Goal: Task Accomplishment & Management: Manage account settings

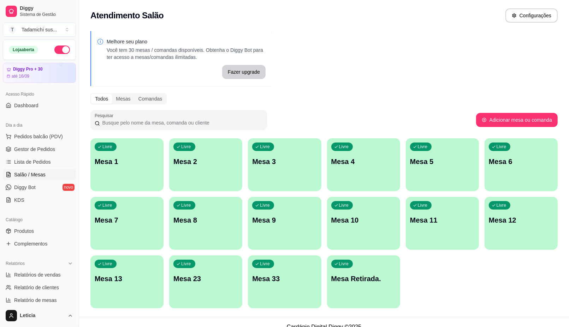
click at [370, 290] on div "Livre Mesa Retirada." at bounding box center [363, 278] width 73 height 45
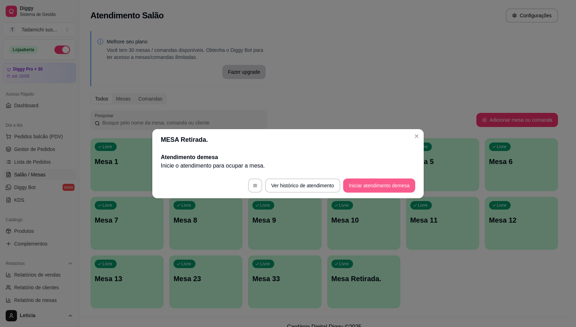
click at [382, 187] on button "Iniciar atendimento de mesa" at bounding box center [379, 186] width 72 height 14
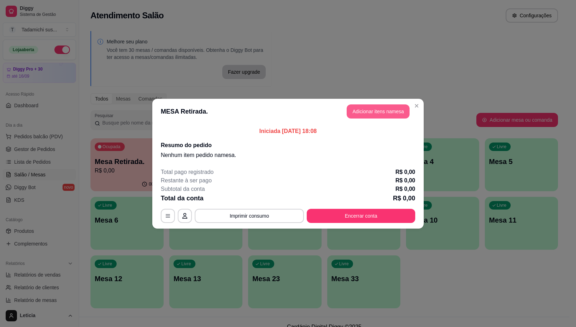
click at [373, 111] on button "Adicionar itens na mesa" at bounding box center [378, 112] width 63 height 14
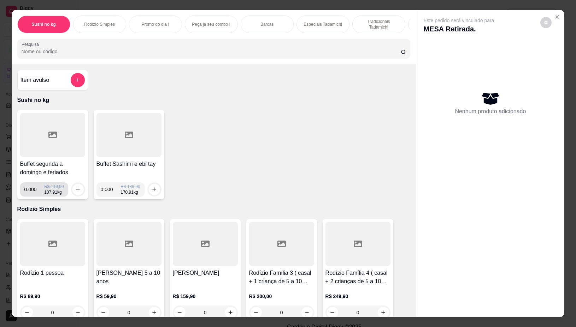
click at [30, 193] on input "0.000" at bounding box center [34, 190] width 20 height 14
click at [33, 190] on input "0.000" at bounding box center [34, 190] width 20 height 14
click at [74, 189] on button "increase-product-quantity" at bounding box center [77, 189] width 11 height 11
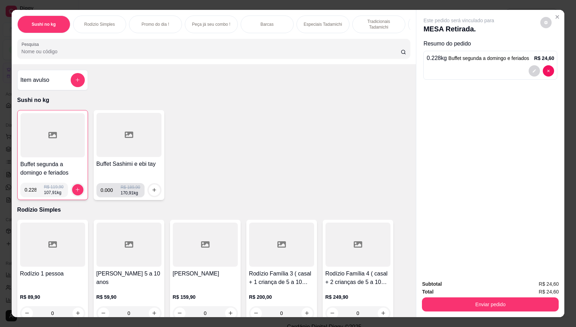
click at [108, 193] on input "0.000" at bounding box center [111, 190] width 20 height 14
click at [34, 195] on input "0.228" at bounding box center [34, 190] width 19 height 14
type input "0.384"
click at [75, 192] on icon "increase-product-quantity" at bounding box center [77, 190] width 5 height 5
click at [106, 194] on input "0.000" at bounding box center [111, 190] width 20 height 14
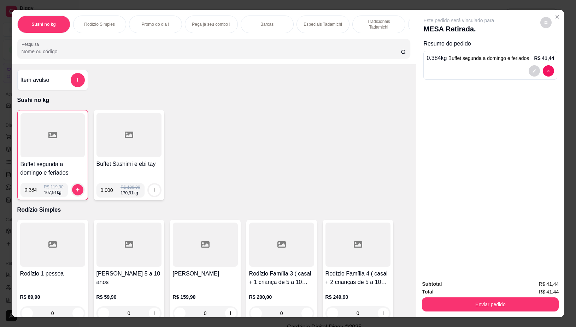
click at [108, 193] on input "0.000" at bounding box center [111, 190] width 20 height 14
type input "0.228"
click at [152, 193] on icon "increase-product-quantity" at bounding box center [154, 190] width 5 height 5
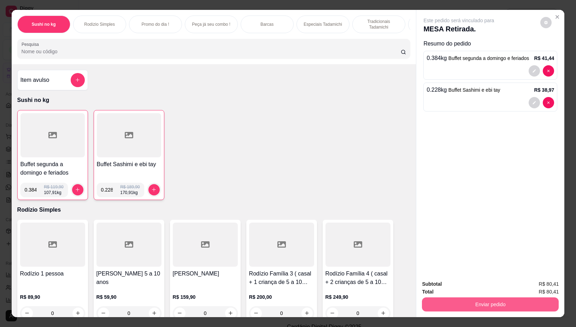
click at [511, 302] on button "Enviar pedido" at bounding box center [490, 305] width 137 height 14
click at [495, 280] on button "Não registrar e enviar pedido" at bounding box center [466, 284] width 71 height 13
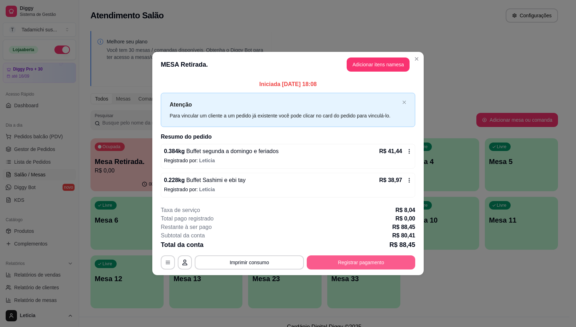
click at [354, 267] on button "Registrar pagamento" at bounding box center [361, 263] width 108 height 14
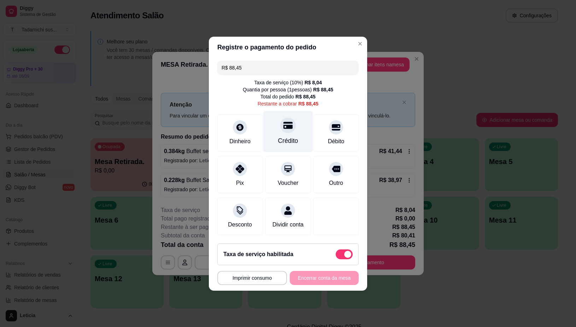
click at [290, 123] on div at bounding box center [288, 126] width 16 height 16
type input "R$ 0,00"
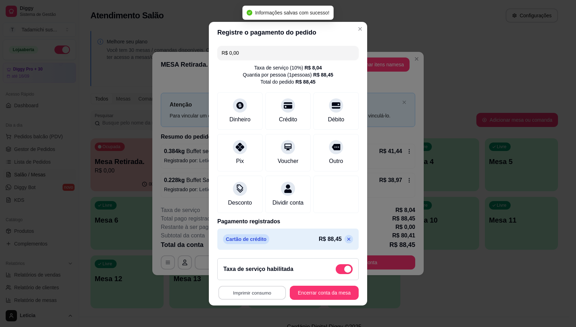
click at [262, 297] on button "Imprimir consumo" at bounding box center [251, 293] width 67 height 14
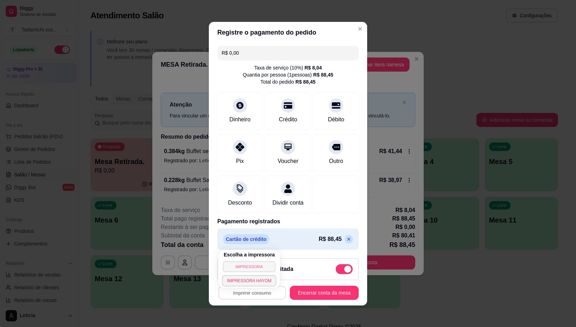
click at [248, 264] on button "IMPRESSORA" at bounding box center [249, 266] width 53 height 11
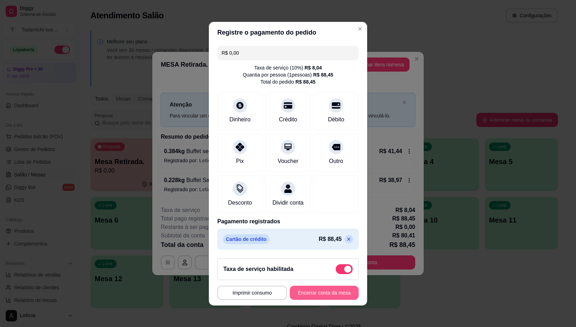
click at [302, 295] on button "Encerrar conta da mesa" at bounding box center [324, 293] width 69 height 14
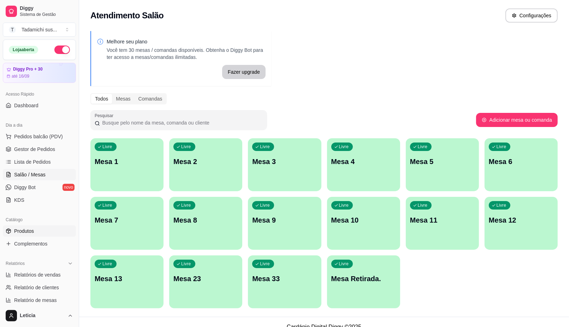
click at [28, 232] on span "Produtos" at bounding box center [24, 231] width 20 height 7
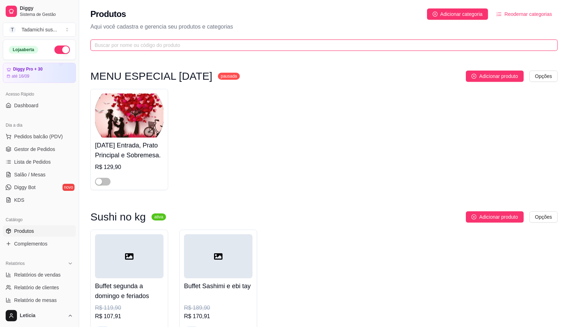
click at [125, 47] on input "text" at bounding box center [321, 45] width 453 height 8
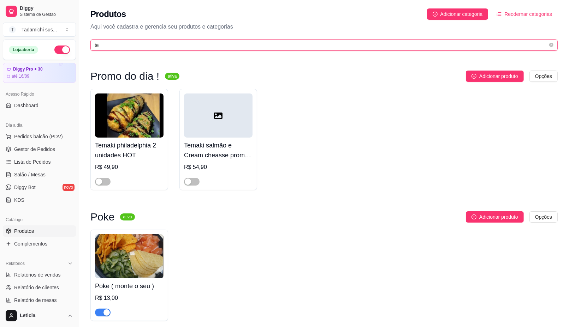
type input "te"
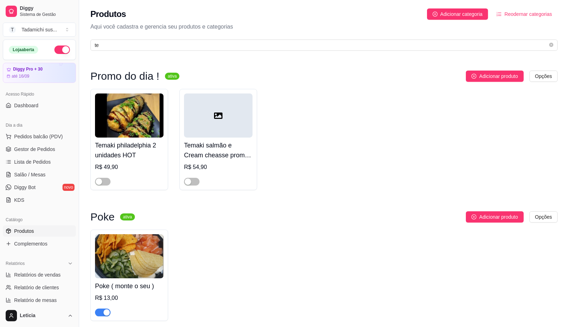
click at [156, 156] on h4 "Temaki philadelphia 2 unidades HOT" at bounding box center [129, 151] width 69 height 20
click at [42, 176] on span "Salão / Mesas" at bounding box center [29, 174] width 31 height 7
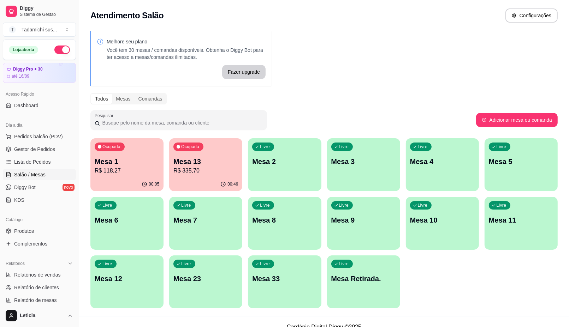
click at [138, 222] on p "Mesa 6" at bounding box center [127, 221] width 65 height 10
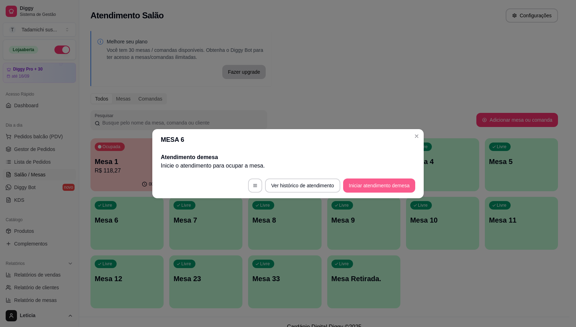
click at [385, 187] on button "Iniciar atendimento de mesa" at bounding box center [379, 186] width 72 height 14
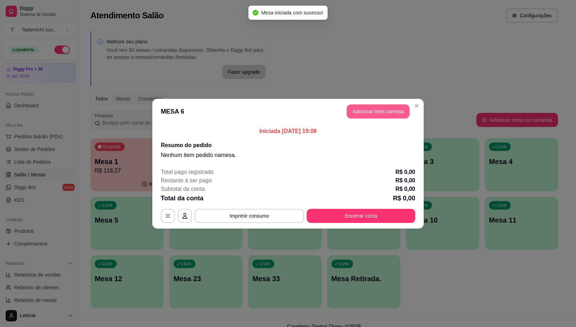
click at [380, 108] on button "Adicionar itens na mesa" at bounding box center [378, 112] width 63 height 14
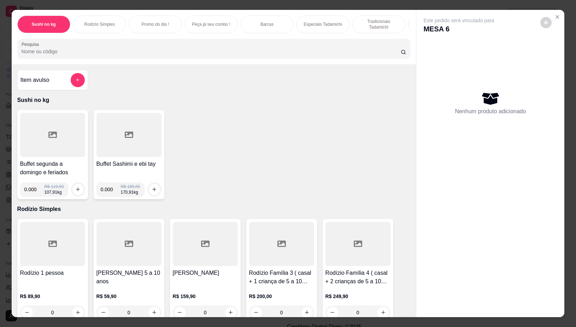
click at [57, 140] on div at bounding box center [52, 135] width 65 height 44
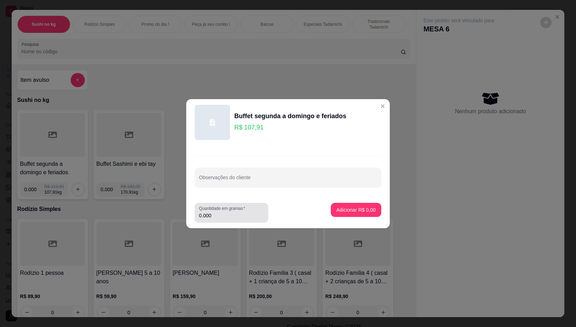
click at [232, 216] on input "0.000" at bounding box center [231, 215] width 65 height 7
type input "0.346"
click at [362, 208] on p "Adicionar R$ 37,34" at bounding box center [355, 210] width 42 height 7
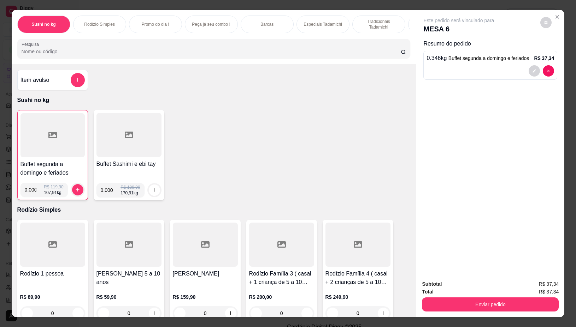
click at [48, 138] on icon at bounding box center [52, 135] width 8 height 6
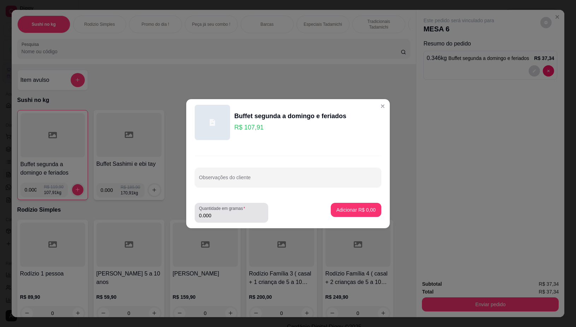
click at [219, 218] on input "0.000" at bounding box center [231, 215] width 65 height 7
type input "0.322"
click at [368, 211] on p "Adicionar R$ 34,75" at bounding box center [354, 210] width 41 height 7
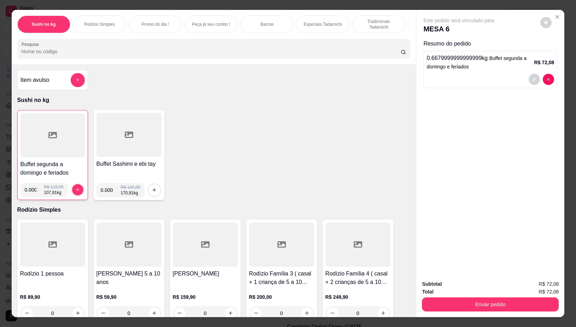
click at [50, 133] on div at bounding box center [52, 135] width 64 height 44
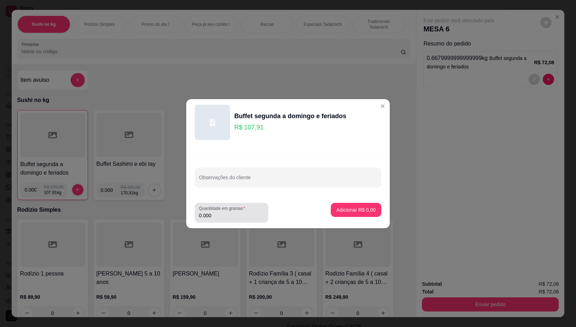
click at [221, 220] on div "Quantidade em gramas 0.000" at bounding box center [231, 213] width 73 height 20
type input "0.202"
click at [344, 206] on button "Adicionar R$ 21,80" at bounding box center [354, 210] width 53 height 14
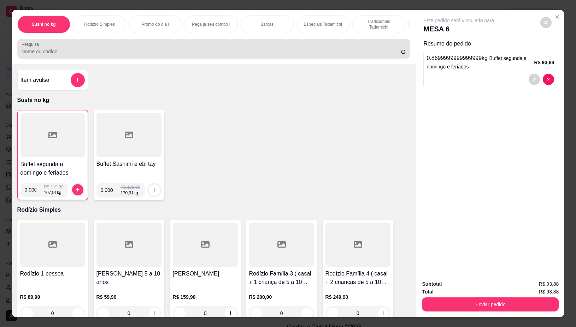
click at [166, 46] on div at bounding box center [214, 49] width 385 height 14
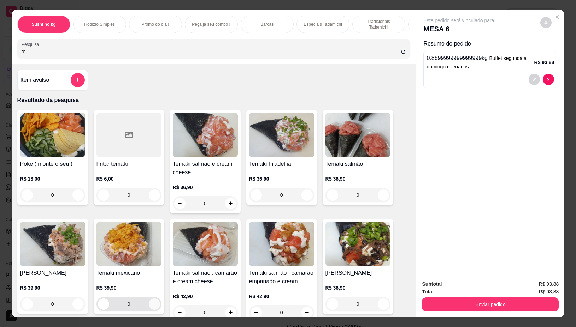
type input "te"
click at [152, 307] on icon "increase-product-quantity" at bounding box center [154, 304] width 5 height 5
type input "1"
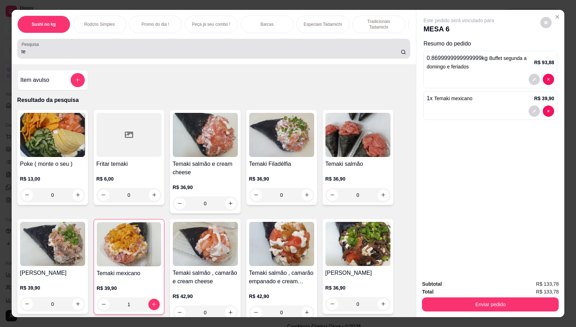
click at [71, 50] on div "te" at bounding box center [214, 49] width 385 height 14
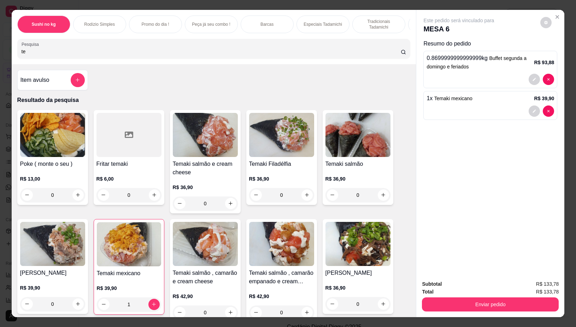
type input "t"
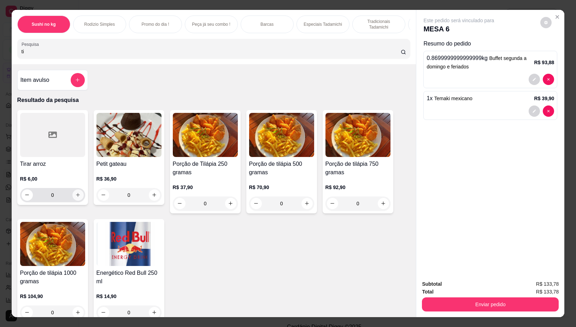
type input "ti"
click at [75, 198] on icon "increase-product-quantity" at bounding box center [77, 195] width 5 height 5
type input "1"
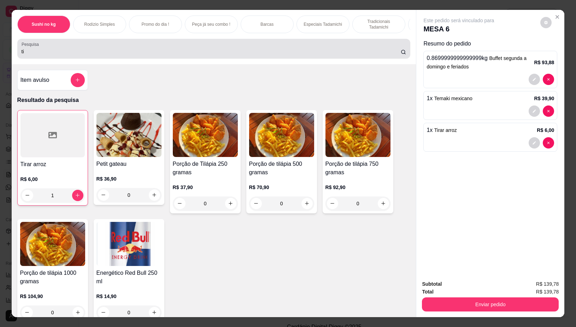
click at [42, 55] on input "ti" at bounding box center [211, 51] width 379 height 7
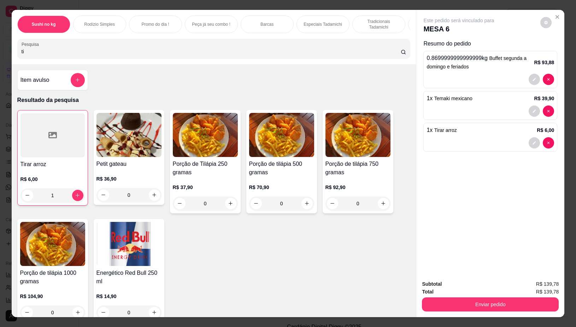
type input "t"
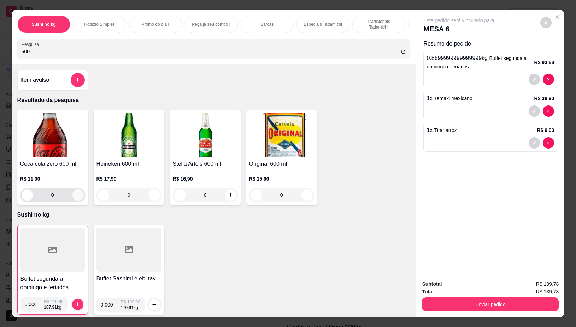
type input "600"
click at [76, 197] on icon "increase-product-quantity" at bounding box center [78, 196] width 4 height 4
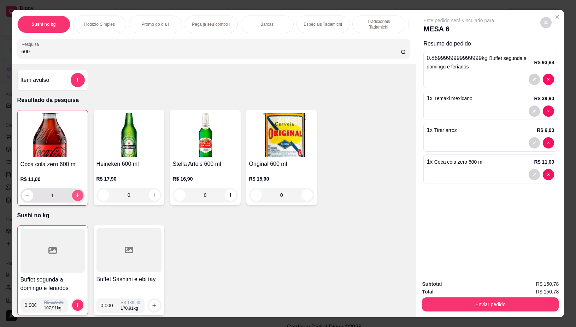
type input "1"
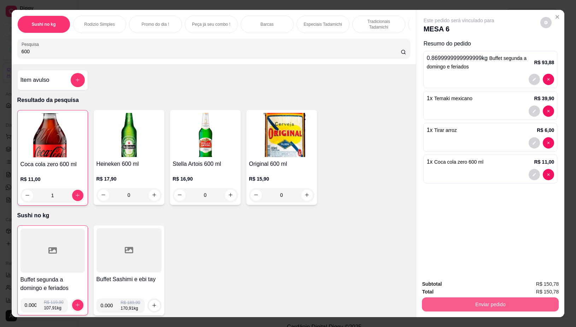
click at [433, 298] on button "Enviar pedido" at bounding box center [490, 305] width 137 height 14
click at [445, 281] on button "Não registrar e enviar pedido" at bounding box center [466, 284] width 71 height 13
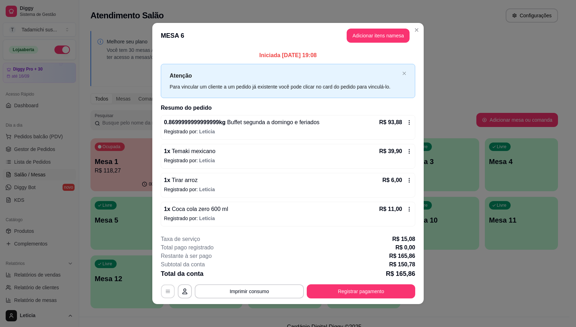
click at [167, 290] on icon "button" at bounding box center [168, 292] width 6 height 6
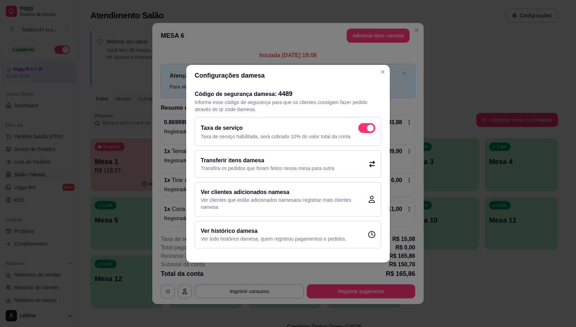
click at [359, 125] on span at bounding box center [366, 128] width 17 height 10
click at [359, 129] on input "checkbox" at bounding box center [360, 131] width 5 height 5
checkbox input "false"
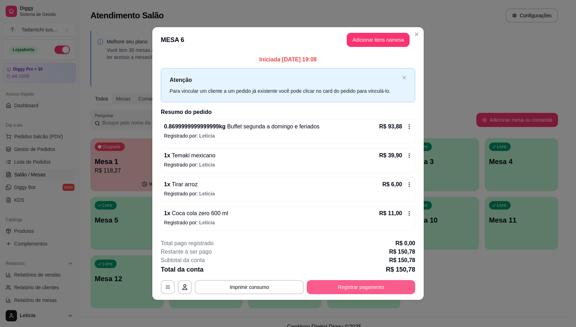
click at [324, 290] on button "Registrar pagamento" at bounding box center [361, 288] width 108 height 14
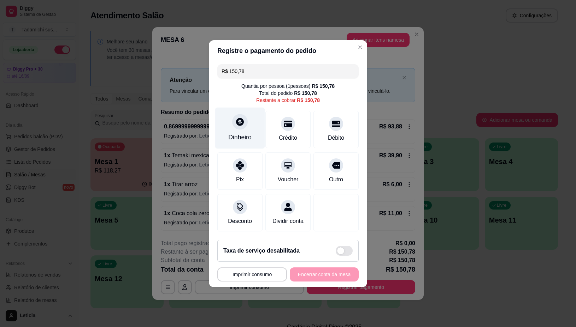
click at [236, 125] on div "Dinheiro" at bounding box center [240, 127] width 50 height 41
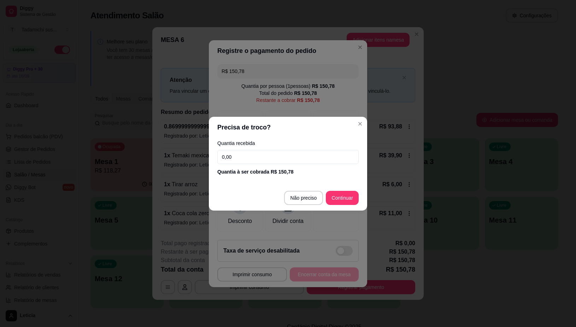
click at [253, 158] on input "0,00" at bounding box center [287, 157] width 141 height 14
type input "150,78"
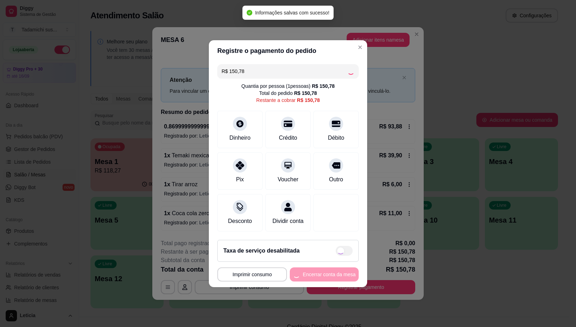
type input "R$ 0,00"
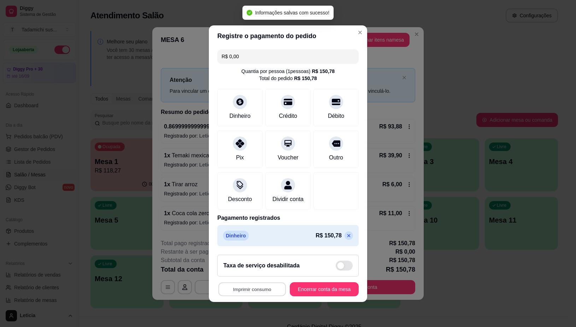
click at [245, 294] on button "Imprimir consumo" at bounding box center [251, 290] width 67 height 14
click at [248, 265] on button "IMPRESSORA" at bounding box center [249, 263] width 53 height 11
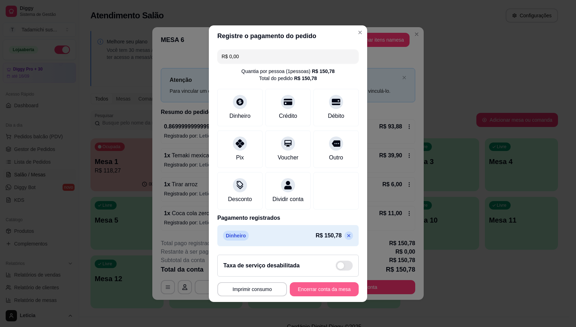
click at [327, 294] on button "Encerrar conta da mesa" at bounding box center [324, 290] width 69 height 14
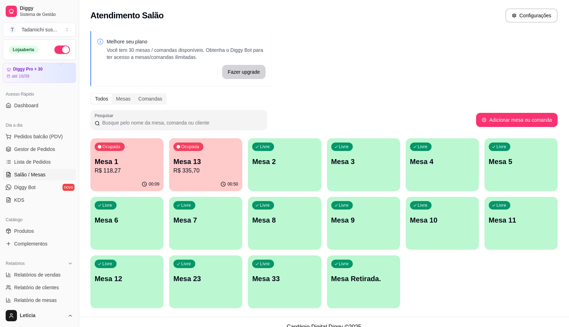
click at [359, 283] on p "Mesa Retirada." at bounding box center [363, 279] width 65 height 10
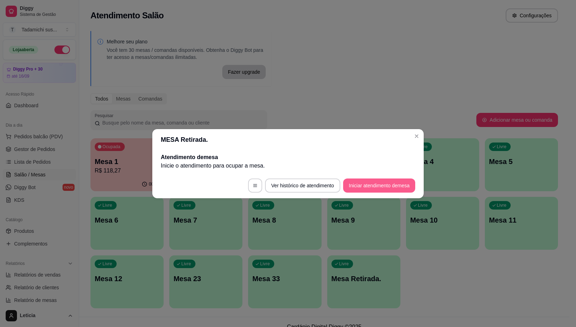
click at [370, 186] on button "Iniciar atendimento de mesa" at bounding box center [379, 186] width 72 height 14
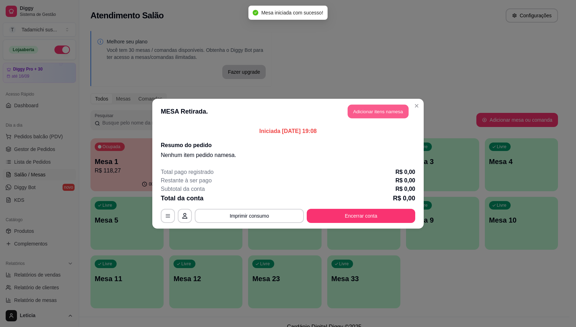
click at [373, 111] on button "Adicionar itens na mesa" at bounding box center [378, 112] width 61 height 14
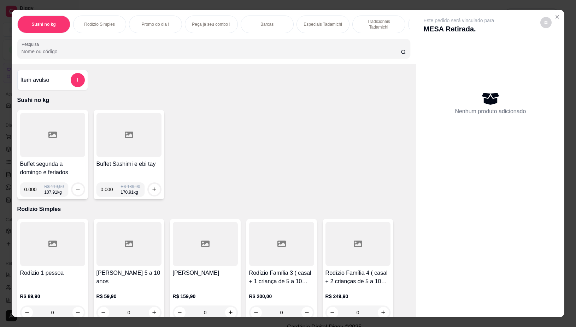
click at [58, 144] on div at bounding box center [52, 135] width 65 height 44
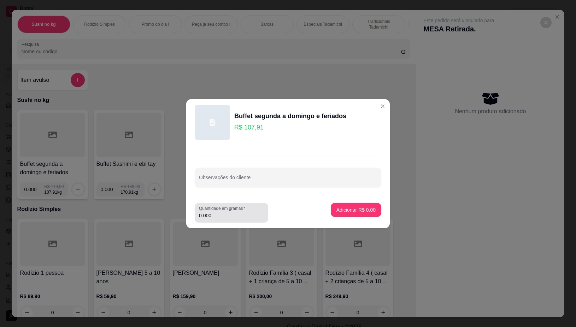
click at [227, 214] on input "0.000" at bounding box center [231, 215] width 65 height 7
type input "0.178"
click at [358, 213] on p "Adicionar R$ 19,21" at bounding box center [354, 210] width 41 height 7
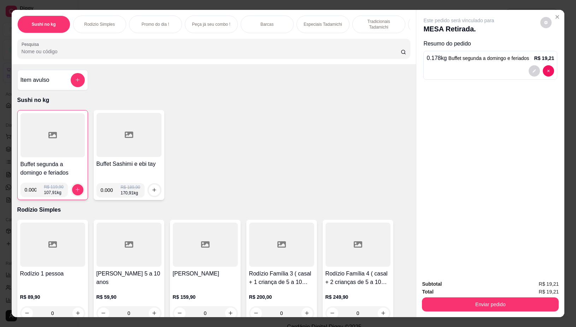
click at [37, 150] on div at bounding box center [52, 135] width 64 height 44
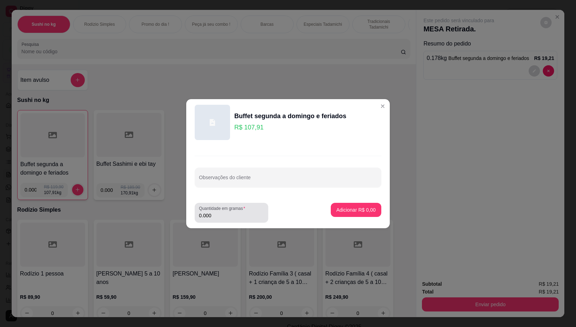
click at [237, 218] on input "0.000" at bounding box center [231, 215] width 65 height 7
type input "0.672"
click at [347, 213] on p "Adicionar R$ 72,52" at bounding box center [354, 210] width 41 height 7
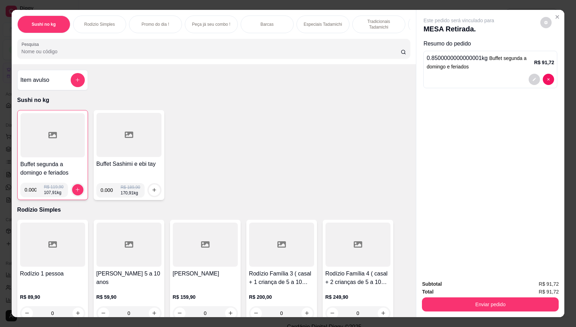
click at [46, 156] on div at bounding box center [52, 135] width 64 height 44
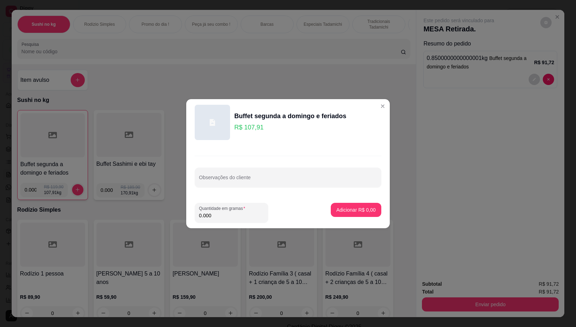
click at [239, 214] on input "0.000" at bounding box center [231, 215] width 65 height 7
type input "0.246"
click at [354, 211] on p "Adicionar R$ 26,55" at bounding box center [354, 210] width 41 height 7
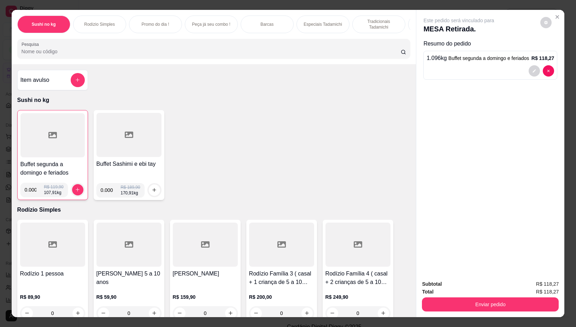
click at [54, 131] on div at bounding box center [52, 135] width 64 height 44
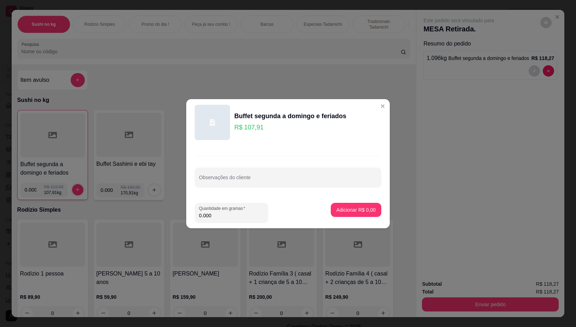
click at [226, 216] on input "0.000" at bounding box center [231, 215] width 65 height 7
type input "0.198"
click at [336, 213] on p "Adicionar R$ 21,37" at bounding box center [355, 210] width 42 height 7
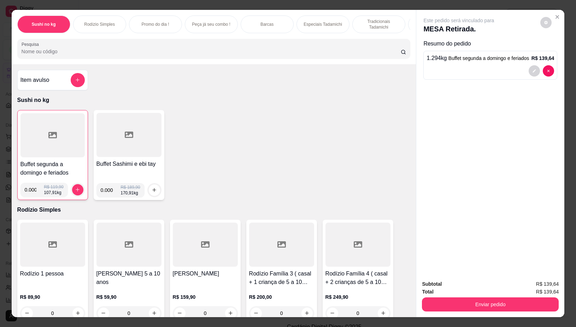
click at [119, 145] on div at bounding box center [128, 135] width 65 height 44
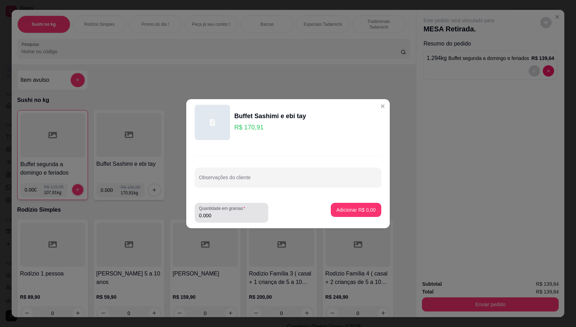
click at [222, 216] on input "0.000" at bounding box center [231, 215] width 65 height 7
type input "0.128"
click at [347, 214] on button "Adicionar R$ 21,88" at bounding box center [355, 210] width 52 height 14
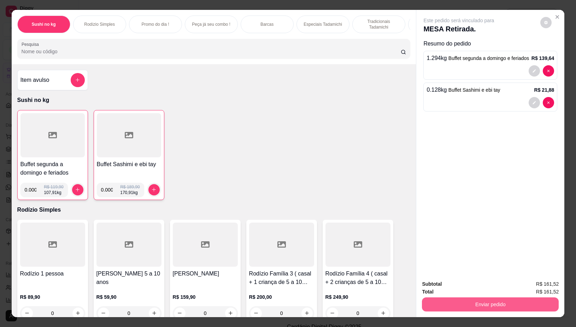
click at [442, 300] on button "Enviar pedido" at bounding box center [490, 305] width 137 height 14
click at [439, 287] on button "Não registrar e enviar pedido" at bounding box center [466, 284] width 71 height 13
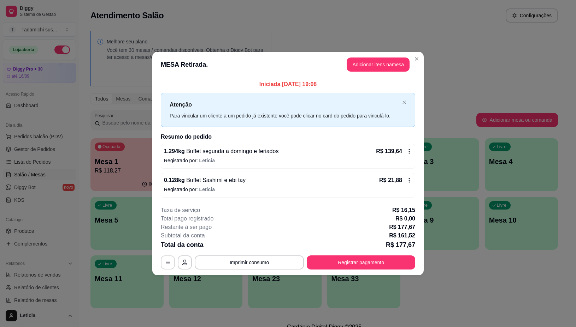
click at [171, 263] on button "button" at bounding box center [168, 263] width 14 height 14
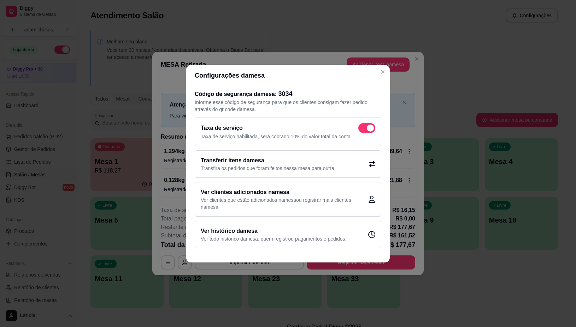
click at [365, 126] on span at bounding box center [366, 128] width 17 height 10
click at [362, 129] on input "checkbox" at bounding box center [360, 131] width 5 height 5
checkbox input "false"
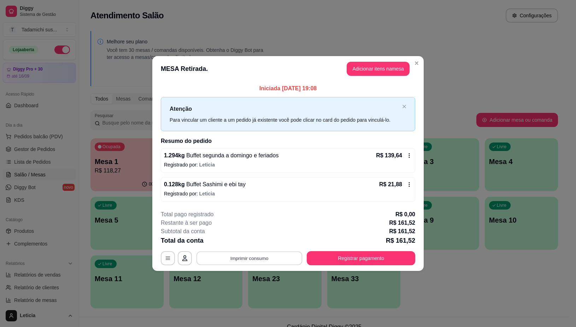
click at [235, 259] on button "Imprimir consumo" at bounding box center [249, 259] width 106 height 14
click at [246, 260] on button "Imprimir consumo" at bounding box center [249, 259] width 106 height 14
click at [259, 232] on button "IMPRESSORA" at bounding box center [251, 228] width 53 height 11
click at [353, 259] on button "Registrar pagamento" at bounding box center [360, 259] width 105 height 14
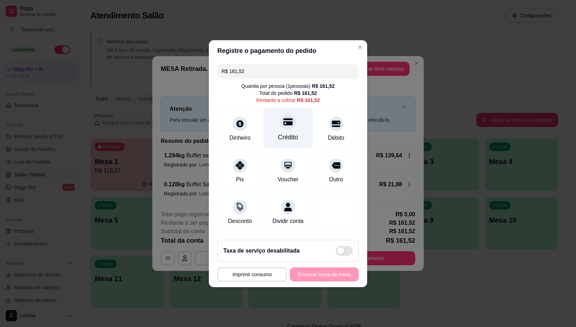
click at [295, 131] on div "Crédito" at bounding box center [288, 127] width 50 height 41
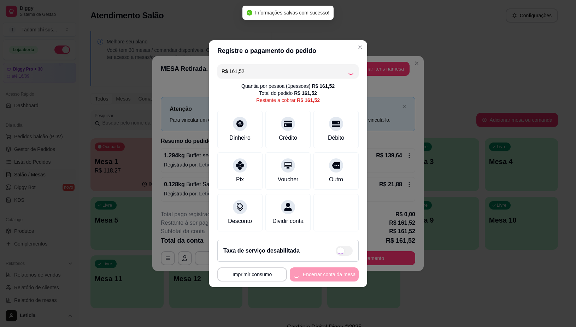
type input "R$ 0,00"
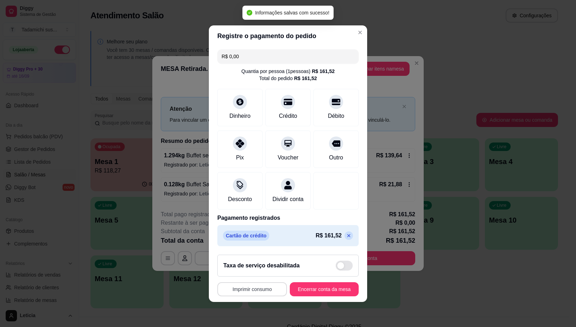
click at [237, 295] on button "Imprimir consumo" at bounding box center [252, 290] width 70 height 14
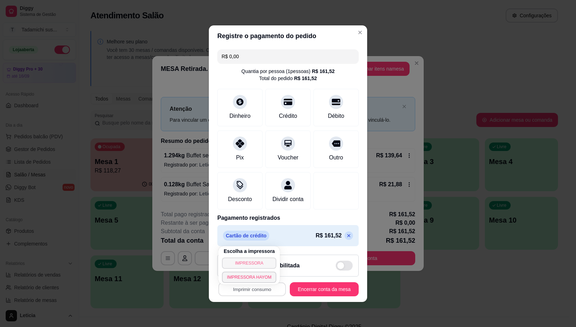
click at [241, 262] on button "IMPRESSORA" at bounding box center [249, 263] width 54 height 11
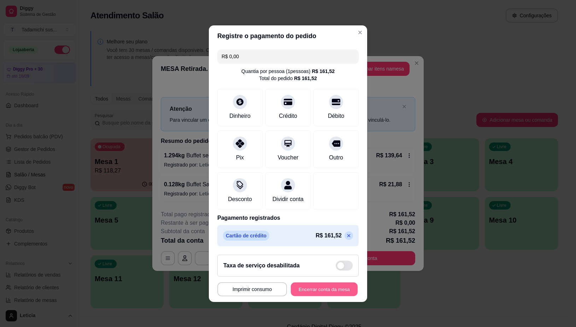
click at [317, 292] on button "Encerrar conta da mesa" at bounding box center [324, 290] width 67 height 14
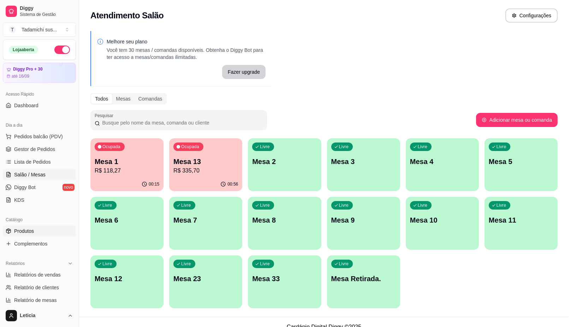
click at [28, 232] on span "Produtos" at bounding box center [24, 231] width 20 height 7
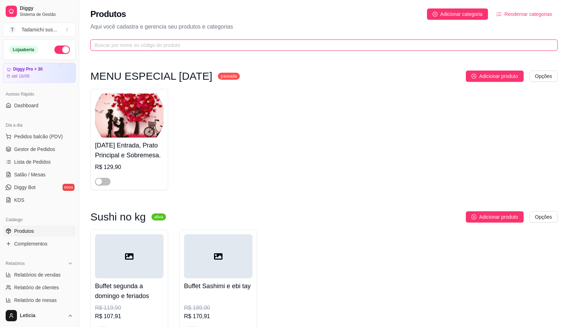
click at [145, 45] on input "text" at bounding box center [321, 45] width 453 height 8
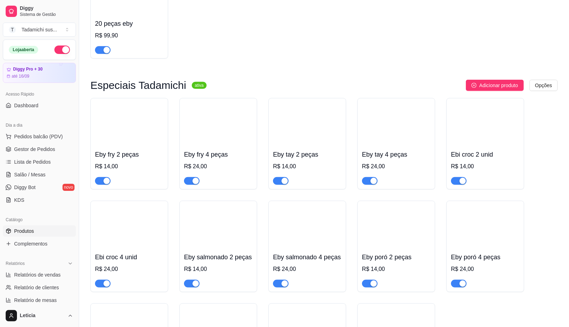
scroll to position [265, 0]
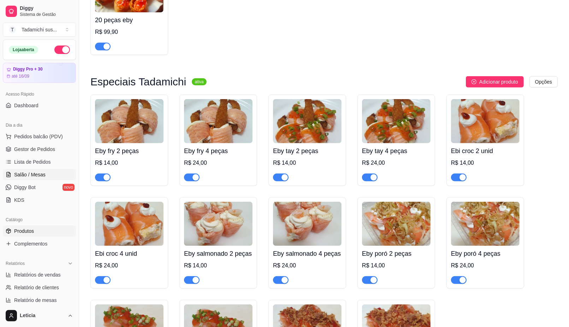
type input "eb"
click at [35, 172] on span "Salão / Mesas" at bounding box center [29, 174] width 31 height 7
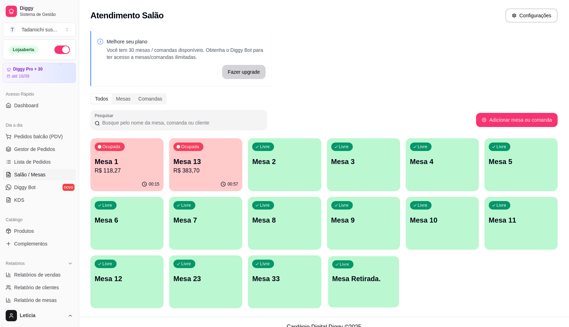
click at [382, 303] on div "button" at bounding box center [363, 304] width 71 height 8
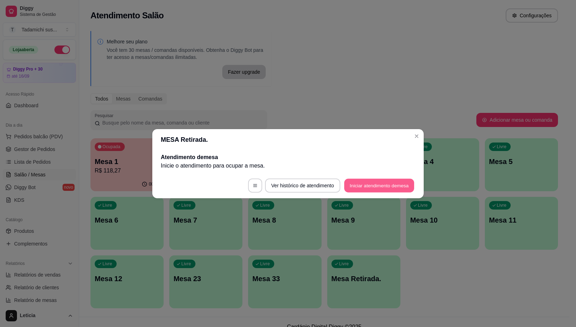
click at [383, 189] on button "Iniciar atendimento de mesa" at bounding box center [379, 186] width 70 height 14
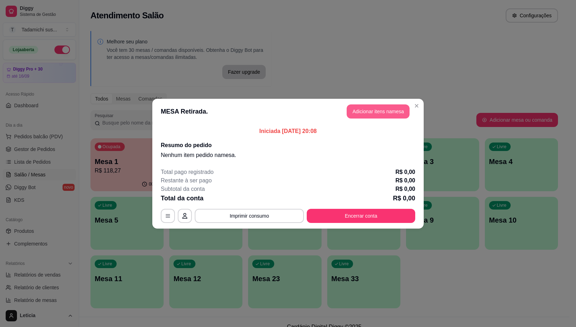
click at [361, 112] on button "Adicionar itens na mesa" at bounding box center [378, 112] width 63 height 14
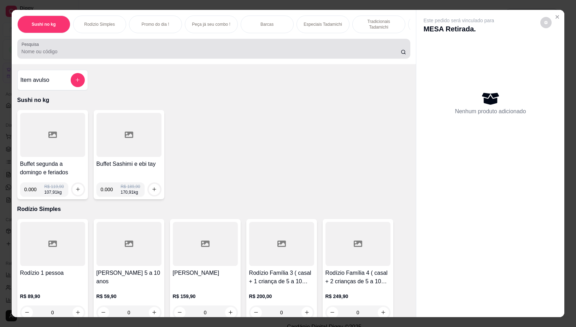
click at [244, 53] on input "Pesquisa" at bounding box center [211, 51] width 379 height 7
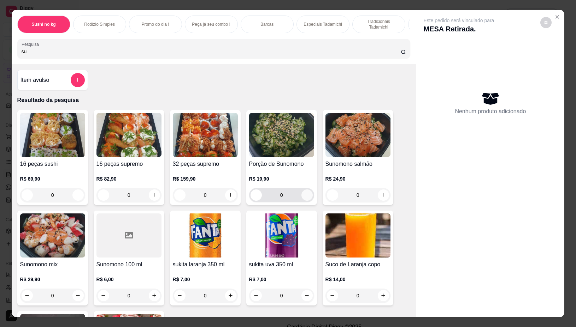
type input "su"
click at [304, 198] on icon "increase-product-quantity" at bounding box center [306, 195] width 5 height 5
type input "1"
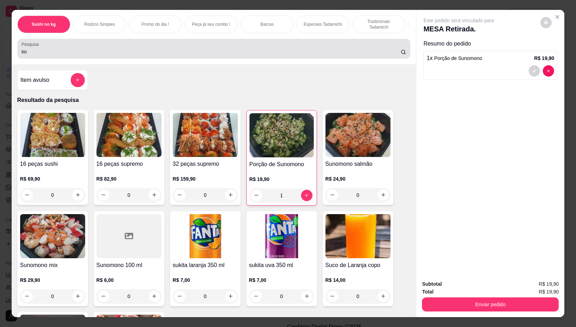
click at [106, 53] on input "su" at bounding box center [211, 51] width 379 height 7
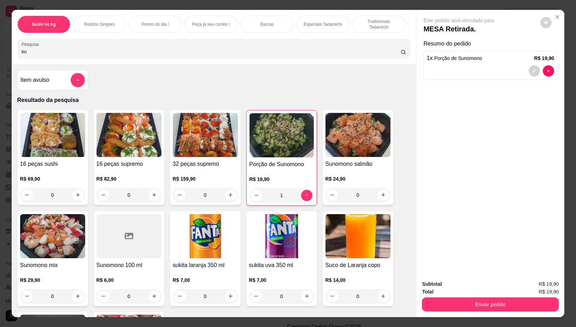
type input "s"
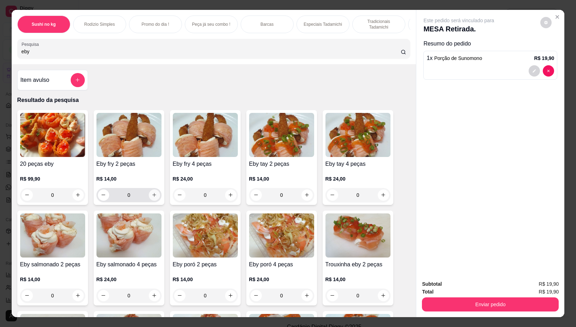
type input "eby"
click at [152, 198] on icon "increase-product-quantity" at bounding box center [154, 195] width 5 height 5
type input "1"
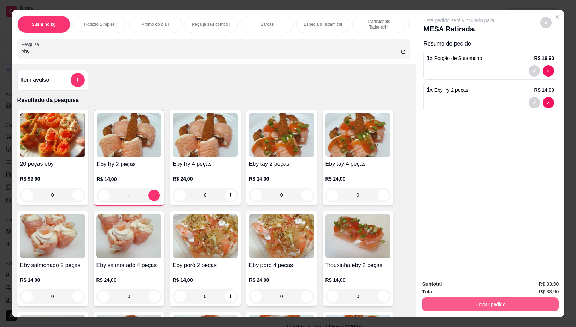
click at [449, 304] on button "Enviar pedido" at bounding box center [490, 305] width 137 height 14
click at [446, 285] on button "Não registrar e enviar pedido" at bounding box center [466, 284] width 71 height 13
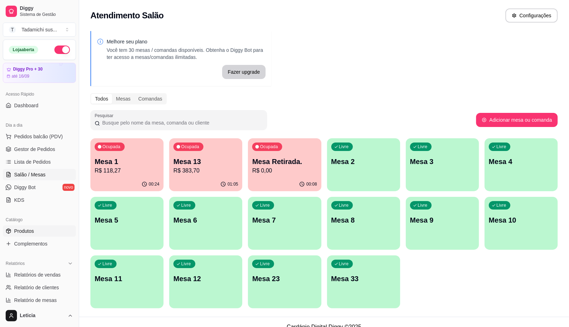
click at [24, 234] on span "Produtos" at bounding box center [24, 231] width 20 height 7
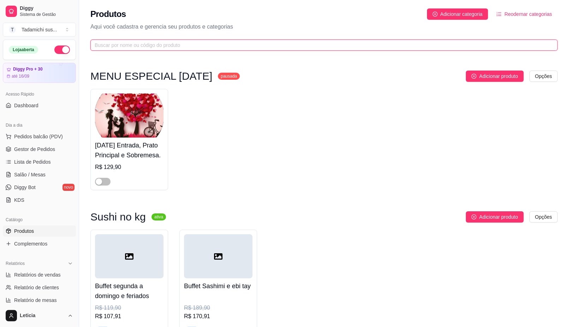
click at [221, 46] on input "text" at bounding box center [321, 45] width 453 height 8
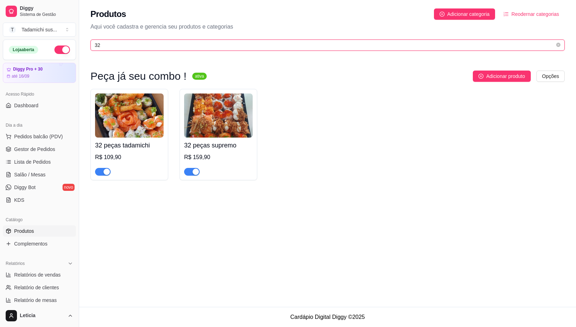
click at [195, 44] on input "32" at bounding box center [325, 45] width 460 height 8
type input "3"
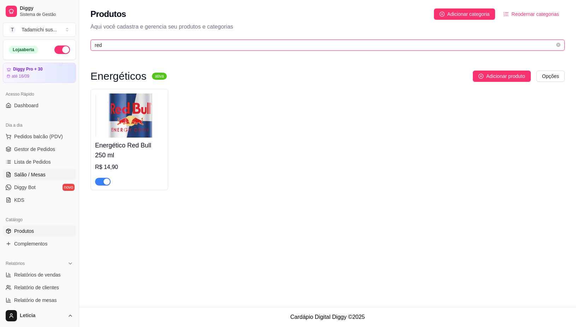
type input "red"
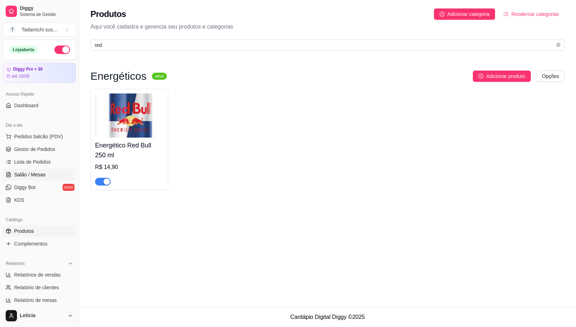
click at [38, 176] on span "Salão / Mesas" at bounding box center [29, 174] width 31 height 7
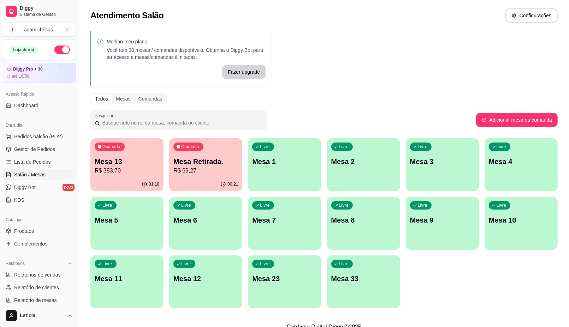
click at [199, 170] on p "R$ 69,27" at bounding box center [205, 171] width 65 height 8
click at [447, 238] on div "Livre Mesa 9" at bounding box center [442, 219] width 71 height 43
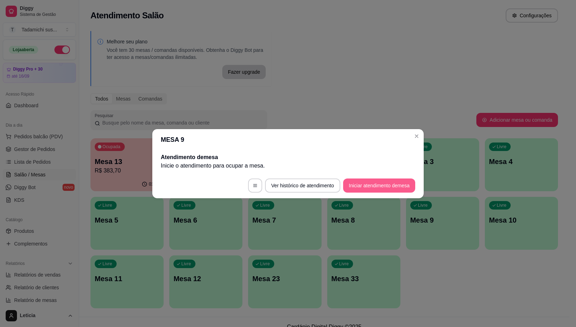
click at [377, 186] on button "Iniciar atendimento de mesa" at bounding box center [379, 186] width 72 height 14
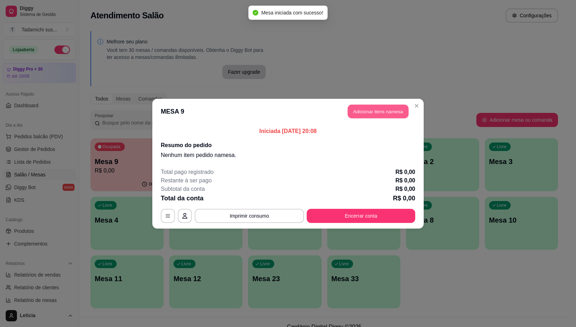
click at [386, 112] on button "Adicionar itens na mesa" at bounding box center [378, 112] width 61 height 14
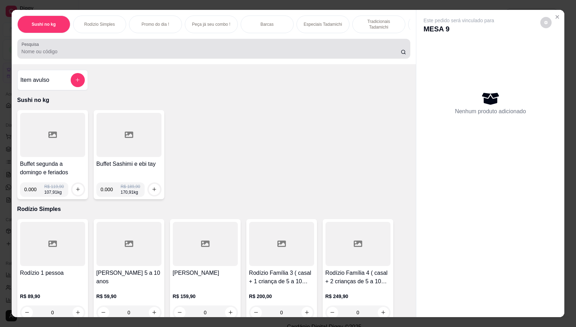
click at [153, 52] on input "Pesquisa" at bounding box center [211, 51] width 379 height 7
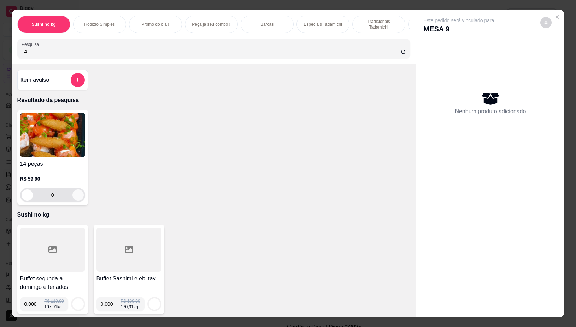
type input "14"
click at [78, 201] on button "increase-product-quantity" at bounding box center [77, 195] width 11 height 11
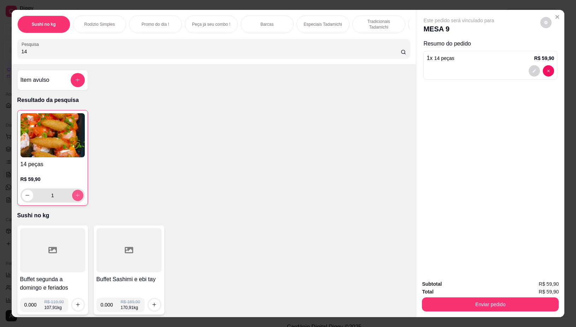
type input "1"
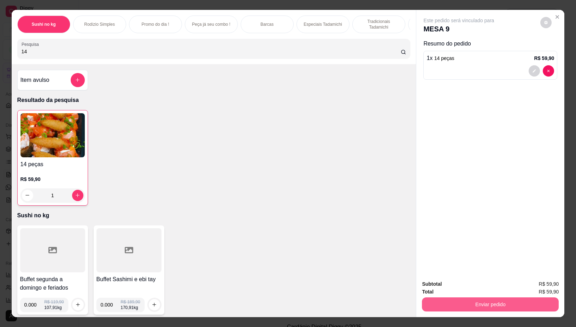
click at [484, 302] on button "Enviar pedido" at bounding box center [490, 305] width 137 height 14
click at [483, 284] on button "Não registrar e enviar pedido" at bounding box center [466, 284] width 71 height 13
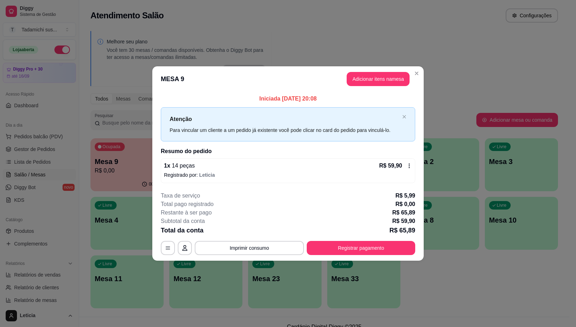
click at [411, 165] on icon at bounding box center [409, 166] width 6 height 6
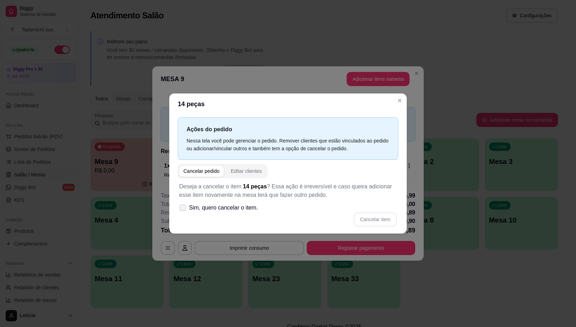
click at [184, 205] on span at bounding box center [182, 208] width 7 height 7
click at [183, 209] on input "Sim, quero cancelar o item." at bounding box center [181, 211] width 5 height 5
checkbox input "true"
click at [380, 217] on button "Cancelar item" at bounding box center [375, 220] width 43 height 14
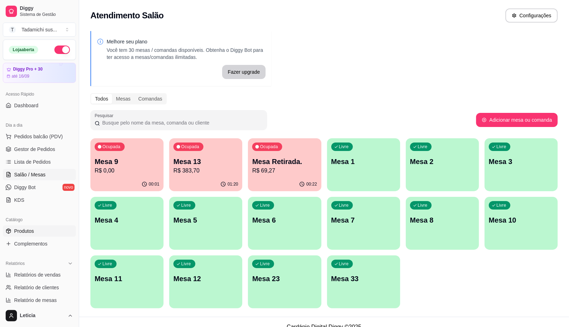
click at [19, 232] on span "Produtos" at bounding box center [24, 231] width 20 height 7
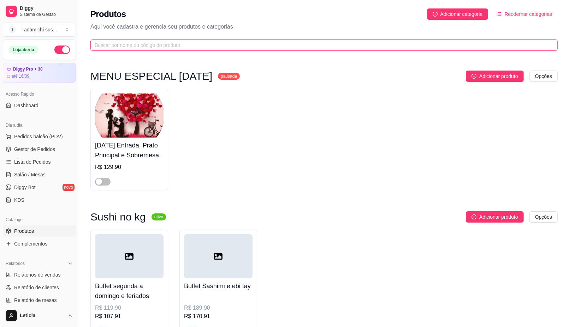
drag, startPoint x: 127, startPoint y: 46, endPoint x: 114, endPoint y: 60, distance: 19.2
click at [127, 47] on input "text" at bounding box center [321, 45] width 453 height 8
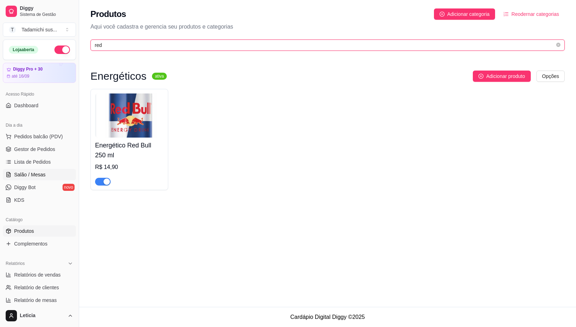
type input "red"
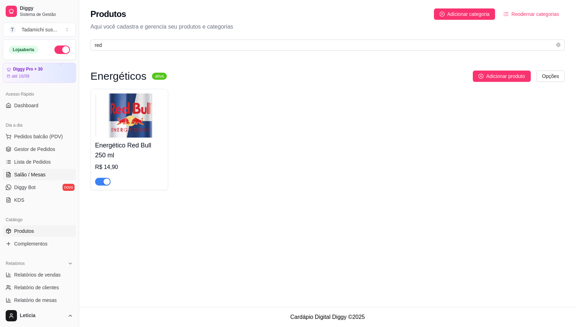
click at [45, 173] on link "Salão / Mesas" at bounding box center [39, 174] width 73 height 11
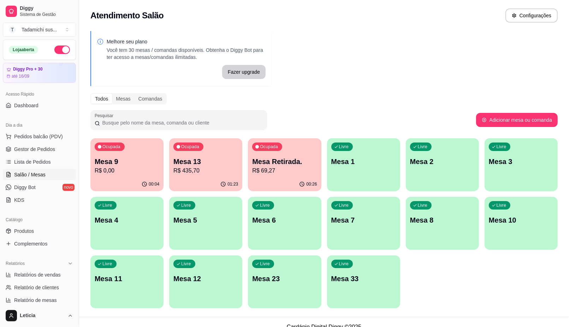
click at [271, 172] on p "R$ 69,27" at bounding box center [284, 171] width 65 height 8
click at [130, 162] on p "Mesa 9" at bounding box center [127, 162] width 63 height 10
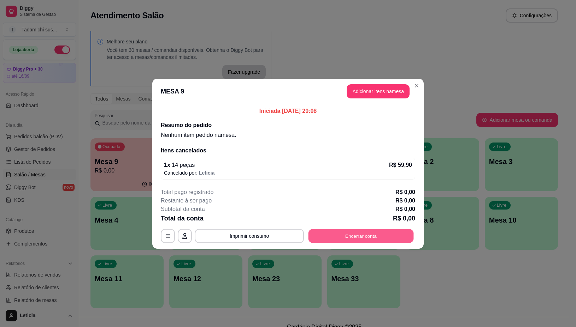
click at [384, 239] on button "Encerrar conta" at bounding box center [360, 236] width 105 height 14
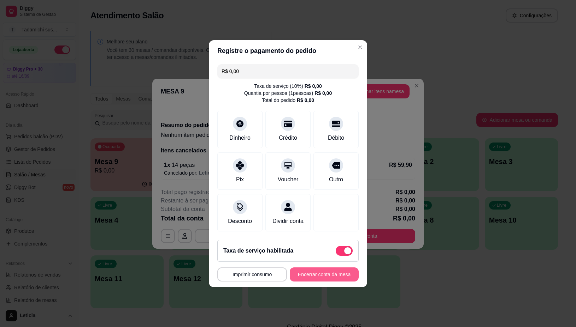
click at [310, 280] on button "Encerrar conta da mesa" at bounding box center [324, 275] width 69 height 14
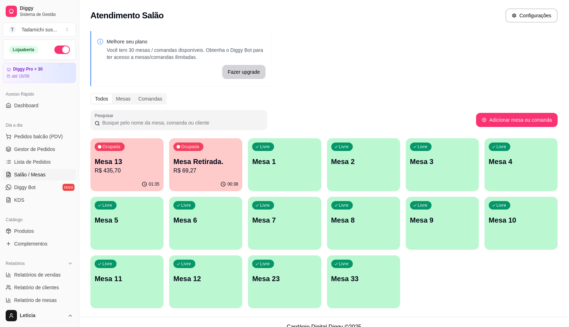
click at [132, 170] on p "R$ 435,70" at bounding box center [127, 171] width 65 height 8
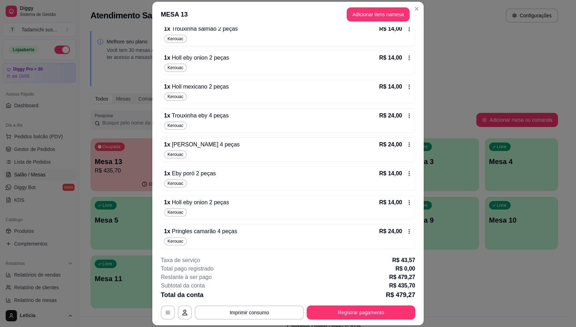
scroll to position [521, 0]
click at [406, 233] on icon at bounding box center [409, 231] width 6 height 6
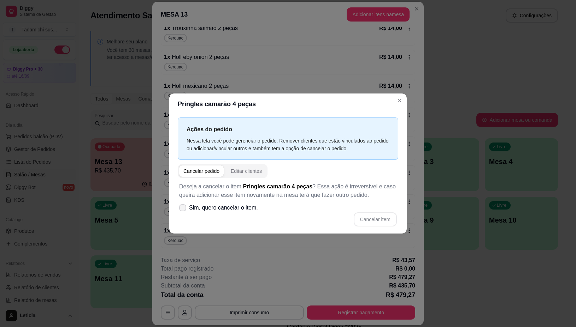
click at [181, 212] on label "Sim, quero cancelar o item." at bounding box center [218, 208] width 84 height 14
click at [181, 212] on input "Sim, quero cancelar o item." at bounding box center [181, 211] width 5 height 5
checkbox input "true"
click at [367, 220] on button "Cancelar item" at bounding box center [375, 220] width 43 height 14
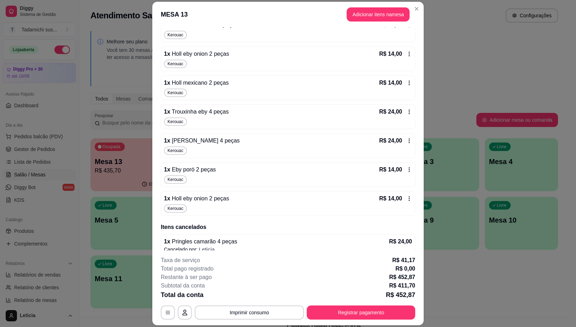
click at [396, 202] on div "R$ 14,00" at bounding box center [395, 199] width 33 height 8
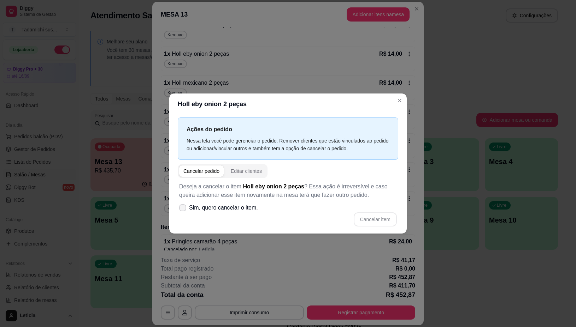
click at [179, 209] on span at bounding box center [182, 208] width 7 height 7
click at [179, 209] on input "Sim, quero cancelar o item." at bounding box center [181, 211] width 5 height 5
checkbox input "true"
click at [395, 216] on button "Cancelar item" at bounding box center [375, 220] width 43 height 14
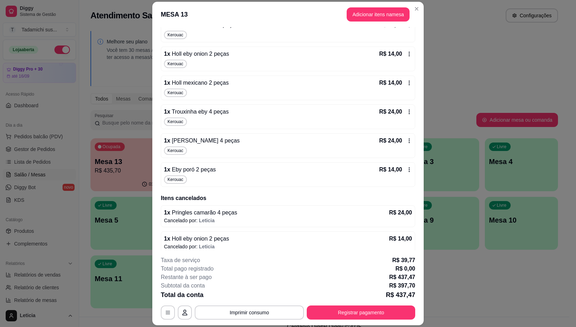
click at [406, 172] on icon at bounding box center [409, 170] width 6 height 6
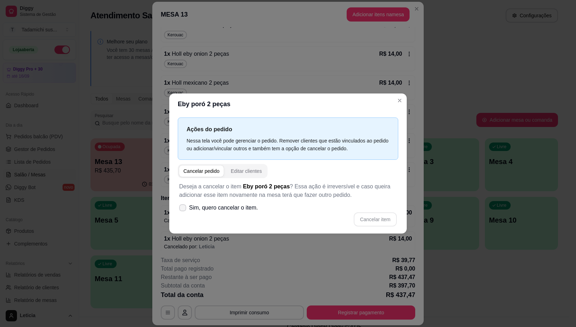
click at [187, 205] on label "Sim, quero cancelar o item." at bounding box center [218, 208] width 84 height 14
click at [183, 209] on input "Sim, quero cancelar o item." at bounding box center [181, 211] width 5 height 5
checkbox input "true"
click at [377, 223] on button "Cancelar item" at bounding box center [375, 220] width 42 height 14
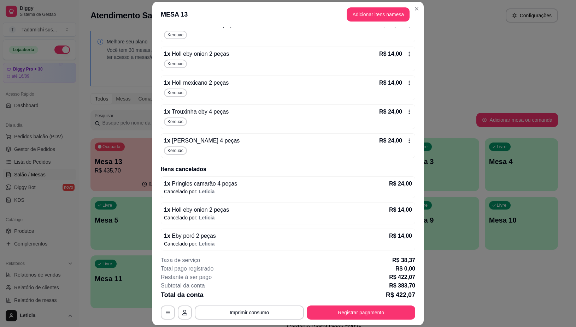
click at [409, 143] on icon at bounding box center [409, 140] width 1 height 5
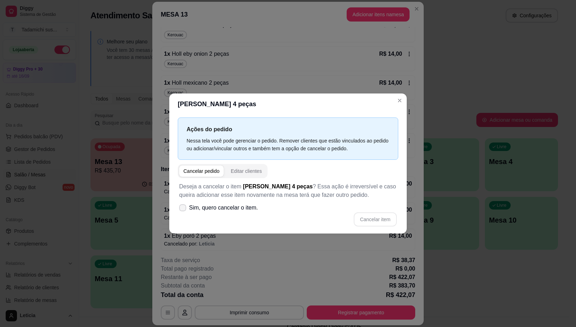
click at [185, 209] on icon at bounding box center [183, 208] width 6 height 4
click at [183, 209] on input "Sim, quero cancelar o item." at bounding box center [181, 211] width 5 height 5
checkbox input "true"
click at [384, 217] on button "Cancelar item" at bounding box center [375, 220] width 42 height 14
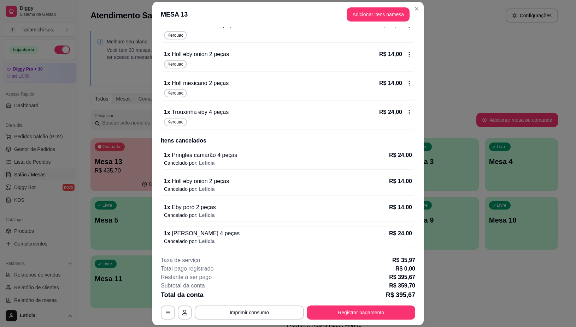
click at [406, 114] on icon at bounding box center [409, 113] width 6 height 6
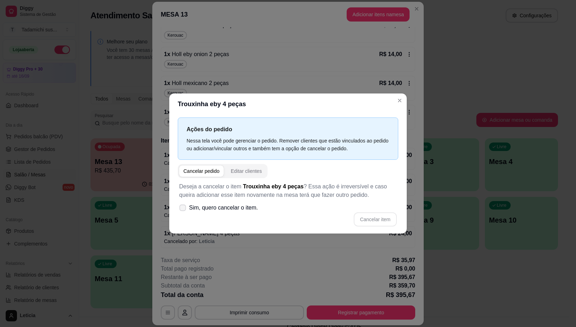
click at [183, 211] on span at bounding box center [182, 208] width 7 height 7
click at [183, 211] on input "Sim, quero cancelar o item." at bounding box center [181, 211] width 5 height 5
checkbox input "true"
click at [380, 225] on button "Cancelar item" at bounding box center [375, 220] width 43 height 14
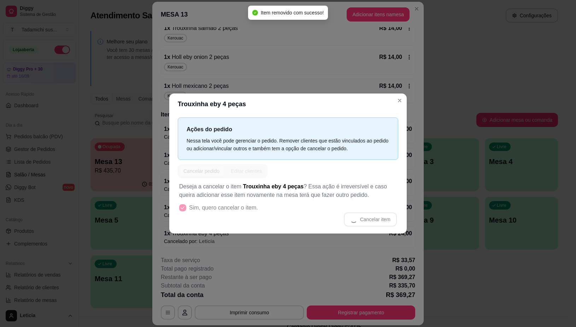
click at [404, 96] on header "Trouxinha eby 4 peças" at bounding box center [287, 104] width 237 height 21
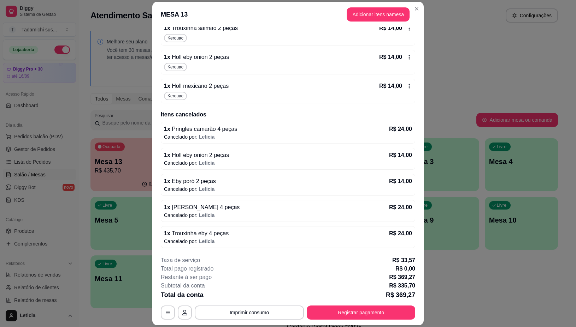
click at [406, 85] on icon at bounding box center [409, 86] width 6 height 6
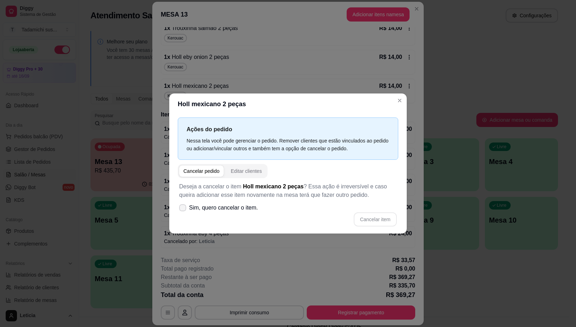
click at [184, 208] on icon at bounding box center [183, 208] width 6 height 4
click at [183, 209] on input "Sim, quero cancelar o item." at bounding box center [181, 211] width 5 height 5
checkbox input "true"
click at [377, 224] on button "Cancelar item" at bounding box center [375, 220] width 42 height 14
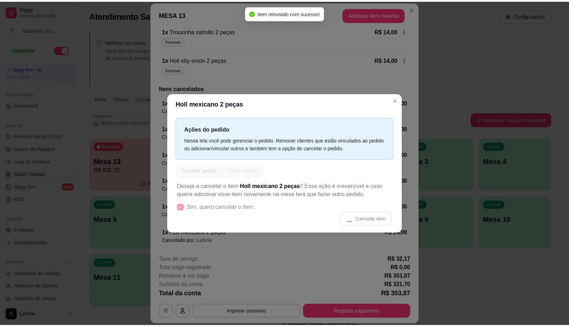
scroll to position [519, 0]
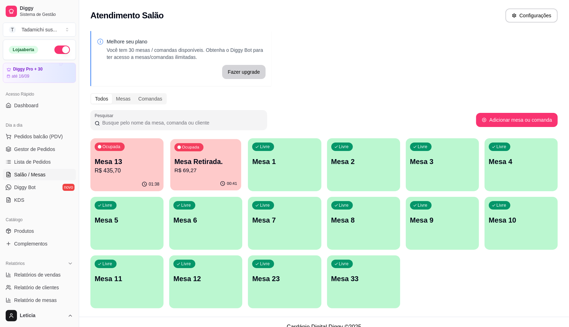
click at [202, 173] on p "R$ 69,27" at bounding box center [206, 171] width 63 height 8
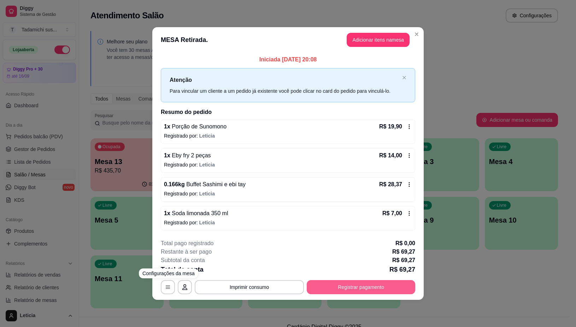
click at [337, 285] on button "Registrar pagamento" at bounding box center [361, 288] width 108 height 14
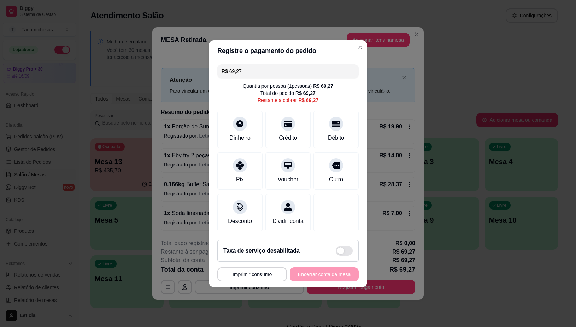
click at [271, 66] on input "R$ 69,27" at bounding box center [288, 71] width 133 height 14
type input "R$ 61,00"
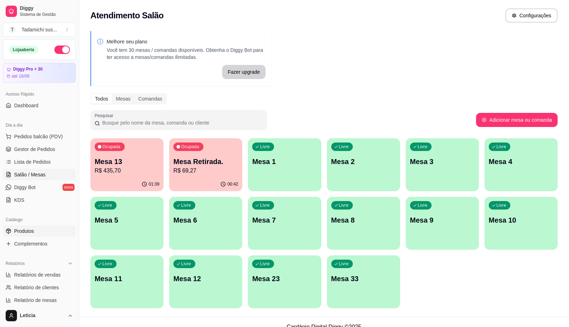
click at [24, 230] on span "Produtos" at bounding box center [24, 231] width 20 height 7
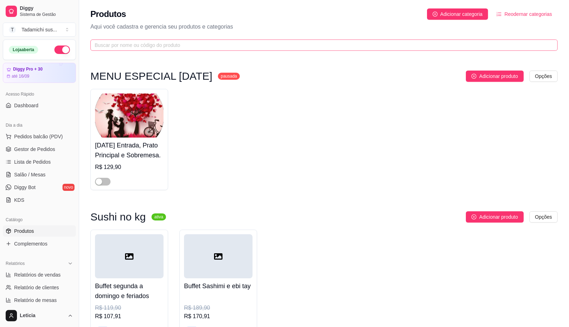
click at [178, 40] on span at bounding box center [323, 45] width 467 height 11
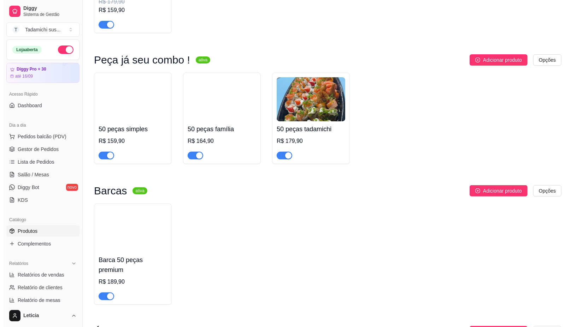
scroll to position [177, 0]
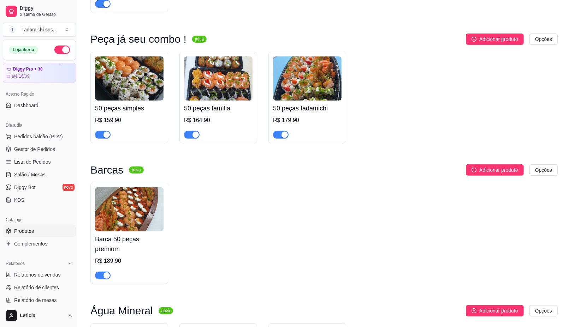
type input "50"
click at [125, 199] on img at bounding box center [129, 210] width 69 height 44
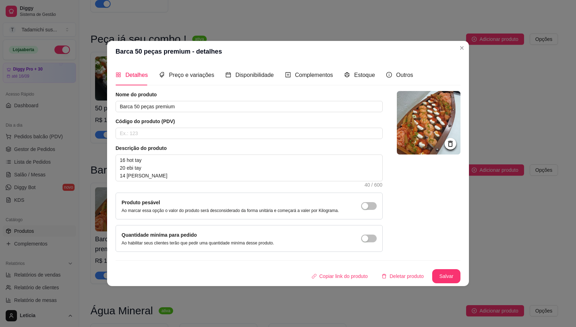
click at [426, 104] on img at bounding box center [429, 123] width 64 height 64
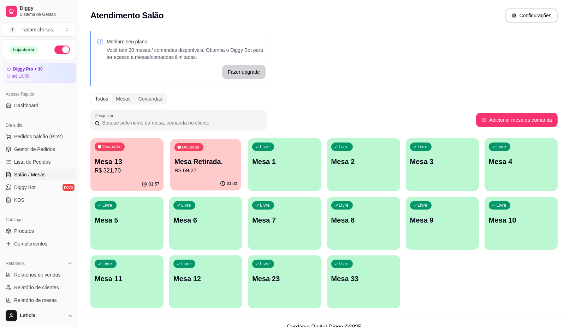
click at [216, 175] on div "Ocupada Mesa Retirada. R$ 69,27" at bounding box center [205, 158] width 71 height 38
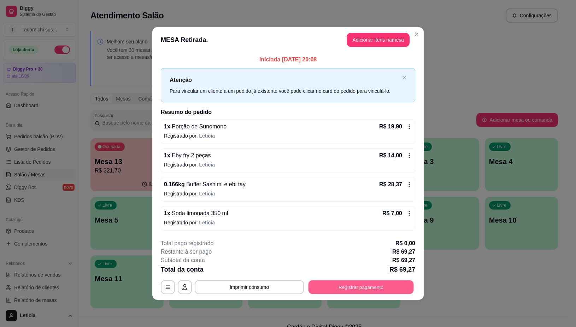
click at [347, 286] on button "Registrar pagamento" at bounding box center [360, 288] width 105 height 14
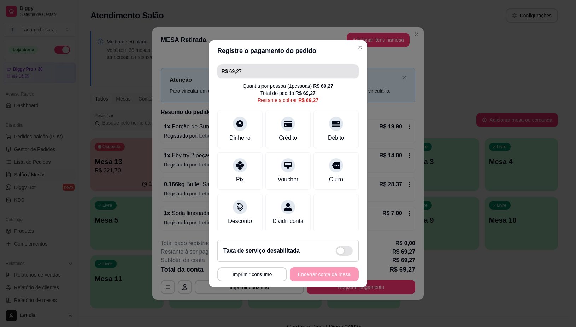
click at [270, 66] on input "R$ 69,27" at bounding box center [288, 71] width 133 height 14
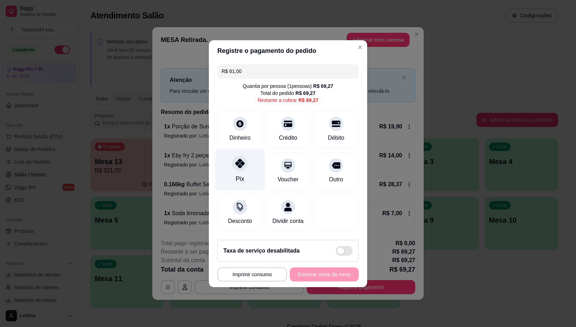
click at [251, 161] on div "Pix" at bounding box center [240, 169] width 50 height 41
type input "R$ 8,27"
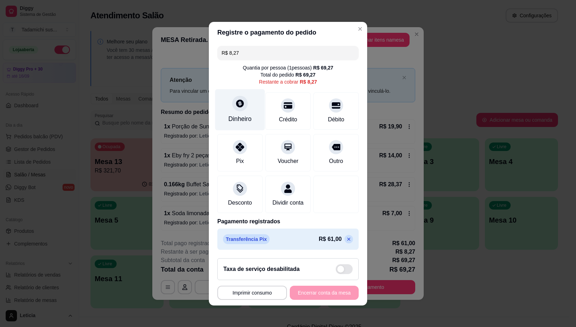
click at [234, 105] on div at bounding box center [240, 104] width 16 height 16
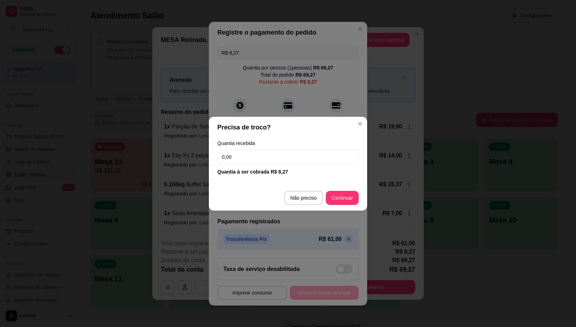
click at [249, 160] on input "0,00" at bounding box center [287, 157] width 141 height 14
type input "8,27"
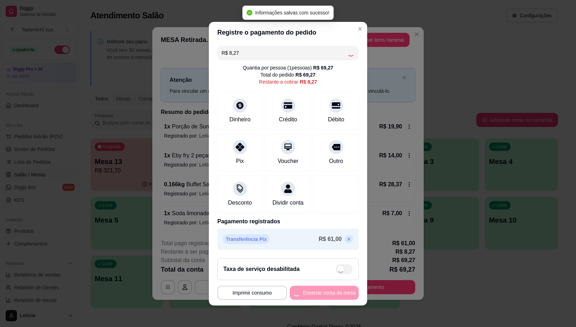
type input "R$ 0,00"
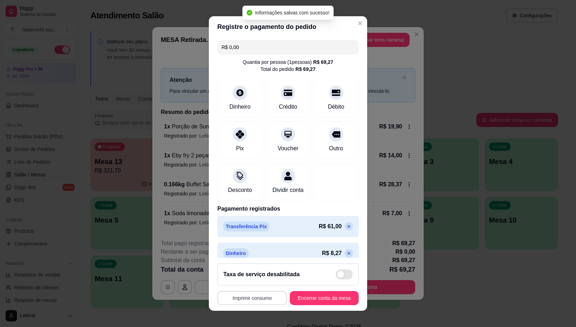
click at [260, 297] on button "Imprimir consumo" at bounding box center [252, 298] width 70 height 14
click at [252, 267] on button "IMPRESSORA" at bounding box center [249, 267] width 53 height 11
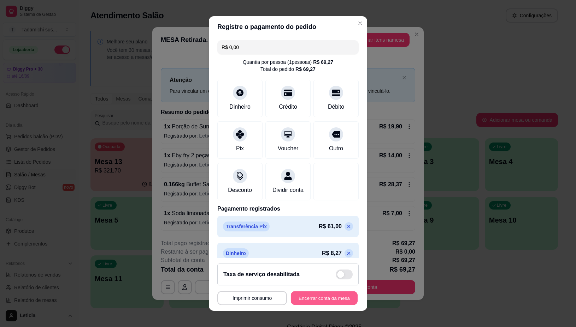
click at [324, 297] on button "Encerrar conta da mesa" at bounding box center [324, 298] width 67 height 14
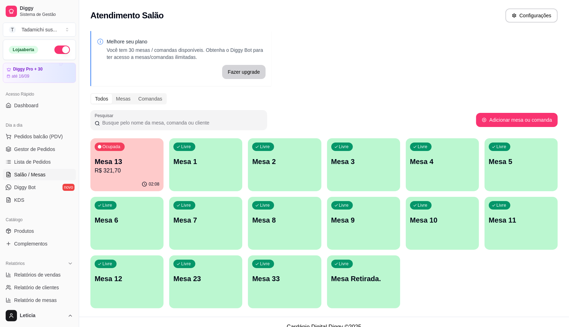
click at [267, 167] on div "Livre Mesa 2" at bounding box center [284, 160] width 73 height 45
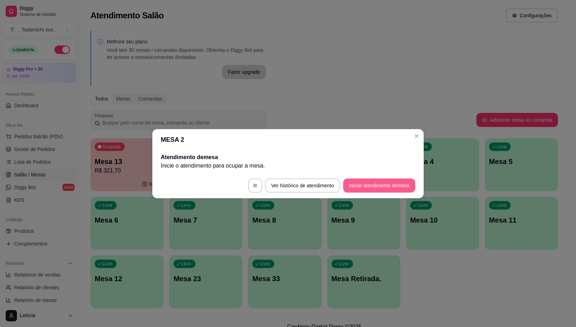
click at [350, 181] on button "Iniciar atendimento de mesa" at bounding box center [379, 186] width 72 height 14
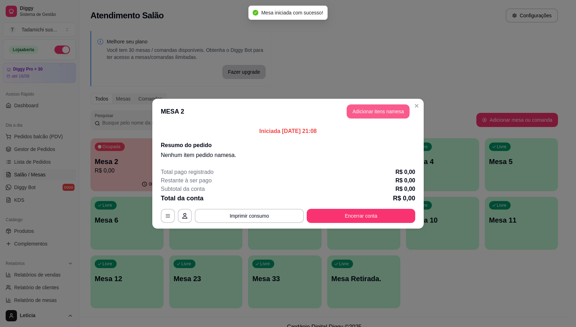
click at [359, 105] on button "Adicionar itens na mesa" at bounding box center [378, 112] width 63 height 14
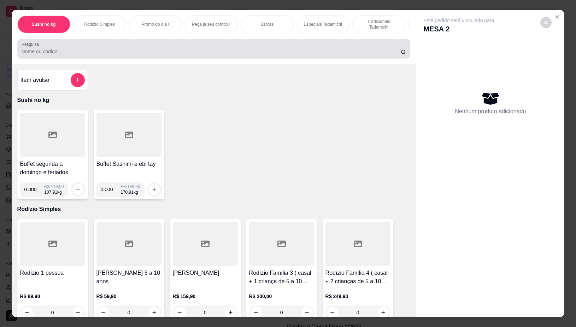
click at [254, 53] on input "Pesquisa" at bounding box center [211, 51] width 379 height 7
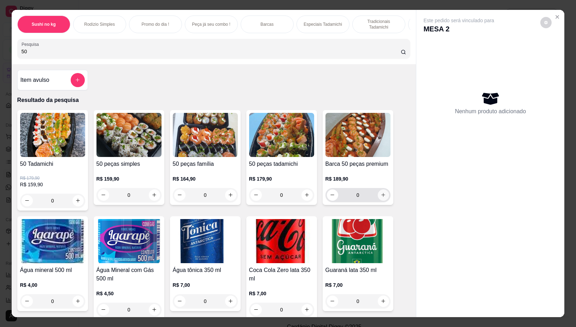
type input "50"
click at [381, 197] on icon "increase-product-quantity" at bounding box center [383, 196] width 4 height 4
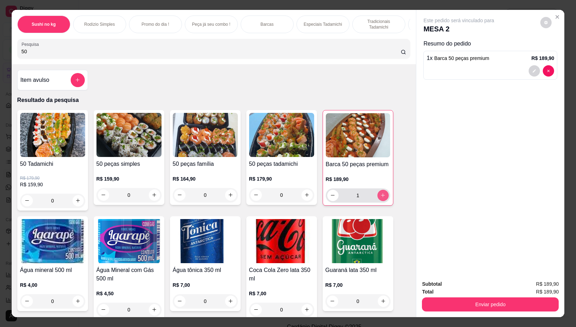
type input "1"
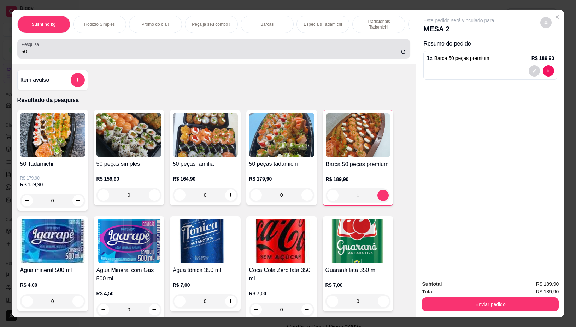
click at [195, 49] on div "50" at bounding box center [214, 49] width 385 height 14
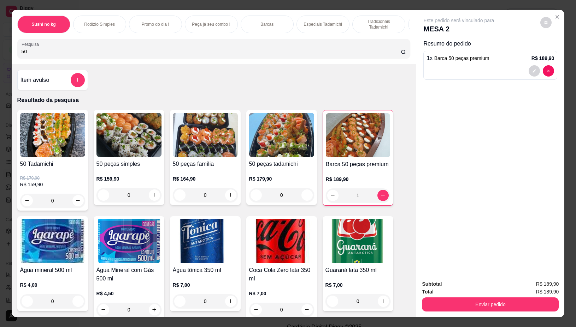
type input "5"
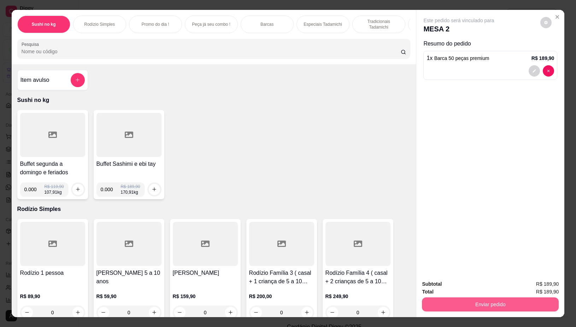
click at [450, 299] on button "Enviar pedido" at bounding box center [490, 305] width 137 height 14
click at [451, 285] on button "Não registrar e enviar pedido" at bounding box center [466, 284] width 73 height 13
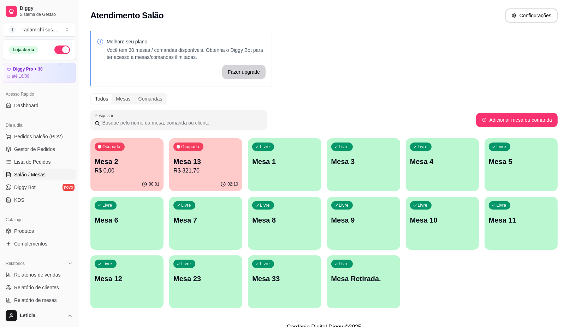
click at [506, 231] on div "Livre Mesa 11" at bounding box center [521, 219] width 73 height 45
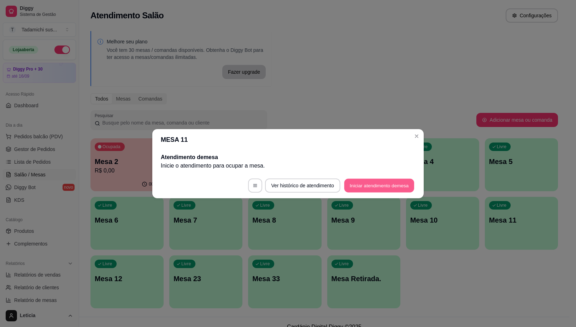
click at [378, 183] on button "Iniciar atendimento de mesa" at bounding box center [379, 186] width 70 height 14
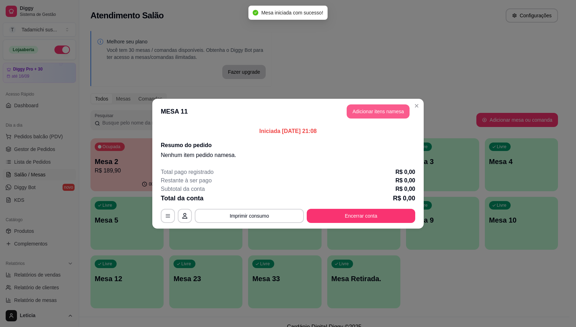
click at [361, 111] on button "Adicionar itens na mesa" at bounding box center [378, 112] width 63 height 14
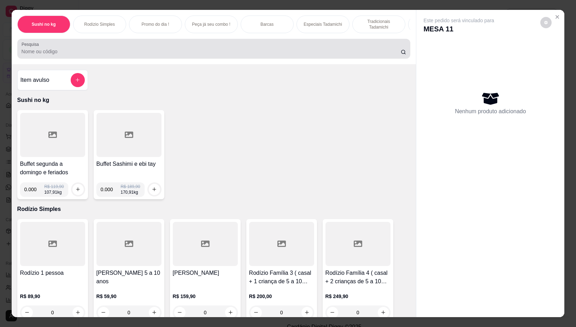
click at [253, 55] on input "Pesquisa" at bounding box center [211, 51] width 379 height 7
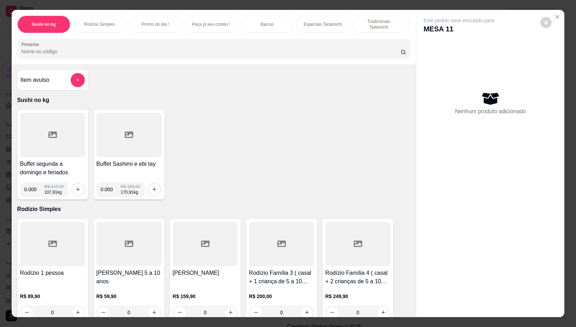
click at [50, 131] on div at bounding box center [52, 135] width 65 height 44
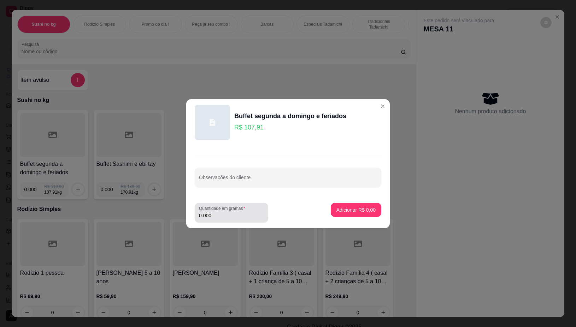
click at [218, 219] on div "0.000" at bounding box center [231, 213] width 65 height 14
type input "0.066"
click at [345, 208] on p "Adicionar R$ 7,12" at bounding box center [355, 210] width 39 height 7
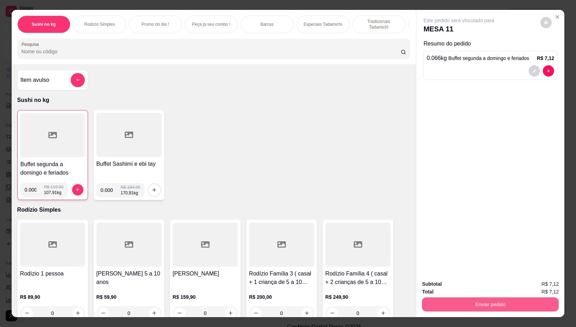
click at [428, 298] on button "Enviar pedido" at bounding box center [490, 305] width 137 height 14
click at [436, 289] on button "Não registrar e enviar pedido" at bounding box center [466, 284] width 73 height 13
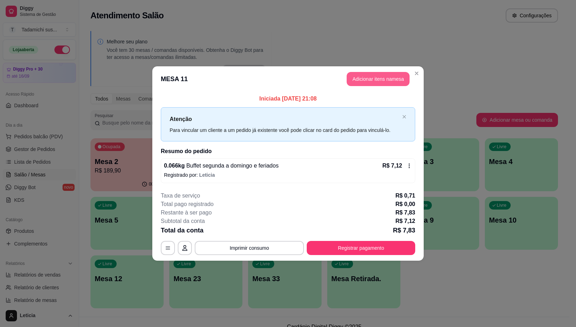
click at [399, 76] on button "Adicionar itens na mesa" at bounding box center [378, 79] width 63 height 14
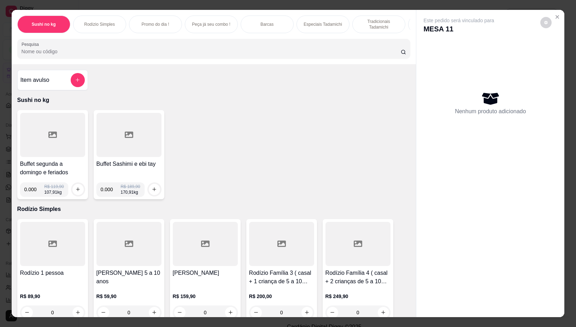
click at [65, 140] on div at bounding box center [52, 135] width 65 height 44
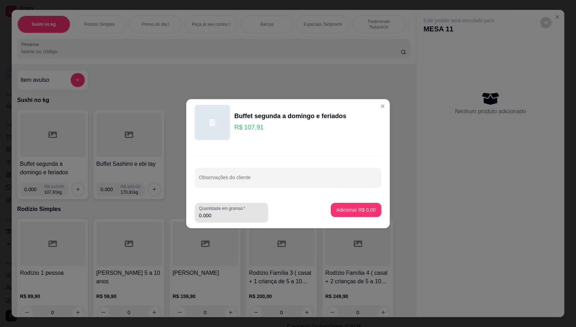
click at [216, 218] on input "0.000" at bounding box center [231, 215] width 65 height 7
type input "0.144"
click at [361, 215] on button "Adicionar R$ 15,54" at bounding box center [354, 210] width 53 height 14
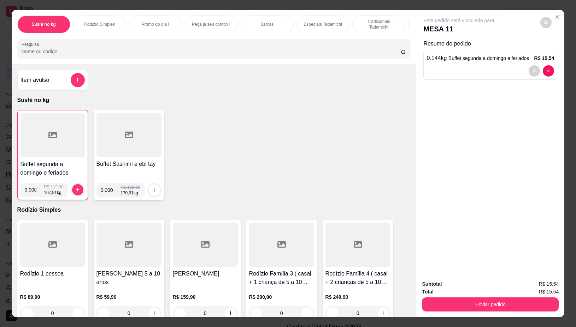
click at [164, 53] on input "Pesquisa" at bounding box center [211, 51] width 379 height 7
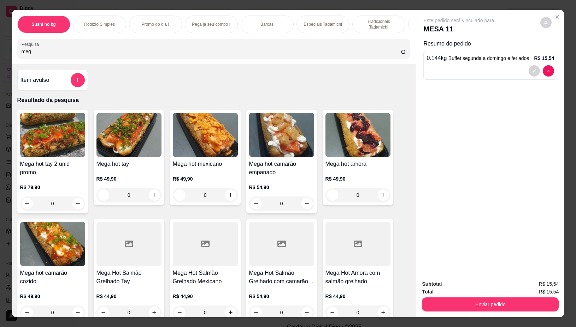
type input "meg"
click at [73, 209] on div "0" at bounding box center [52, 204] width 65 height 14
click at [150, 201] on div "0" at bounding box center [128, 195] width 65 height 14
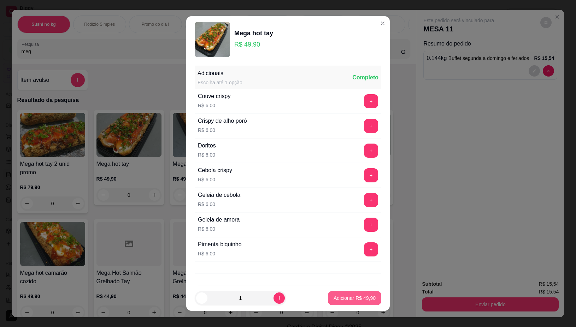
click at [335, 300] on p "Adicionar R$ 49,90" at bounding box center [355, 298] width 42 height 7
type input "1"
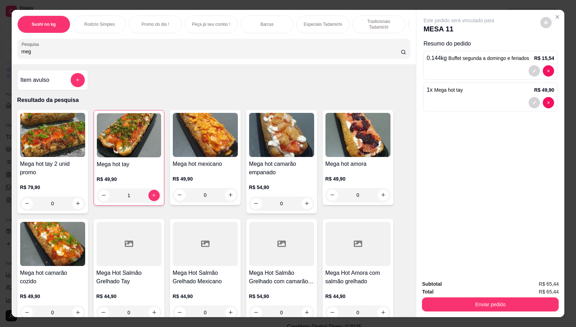
click at [150, 201] on div "1" at bounding box center [129, 196] width 64 height 14
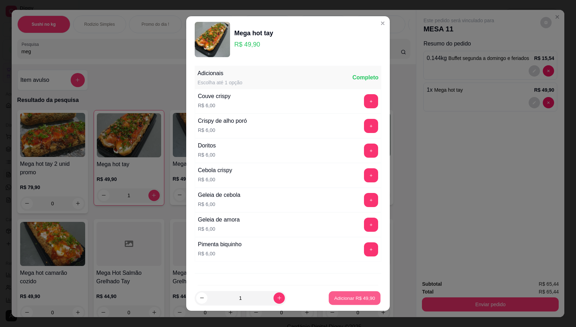
click at [361, 297] on p "Adicionar R$ 49,90" at bounding box center [354, 298] width 41 height 7
type input "2"
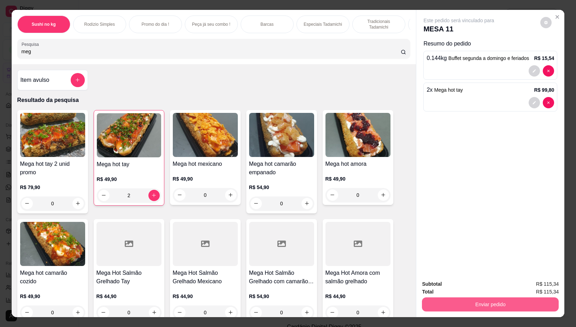
click at [458, 303] on button "Enviar pedido" at bounding box center [490, 305] width 137 height 14
click at [459, 288] on button "Não registrar e enviar pedido" at bounding box center [466, 284] width 73 height 13
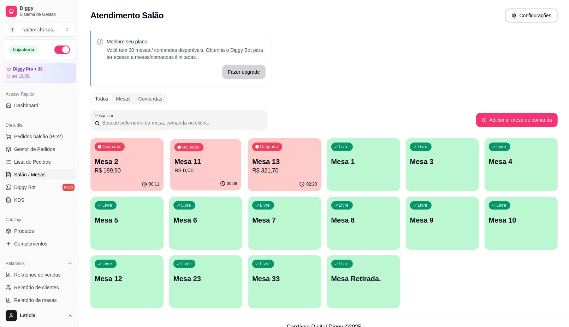
click at [211, 175] on p "R$ 0,00" at bounding box center [206, 171] width 63 height 8
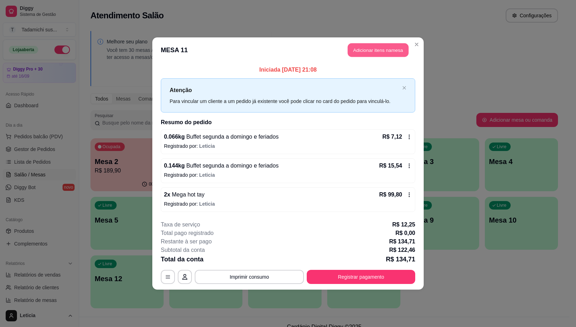
click at [378, 48] on button "Adicionar itens na mesa" at bounding box center [378, 50] width 61 height 14
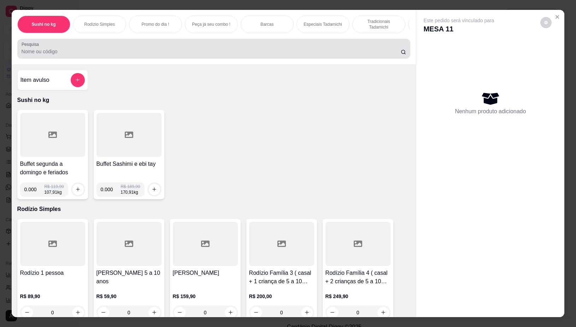
click at [244, 48] on div at bounding box center [214, 49] width 385 height 14
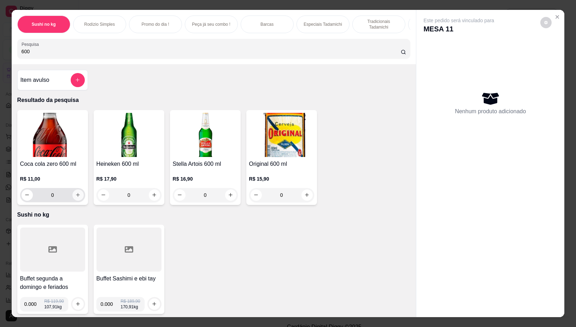
type input "600"
click at [75, 196] on icon "increase-product-quantity" at bounding box center [77, 195] width 5 height 5
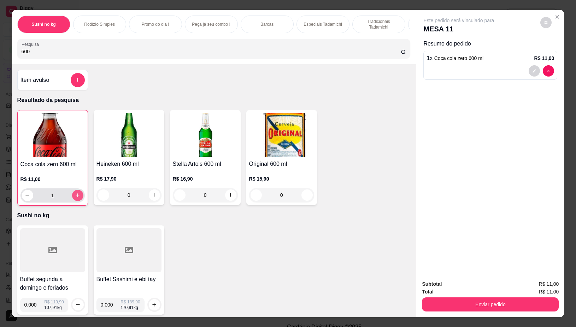
type input "1"
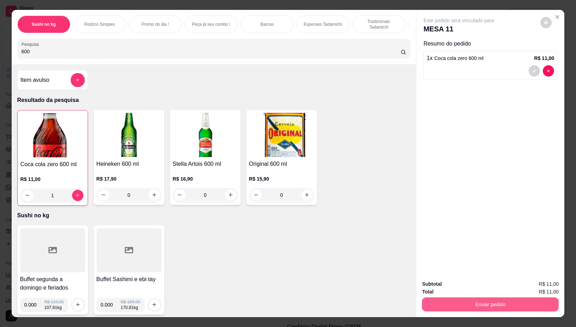
click at [451, 298] on button "Enviar pedido" at bounding box center [490, 305] width 137 height 14
click at [478, 282] on button "Não registrar e enviar pedido" at bounding box center [466, 284] width 73 height 13
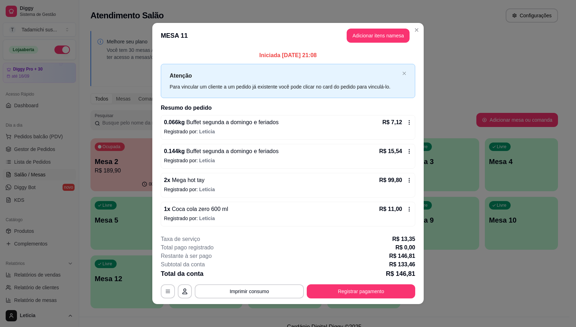
click at [423, 32] on header "MESA 11 Adicionar itens na mesa" at bounding box center [287, 35] width 271 height 25
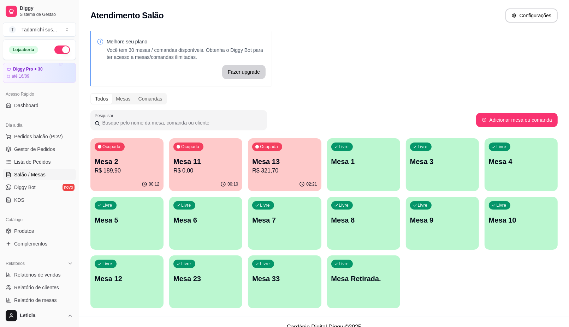
click at [127, 167] on p "R$ 189,90" at bounding box center [127, 171] width 65 height 8
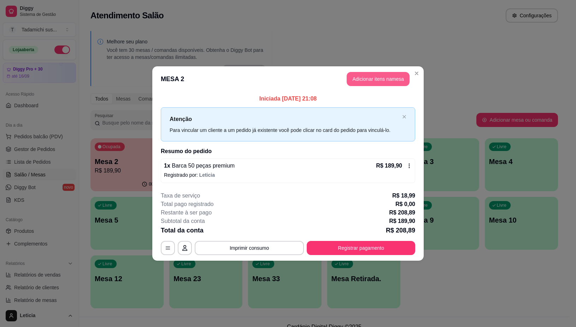
click at [384, 76] on button "Adicionar itens na mesa" at bounding box center [378, 79] width 63 height 14
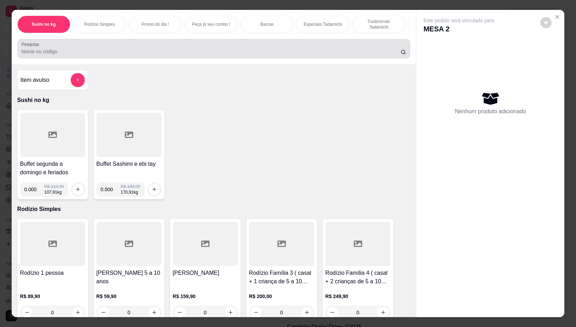
click at [84, 59] on div "Pesquisa" at bounding box center [213, 49] width 393 height 20
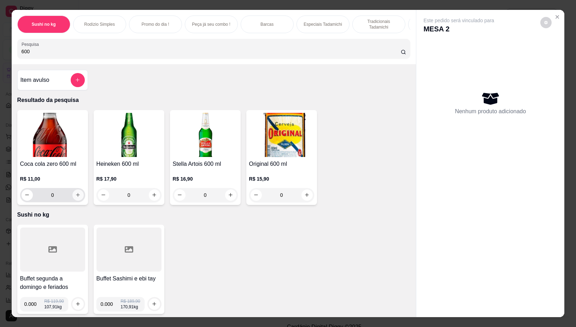
type input "600"
click at [75, 198] on icon "increase-product-quantity" at bounding box center [77, 195] width 5 height 5
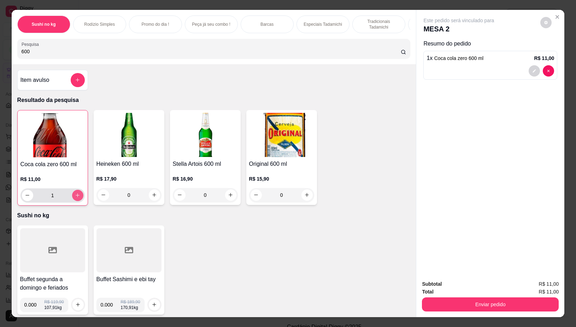
type input "1"
click at [75, 198] on icon "increase-product-quantity" at bounding box center [77, 195] width 5 height 5
type input "2"
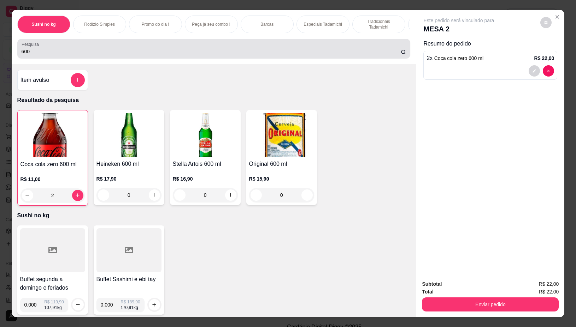
click at [87, 51] on input "600" at bounding box center [211, 51] width 379 height 7
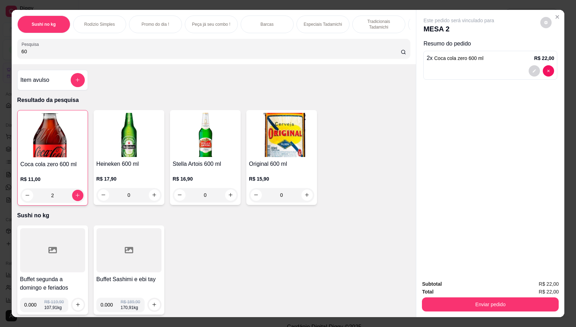
type input "6"
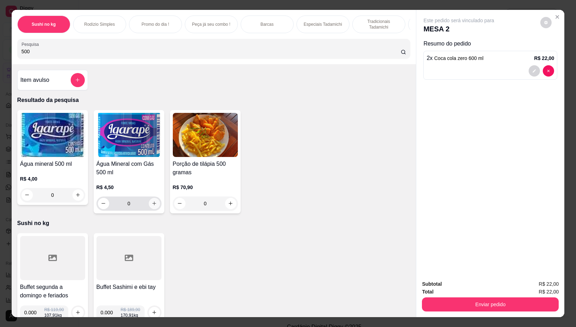
type input "500"
click at [154, 206] on button "increase-product-quantity" at bounding box center [154, 203] width 11 height 11
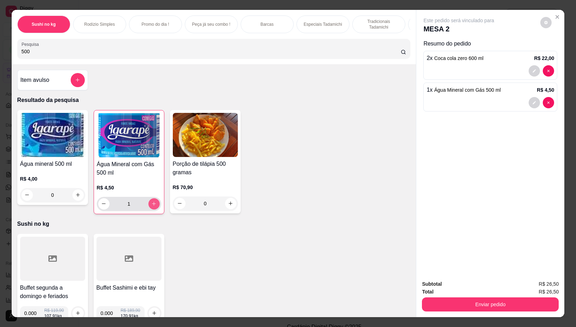
type input "1"
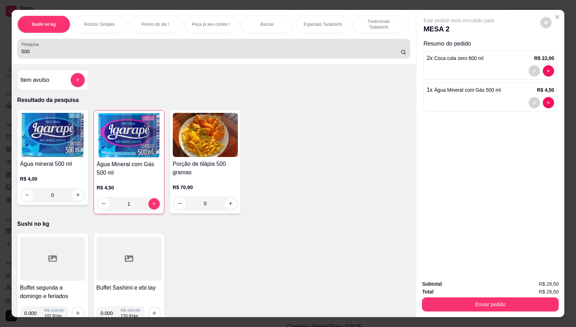
click at [88, 49] on div "500" at bounding box center [214, 49] width 385 height 14
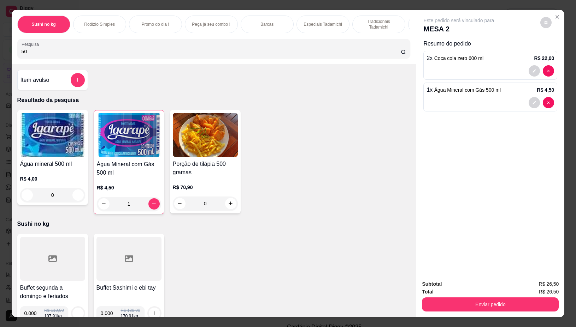
type input "5"
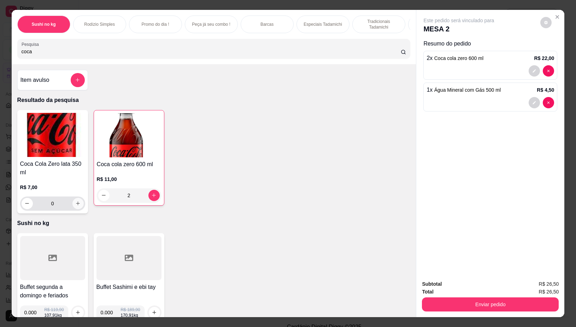
type input "coca"
click at [75, 206] on icon "increase-product-quantity" at bounding box center [77, 203] width 5 height 5
type input "1"
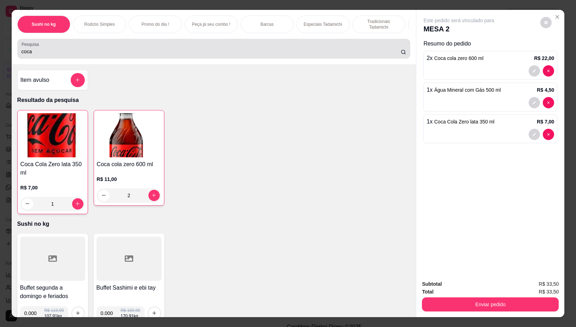
click at [97, 52] on input "coca" at bounding box center [211, 51] width 379 height 7
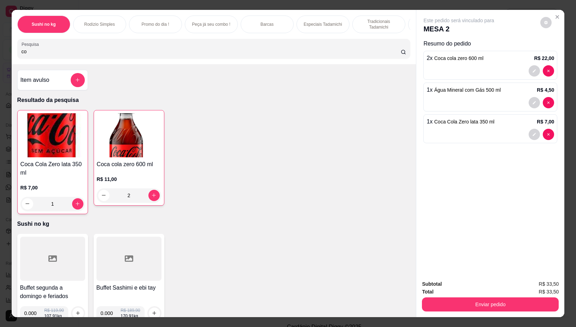
type input "c"
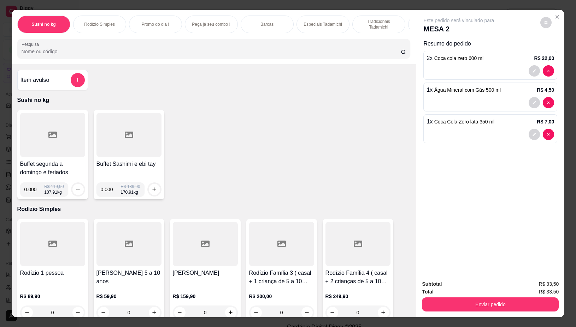
click at [113, 59] on div "Pesquisa" at bounding box center [213, 49] width 393 height 20
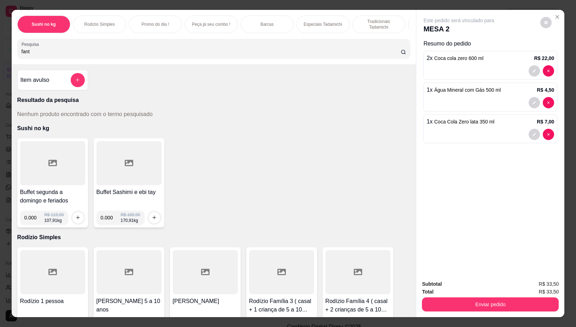
click at [132, 52] on input "fant" at bounding box center [211, 51] width 379 height 7
type input "f"
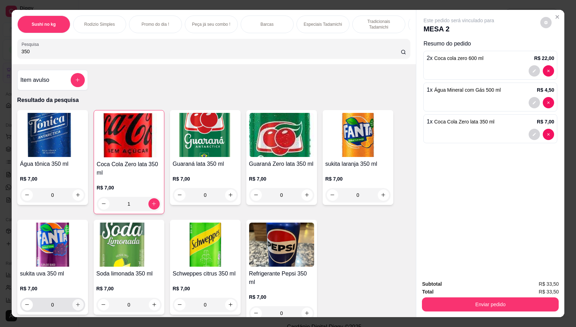
type input "350"
click at [75, 308] on icon "increase-product-quantity" at bounding box center [77, 305] width 5 height 5
type input "1"
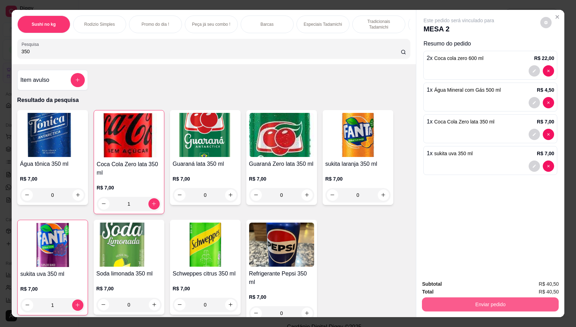
click at [461, 299] on button "Enviar pedido" at bounding box center [490, 305] width 137 height 14
click at [471, 280] on button "Não registrar e enviar pedido" at bounding box center [466, 284] width 73 height 13
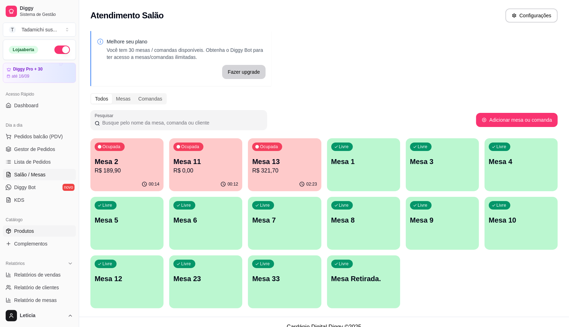
click at [24, 234] on span "Produtos" at bounding box center [24, 231] width 20 height 7
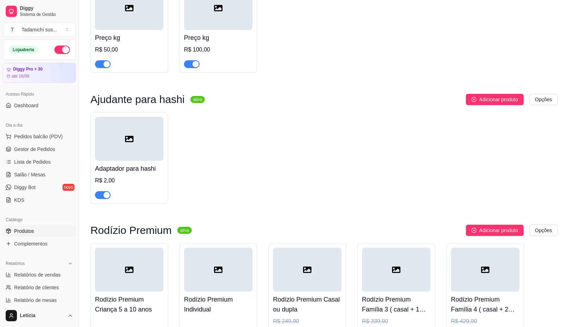
scroll to position [11620, 0]
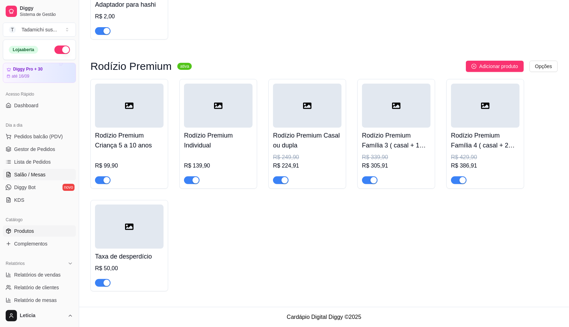
click at [40, 175] on span "Salão / Mesas" at bounding box center [29, 174] width 31 height 7
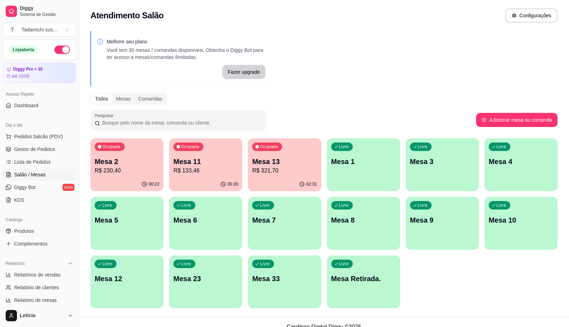
click at [353, 283] on p "Mesa Retirada." at bounding box center [363, 279] width 65 height 10
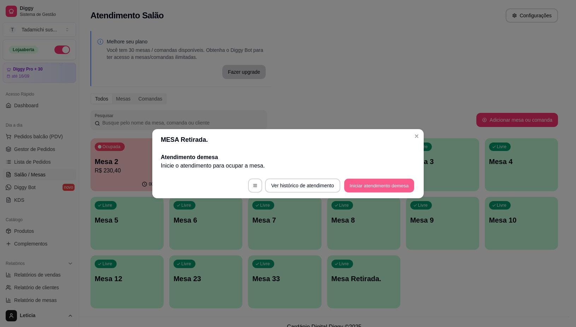
click at [375, 186] on button "Iniciar atendimento de mesa" at bounding box center [379, 186] width 70 height 14
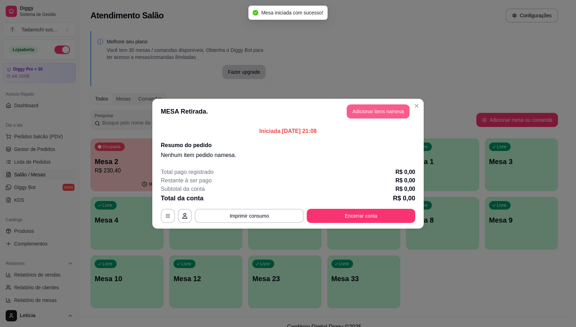
click at [369, 112] on button "Adicionar itens na mesa" at bounding box center [378, 112] width 63 height 14
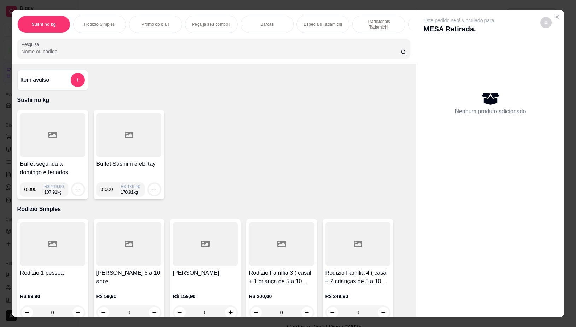
click at [30, 142] on div at bounding box center [52, 135] width 65 height 44
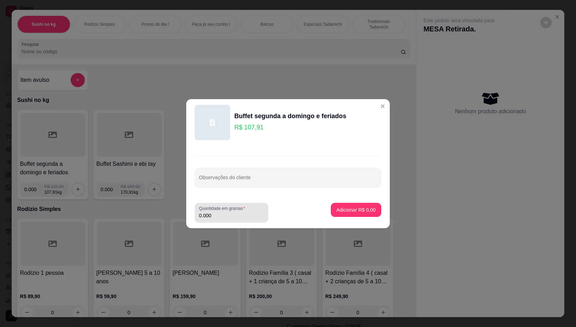
click at [222, 217] on input "0.000" at bounding box center [231, 215] width 65 height 7
type input "0.322"
click at [351, 208] on p "Adicionar R$ 34,75" at bounding box center [355, 210] width 42 height 7
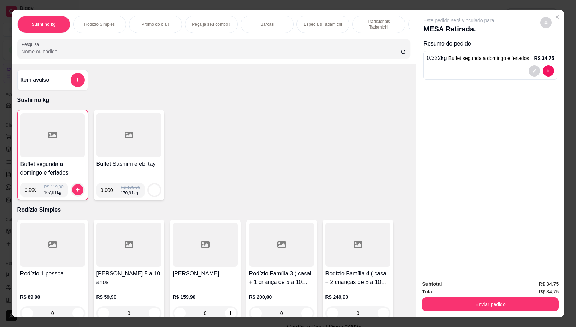
click at [208, 55] on input "Pesquisa" at bounding box center [211, 51] width 379 height 7
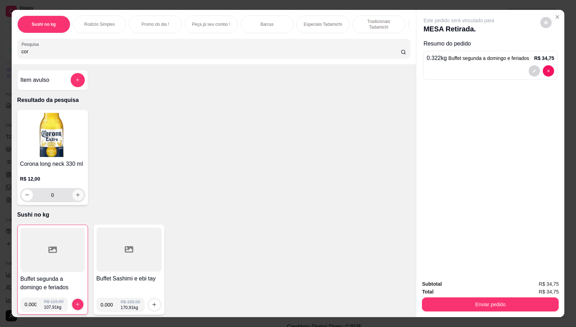
type input "cor"
click at [76, 198] on icon "increase-product-quantity" at bounding box center [77, 195] width 5 height 5
type input "1"
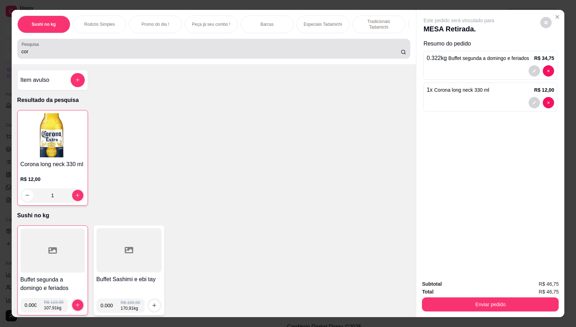
click at [96, 48] on div "cor" at bounding box center [214, 49] width 385 height 14
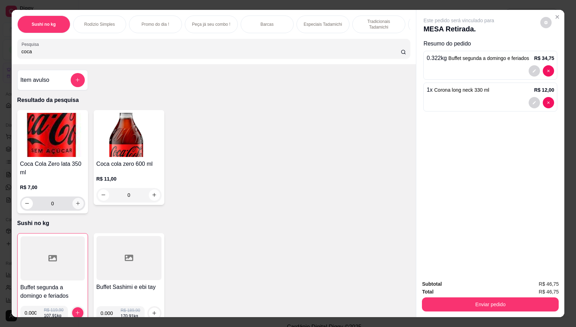
type input "coca"
click at [78, 207] on button "increase-product-quantity" at bounding box center [77, 203] width 11 height 11
type input "1"
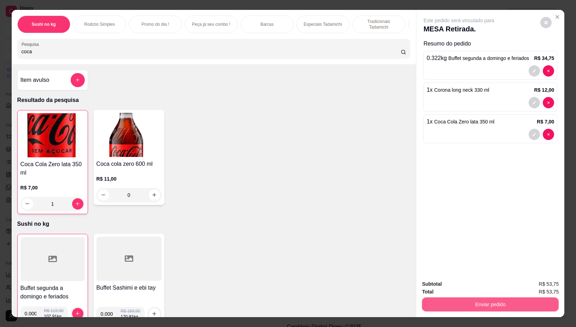
click at [483, 301] on button "Enviar pedido" at bounding box center [490, 305] width 137 height 14
click at [468, 281] on button "Não registrar e enviar pedido" at bounding box center [466, 284] width 71 height 13
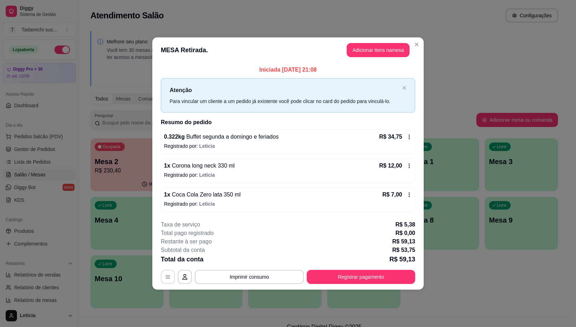
click at [167, 274] on button "button" at bounding box center [168, 277] width 14 height 14
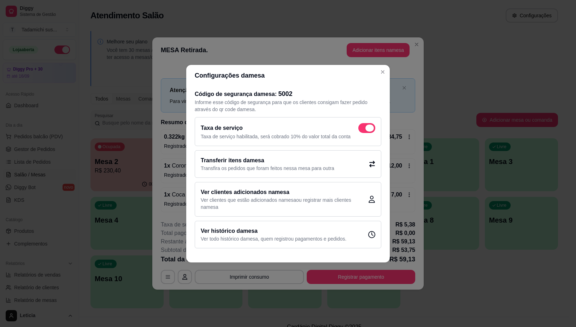
click at [368, 128] on span at bounding box center [369, 128] width 8 height 7
click at [362, 129] on input "checkbox" at bounding box center [360, 131] width 5 height 5
checkbox input "false"
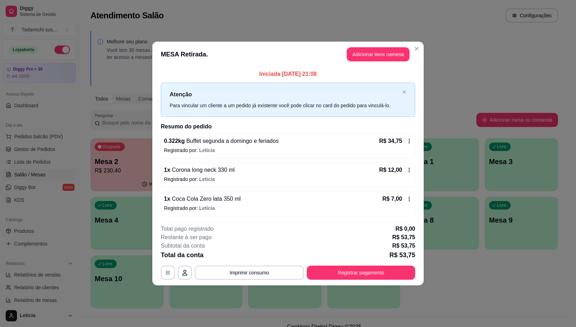
click at [350, 281] on footer "**********" at bounding box center [287, 252] width 271 height 66
click at [357, 274] on button "Registrar pagamento" at bounding box center [361, 273] width 108 height 14
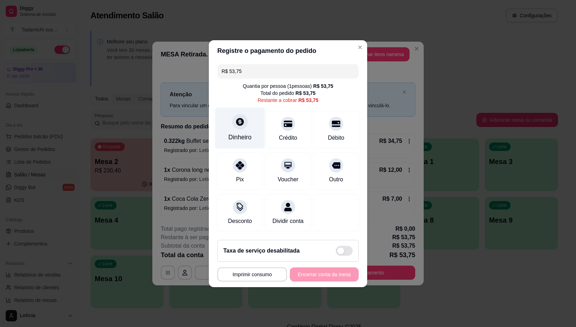
click at [237, 124] on div at bounding box center [240, 122] width 16 height 16
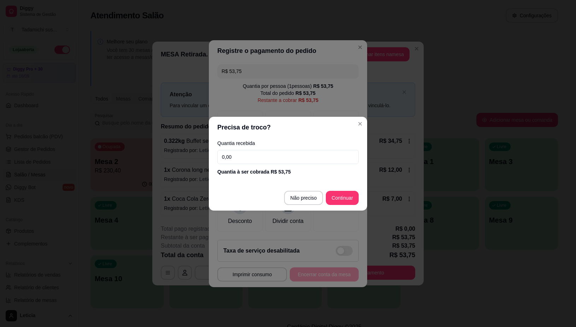
click at [297, 154] on input "0,00" at bounding box center [287, 157] width 141 height 14
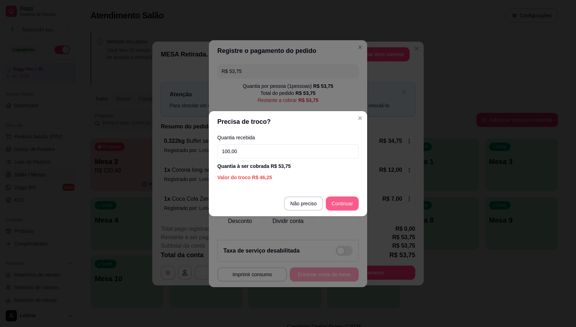
type input "100,00"
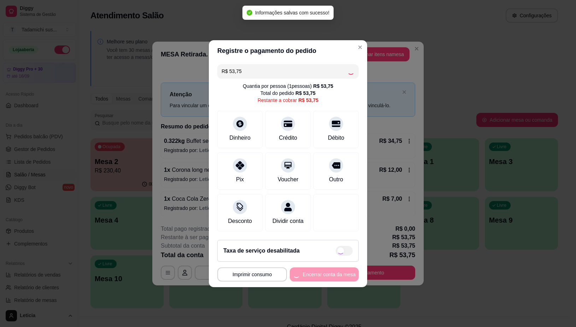
type input "R$ 0,00"
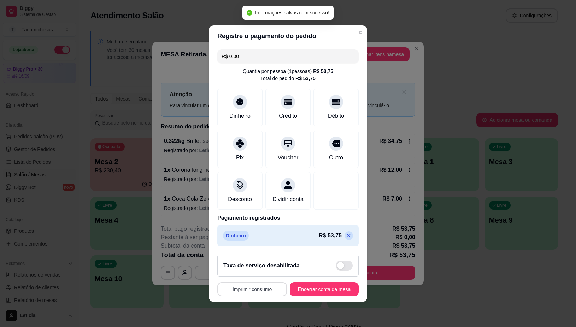
click at [251, 290] on button "Imprimir consumo" at bounding box center [252, 290] width 70 height 14
click at [254, 260] on button "IMPRESSORA" at bounding box center [249, 263] width 54 height 11
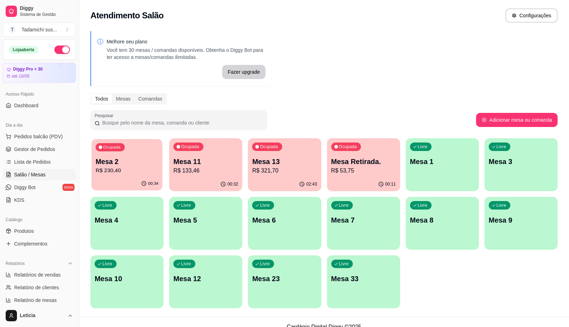
click at [141, 171] on p "R$ 230,40" at bounding box center [127, 171] width 63 height 8
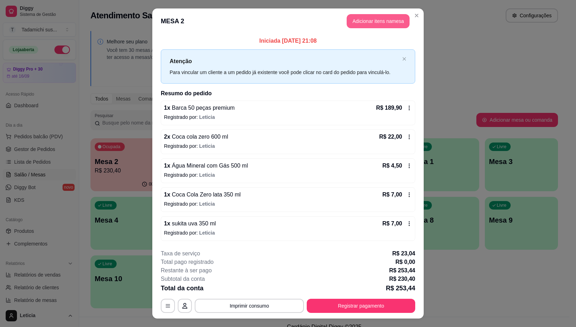
click at [363, 20] on button "Adicionar itens na mesa" at bounding box center [378, 21] width 63 height 14
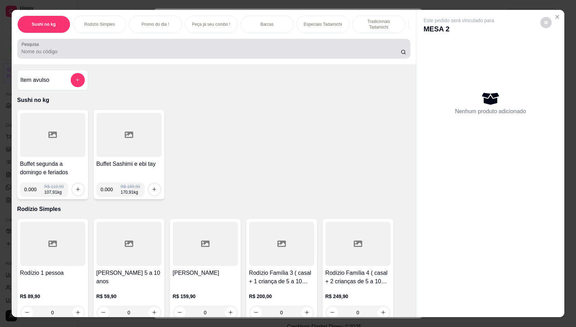
click at [317, 52] on input "Pesquisa" at bounding box center [211, 51] width 379 height 7
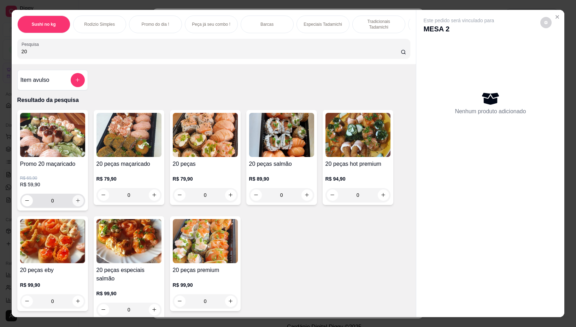
type input "20"
click at [72, 204] on button "increase-product-quantity" at bounding box center [77, 200] width 11 height 11
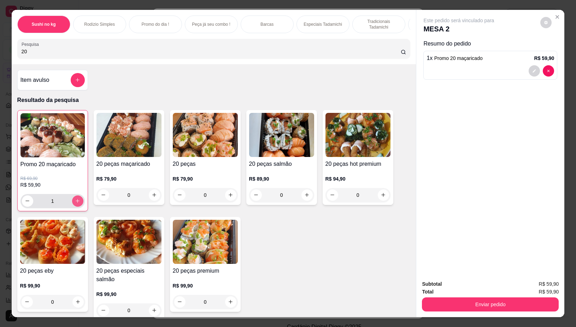
type input "1"
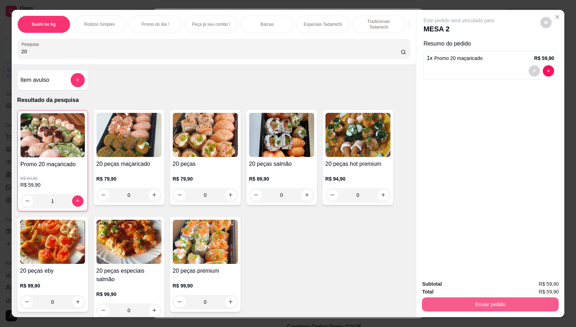
click at [474, 306] on button "Enviar pedido" at bounding box center [490, 305] width 137 height 14
click at [459, 301] on button "Enviar pedido" at bounding box center [490, 305] width 132 height 14
click at [467, 284] on button "Não registrar e enviar pedido" at bounding box center [466, 284] width 73 height 13
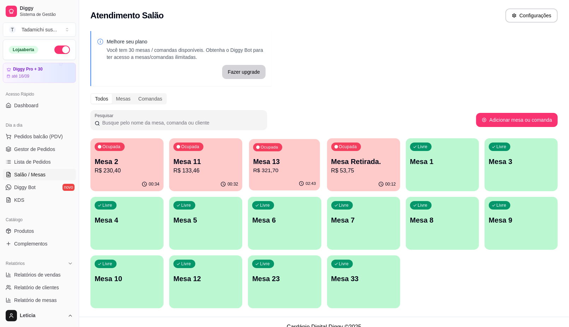
click at [285, 172] on p "R$ 321,70" at bounding box center [284, 171] width 63 height 8
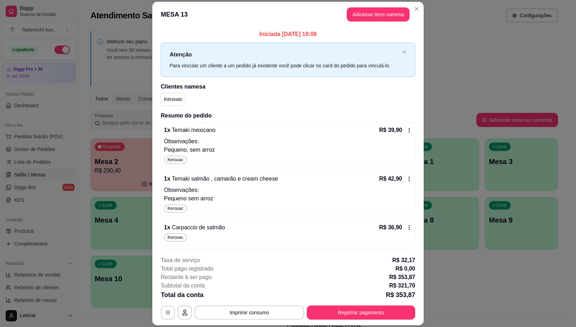
click at [406, 131] on icon at bounding box center [409, 131] width 6 height 6
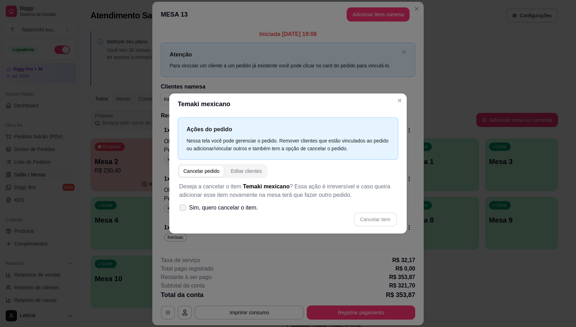
click at [181, 211] on span at bounding box center [182, 208] width 7 height 7
click at [181, 211] on input "Sim, quero cancelar o item." at bounding box center [181, 211] width 5 height 5
checkbox input "true"
click at [374, 217] on button "Cancelar item" at bounding box center [375, 220] width 43 height 14
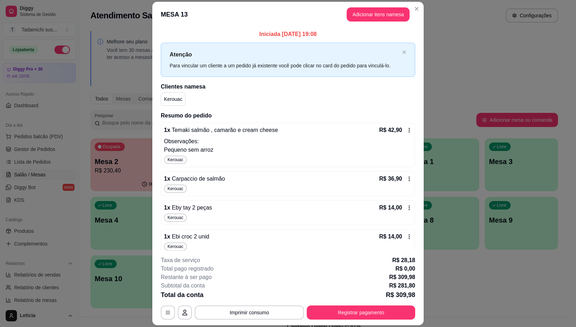
click at [406, 131] on icon at bounding box center [409, 131] width 6 height 6
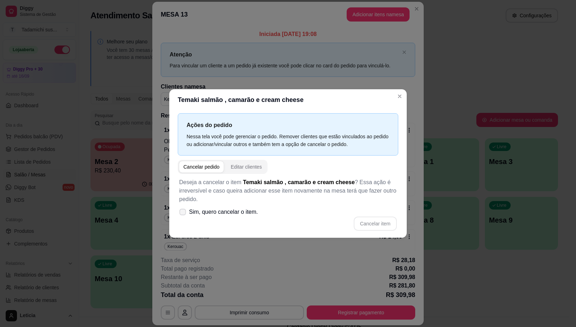
click at [187, 209] on label "Sim, quero cancelar o item." at bounding box center [218, 212] width 84 height 14
click at [183, 213] on input "Sim, quero cancelar o item." at bounding box center [181, 215] width 5 height 5
checkbox input "true"
click at [382, 220] on button "Cancelar item" at bounding box center [375, 224] width 42 height 14
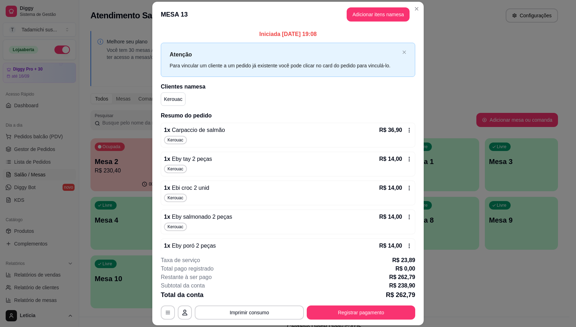
click at [406, 130] on icon at bounding box center [409, 131] width 6 height 6
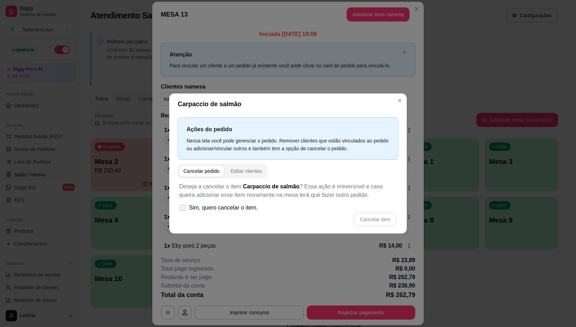
click at [186, 208] on span at bounding box center [182, 208] width 7 height 7
click at [183, 209] on input "Sim, quero cancelar o item." at bounding box center [181, 211] width 5 height 5
checkbox input "true"
click at [389, 222] on button "Cancelar item" at bounding box center [375, 220] width 43 height 14
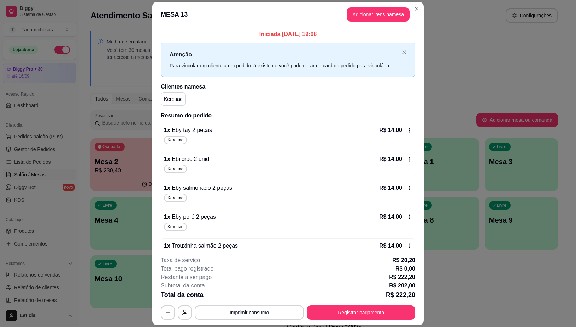
click at [406, 133] on icon at bounding box center [409, 131] width 6 height 6
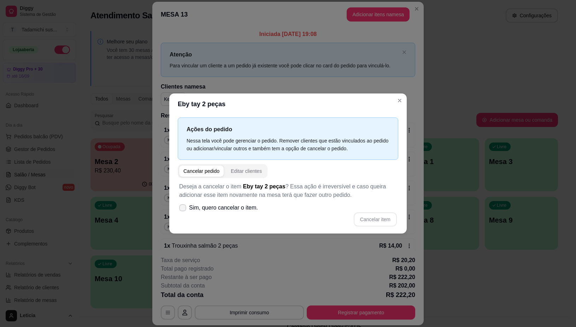
click at [185, 209] on span at bounding box center [182, 208] width 7 height 7
click at [183, 209] on input "Sim, quero cancelar o item." at bounding box center [181, 211] width 5 height 5
checkbox input "true"
click at [364, 218] on button "Cancelar item" at bounding box center [375, 220] width 43 height 14
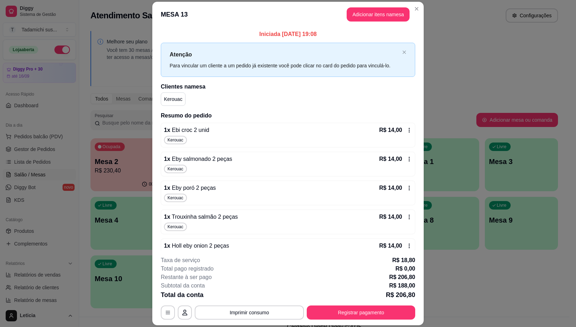
click at [406, 131] on icon at bounding box center [409, 131] width 6 height 6
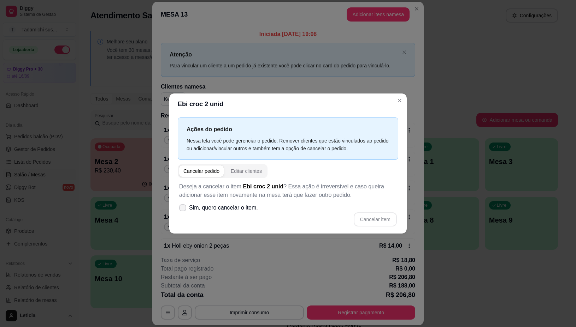
click at [183, 204] on label "Sim, quero cancelar o item." at bounding box center [218, 208] width 84 height 14
click at [183, 209] on input "Sim, quero cancelar o item." at bounding box center [181, 211] width 5 height 5
checkbox input "true"
click at [387, 216] on button "Cancelar item" at bounding box center [375, 220] width 42 height 14
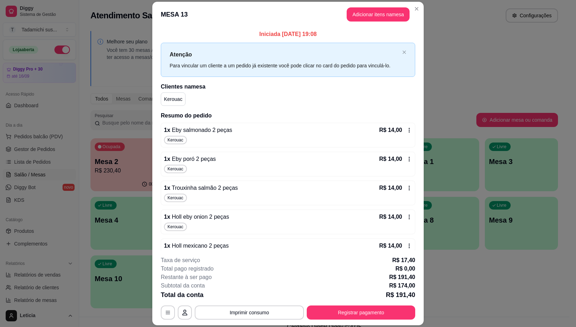
click at [406, 132] on icon at bounding box center [409, 131] width 6 height 6
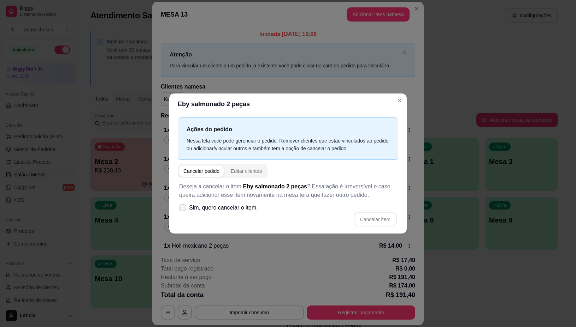
click at [185, 209] on span at bounding box center [182, 208] width 7 height 7
click at [183, 209] on input "Sim, quero cancelar o item." at bounding box center [181, 211] width 5 height 5
checkbox input "true"
click at [384, 215] on button "Cancelar item" at bounding box center [375, 220] width 43 height 14
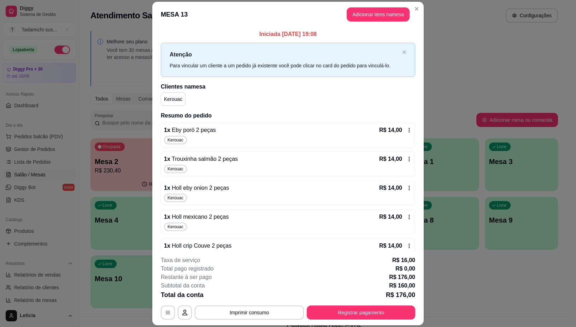
click at [406, 133] on icon at bounding box center [409, 131] width 6 height 6
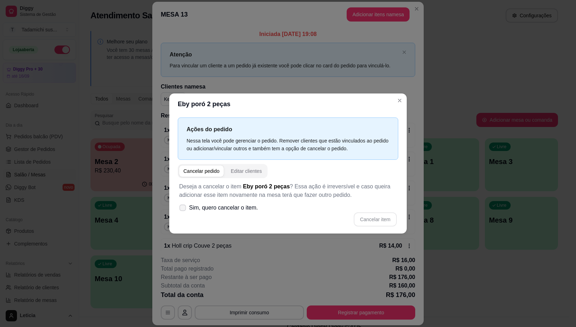
click at [185, 209] on span at bounding box center [182, 208] width 7 height 7
click at [183, 209] on input "Sim, quero cancelar o item." at bounding box center [181, 211] width 5 height 5
checkbox input "true"
click at [367, 216] on button "Cancelar item" at bounding box center [375, 220] width 43 height 14
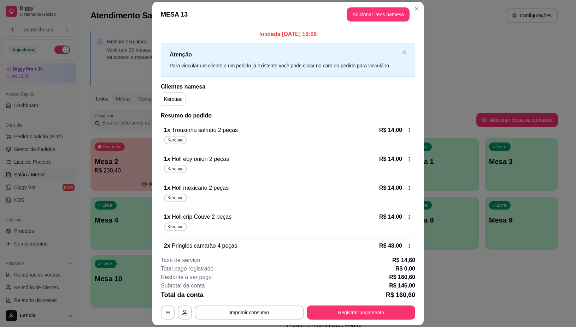
click at [406, 130] on icon at bounding box center [409, 131] width 6 height 6
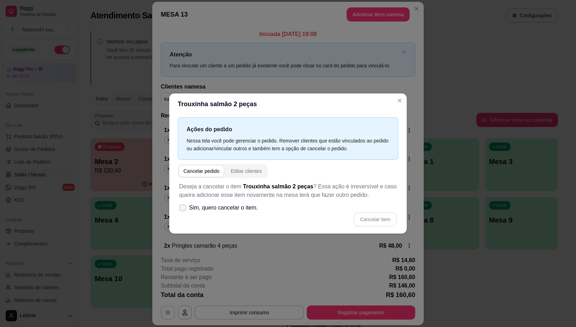
click at [184, 207] on icon at bounding box center [183, 208] width 6 height 4
click at [183, 209] on input "Sim, quero cancelar o item." at bounding box center [181, 211] width 5 height 5
checkbox input "true"
click at [368, 218] on button "Cancelar item" at bounding box center [375, 220] width 43 height 14
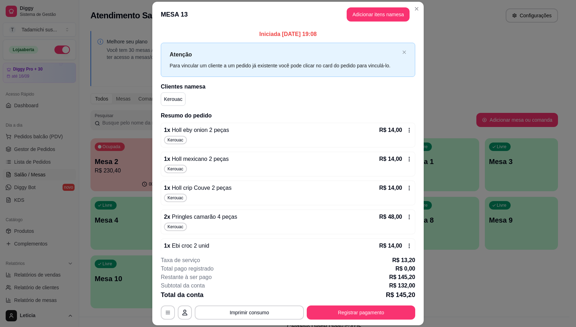
click at [406, 131] on icon at bounding box center [409, 131] width 6 height 6
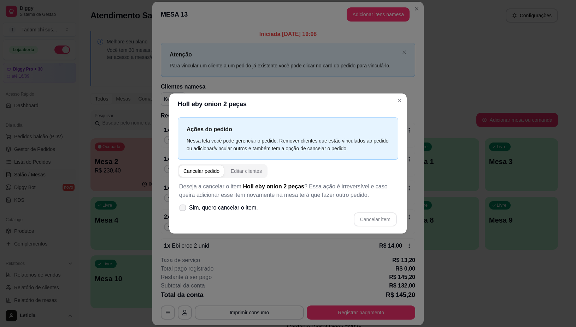
click at [180, 208] on icon at bounding box center [182, 208] width 5 height 4
click at [179, 209] on input "Sim, quero cancelar o item." at bounding box center [181, 211] width 5 height 5
checkbox input "true"
click at [383, 224] on button "Cancelar item" at bounding box center [375, 220] width 43 height 14
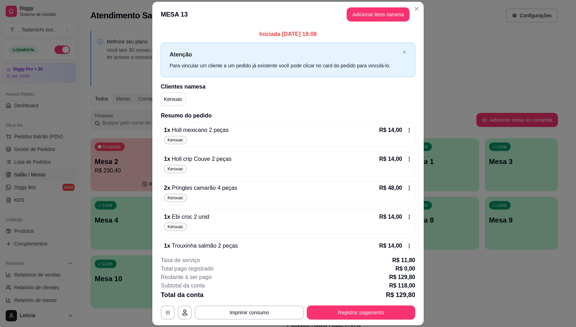
click at [406, 132] on icon at bounding box center [409, 131] width 6 height 6
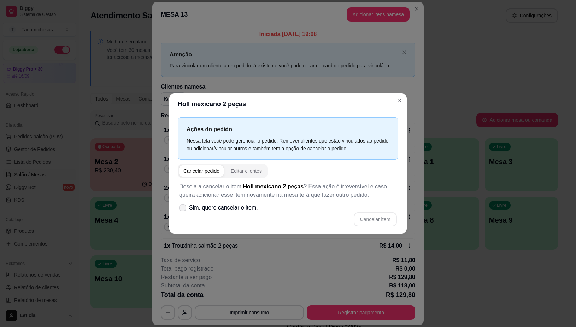
click at [181, 206] on icon at bounding box center [183, 208] width 6 height 4
click at [181, 209] on input "Sim, quero cancelar o item." at bounding box center [181, 211] width 5 height 5
checkbox input "true"
click at [374, 226] on button "Cancelar item" at bounding box center [375, 220] width 43 height 14
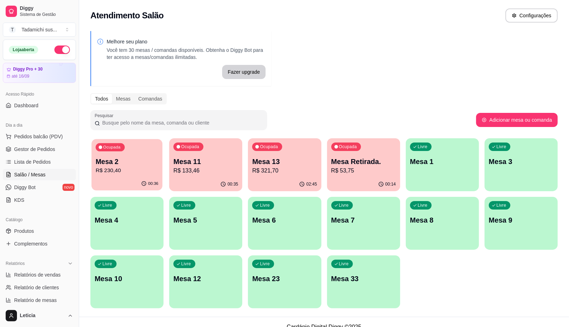
click at [134, 173] on p "R$ 230,40" at bounding box center [127, 171] width 63 height 8
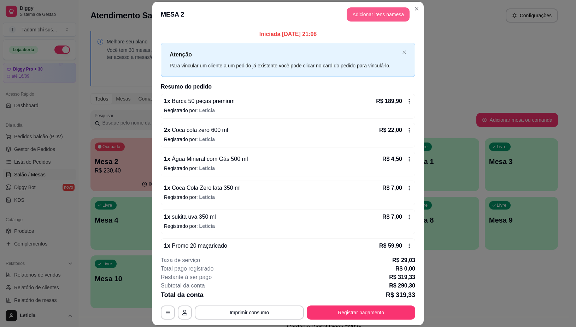
click at [360, 15] on button "Adicionar itens na mesa" at bounding box center [378, 14] width 63 height 14
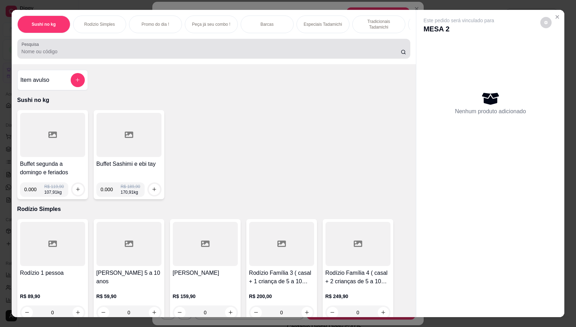
click at [239, 55] on input "Pesquisa" at bounding box center [211, 51] width 379 height 7
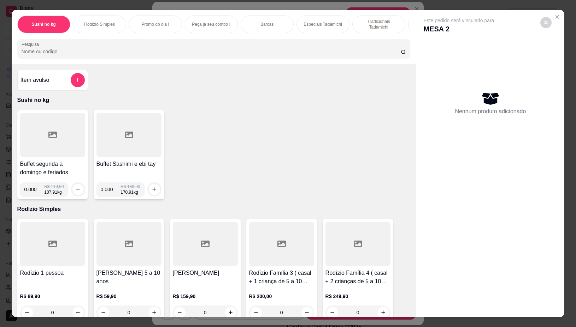
click at [45, 146] on div at bounding box center [52, 135] width 65 height 44
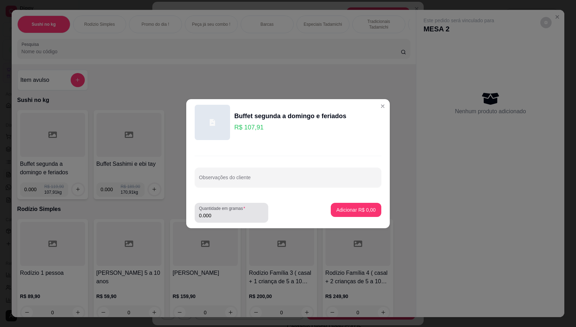
click at [241, 219] on div "0.000" at bounding box center [231, 213] width 65 height 14
type input "0.106"
click at [348, 210] on p "Adicionar R$ 11,44" at bounding box center [354, 210] width 41 height 7
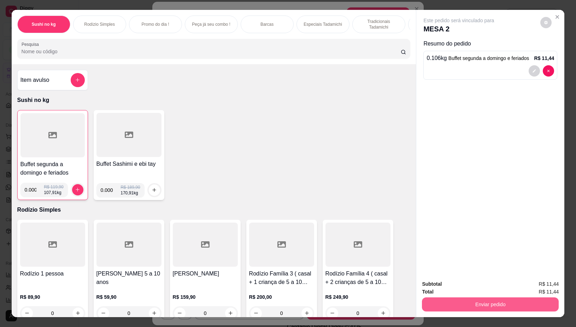
click at [450, 298] on button "Enviar pedido" at bounding box center [490, 305] width 137 height 14
click at [446, 281] on button "Não registrar e enviar pedido" at bounding box center [466, 284] width 71 height 13
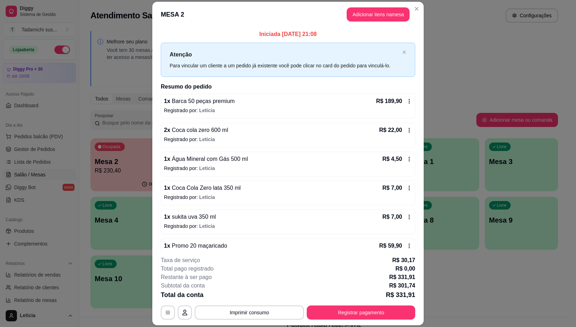
click at [419, 9] on header "MESA 2 Adicionar itens na mesa" at bounding box center [287, 14] width 271 height 25
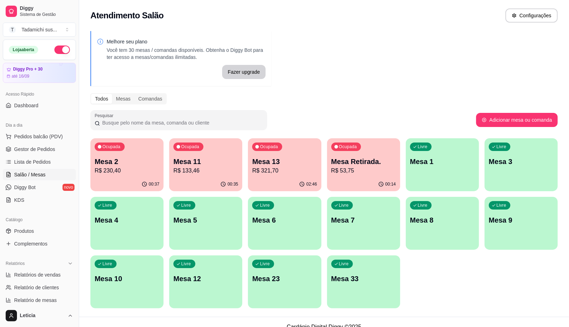
click at [299, 184] on div "02:46" at bounding box center [284, 185] width 73 height 14
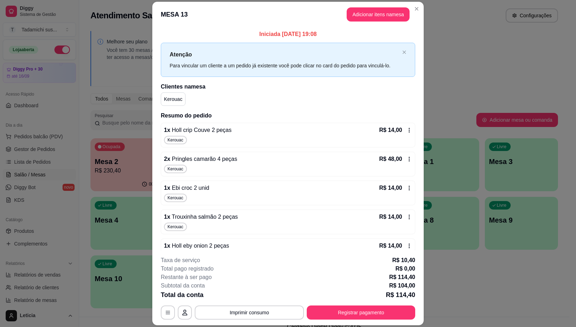
click at [406, 132] on icon at bounding box center [409, 131] width 6 height 6
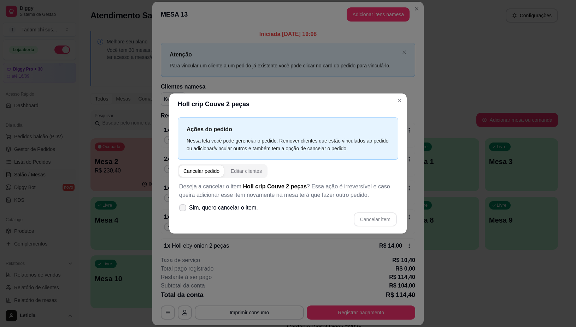
click at [187, 207] on label "Sim, quero cancelar o item." at bounding box center [218, 208] width 84 height 14
click at [183, 209] on input "Sim, quero cancelar o item." at bounding box center [181, 211] width 5 height 5
checkbox input "true"
click at [369, 221] on button "Cancelar item" at bounding box center [375, 220] width 42 height 14
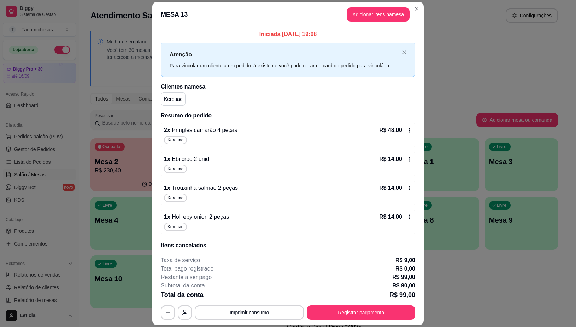
click at [406, 131] on icon at bounding box center [409, 131] width 6 height 6
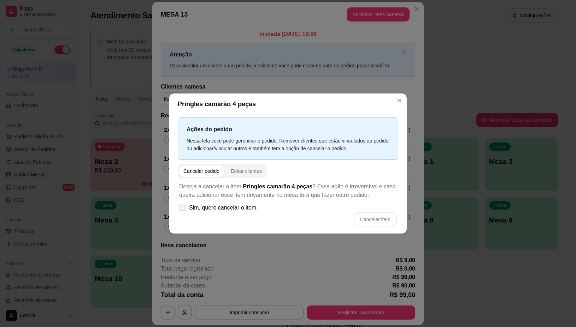
click at [184, 211] on span at bounding box center [182, 208] width 7 height 7
click at [183, 211] on input "Sim, quero cancelar o item." at bounding box center [181, 211] width 5 height 5
checkbox input "true"
click at [370, 218] on button "Cancelar item" at bounding box center [375, 220] width 43 height 14
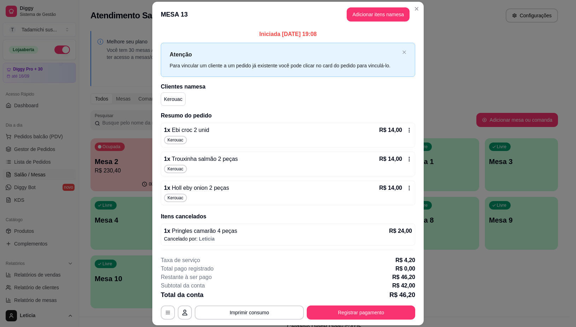
click at [409, 129] on icon at bounding box center [409, 130] width 1 height 5
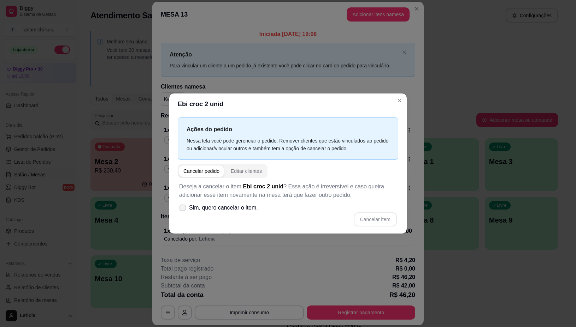
click at [188, 211] on label "Sim, quero cancelar o item." at bounding box center [218, 208] width 84 height 14
click at [183, 211] on input "Sim, quero cancelar o item." at bounding box center [181, 211] width 5 height 5
checkbox input "true"
click at [366, 221] on button "Cancelar item" at bounding box center [375, 220] width 43 height 14
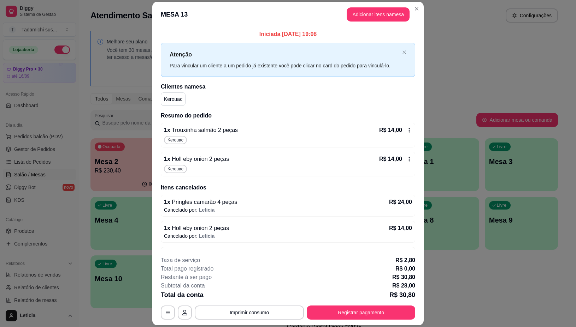
click at [406, 129] on icon at bounding box center [409, 131] width 6 height 6
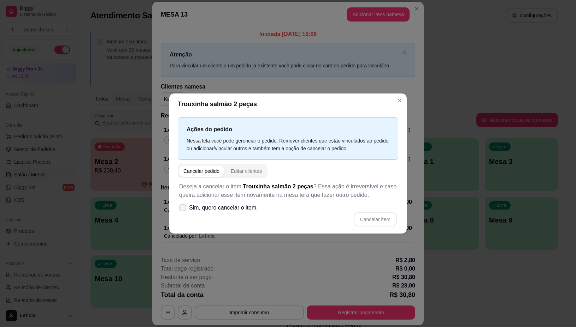
click at [184, 207] on icon at bounding box center [183, 208] width 6 height 4
click at [183, 209] on input "Sim, quero cancelar o item." at bounding box center [181, 211] width 5 height 5
checkbox input "true"
click at [389, 221] on button "Cancelar item" at bounding box center [375, 220] width 43 height 14
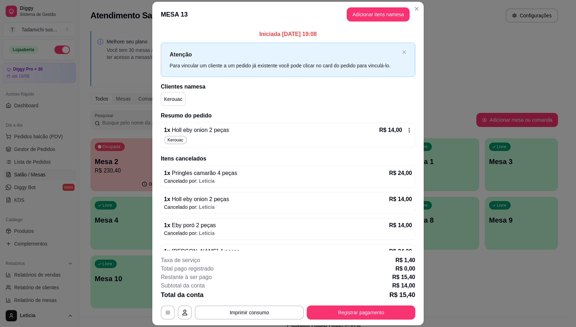
click at [406, 133] on icon at bounding box center [409, 131] width 6 height 6
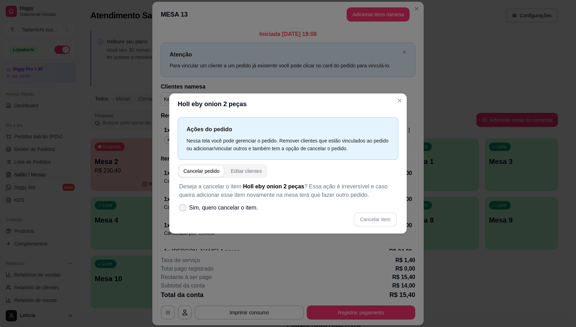
click at [178, 208] on label "Sim, quero cancelar o item." at bounding box center [218, 208] width 84 height 14
click at [179, 209] on input "Sim, quero cancelar o item." at bounding box center [181, 211] width 5 height 5
checkbox input "true"
click at [395, 223] on button "Cancelar item" at bounding box center [375, 220] width 42 height 14
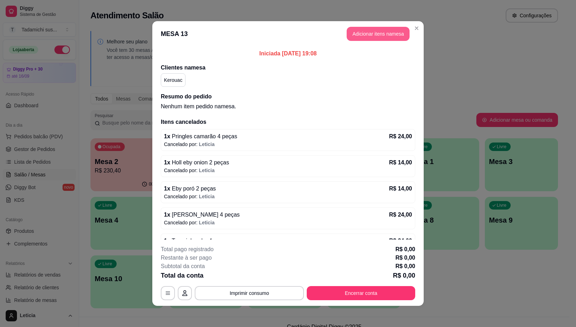
click at [368, 35] on button "Adicionar itens na mesa" at bounding box center [378, 34] width 63 height 14
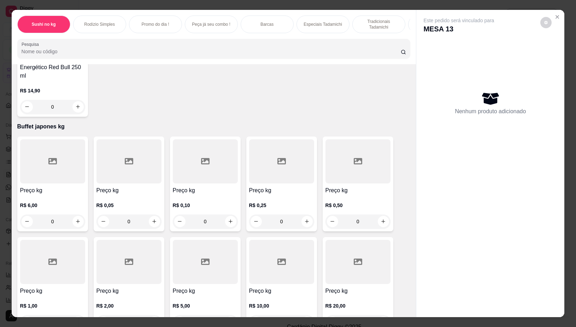
scroll to position [8128, 0]
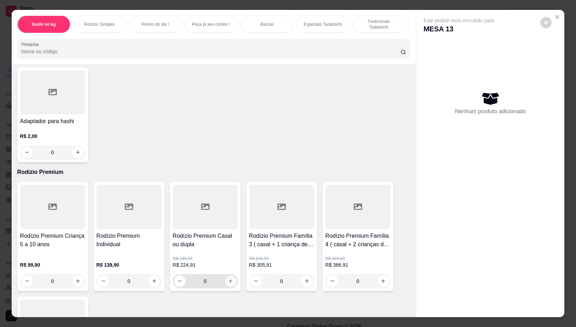
click at [229, 279] on icon "increase-product-quantity" at bounding box center [230, 281] width 5 height 5
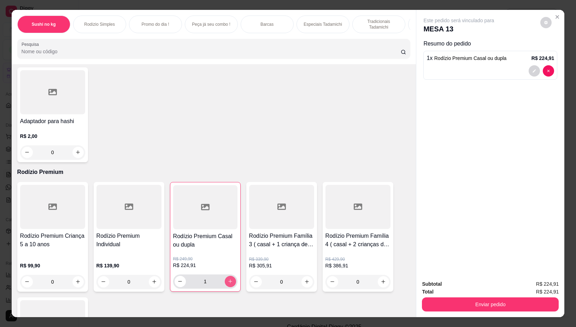
type input "1"
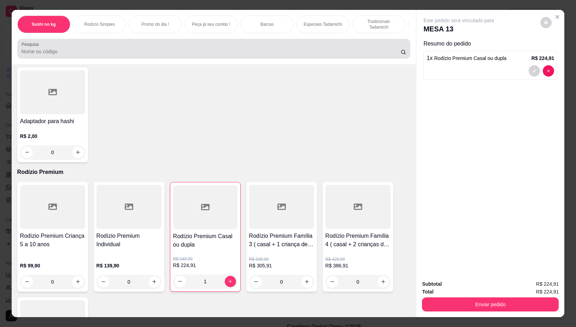
click at [243, 51] on div at bounding box center [214, 49] width 385 height 14
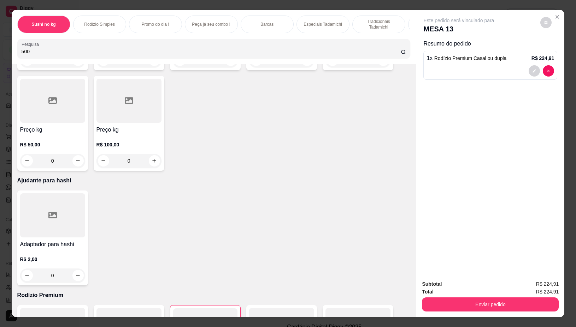
scroll to position [8251, 0]
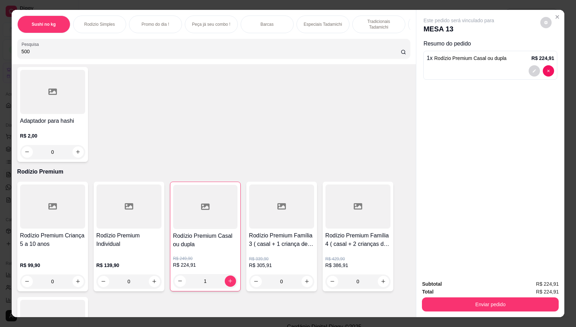
type input "500"
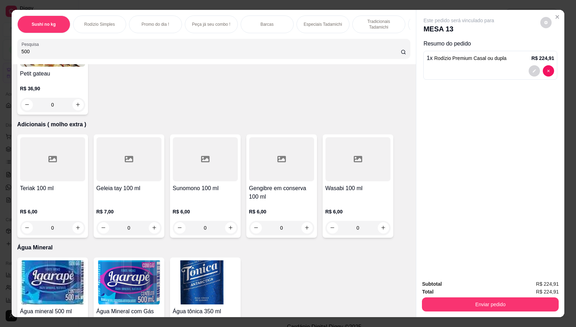
scroll to position [6122, 0]
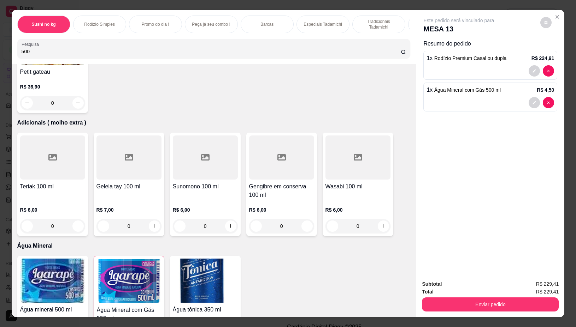
type input "1"
type input "2"
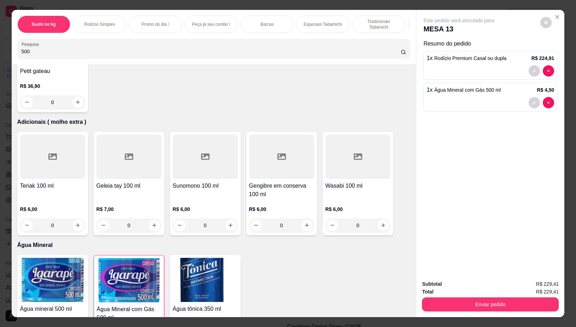
type input "2"
click at [276, 52] on input "500" at bounding box center [211, 51] width 379 height 7
type input "5"
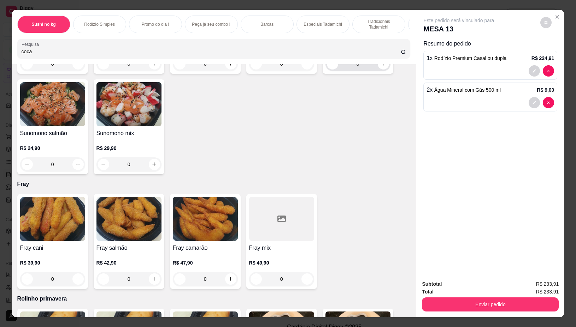
scroll to position [5372, 0]
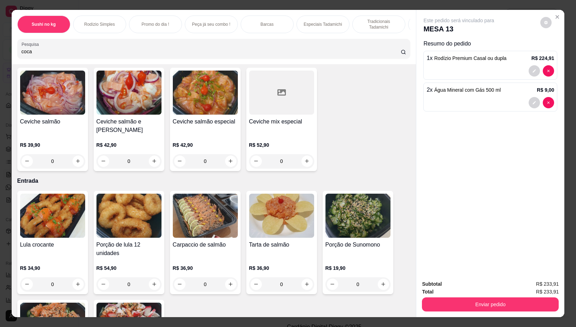
type input "coca"
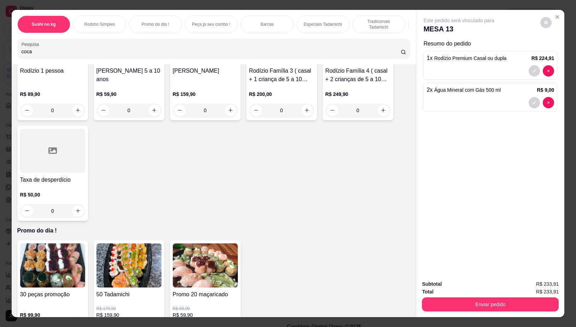
scroll to position [0, 0]
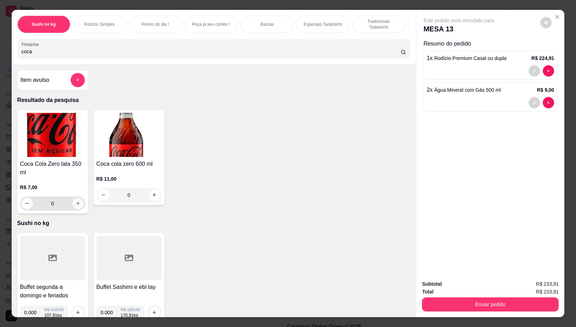
click at [76, 204] on button "increase-product-quantity" at bounding box center [77, 203] width 11 height 11
type input "1"
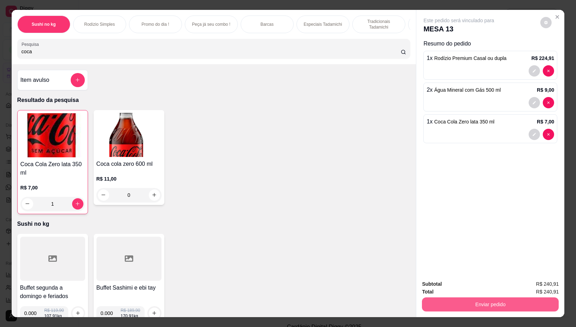
click at [502, 299] on button "Enviar pedido" at bounding box center [490, 305] width 137 height 14
click at [478, 281] on button "Não registrar e enviar pedido" at bounding box center [466, 284] width 71 height 13
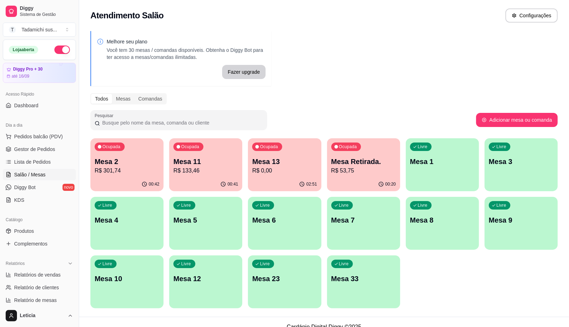
click at [133, 174] on p "R$ 301,74" at bounding box center [127, 171] width 65 height 8
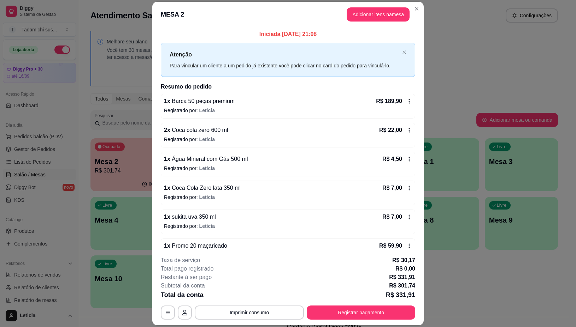
scroll to position [45, 0]
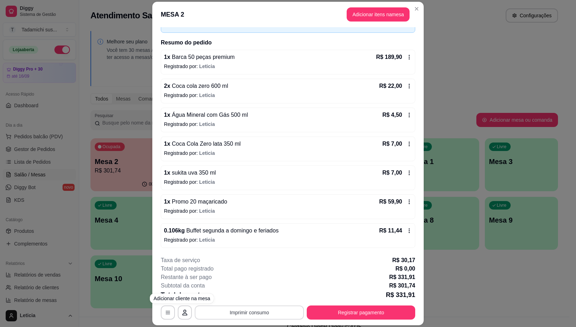
click at [225, 311] on button "Imprimir consumo" at bounding box center [249, 313] width 109 height 14
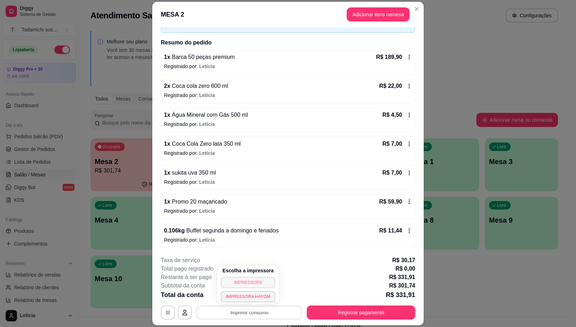
click at [232, 284] on button "IMPRESSORA" at bounding box center [248, 282] width 54 height 11
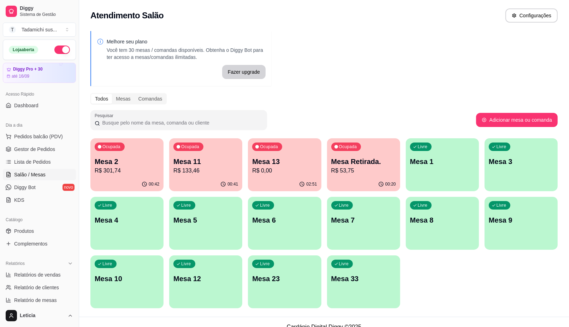
click at [273, 173] on p "R$ 0,00" at bounding box center [284, 171] width 65 height 8
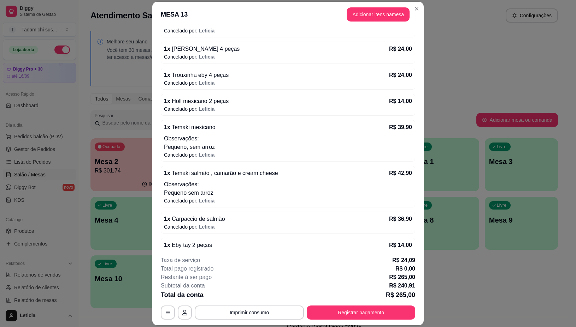
scroll to position [265, 0]
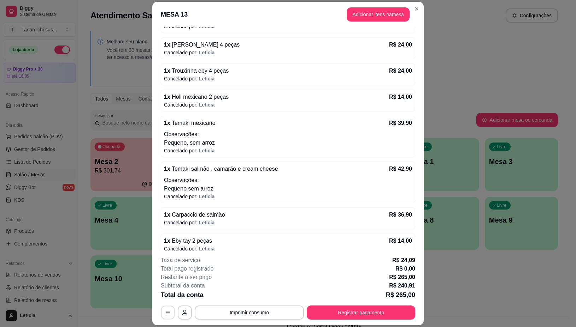
click at [166, 309] on button "button" at bounding box center [168, 313] width 14 height 14
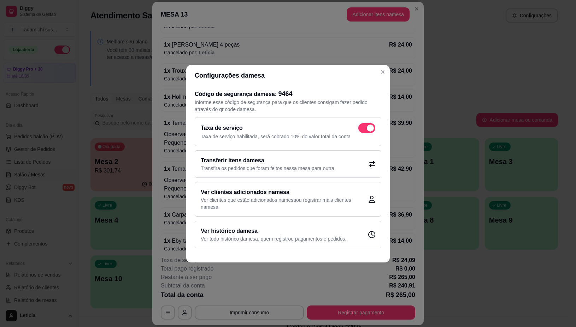
click at [368, 133] on p "Taxa de serviço habilitada, será cobrado 10% do valor total da conta" at bounding box center [288, 136] width 175 height 7
checkbox input "false"
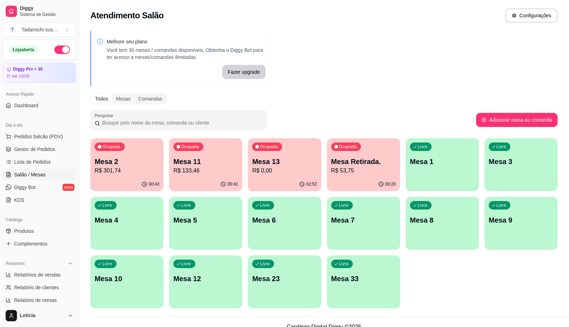
click at [141, 169] on p "R$ 301,74" at bounding box center [127, 171] width 65 height 8
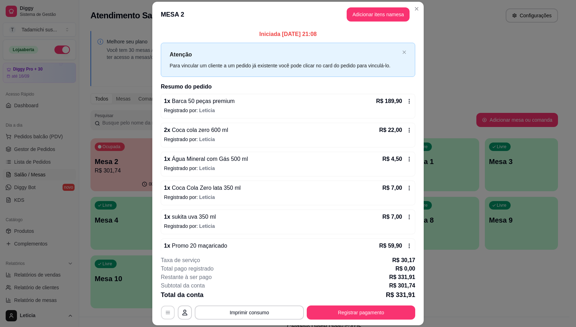
click at [171, 316] on button "button" at bounding box center [168, 313] width 14 height 14
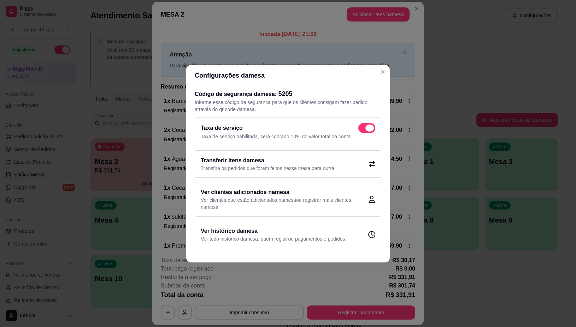
click at [370, 130] on span at bounding box center [369, 128] width 8 height 7
click at [362, 130] on input "checkbox" at bounding box center [360, 131] width 5 height 5
checkbox input "false"
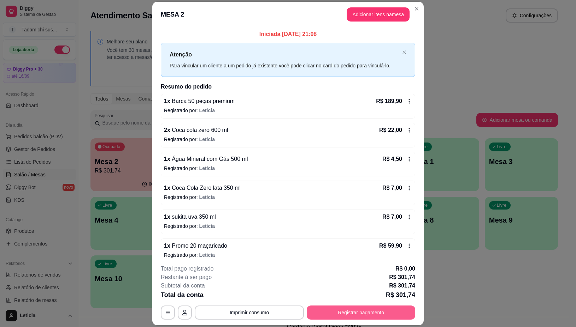
click at [381, 308] on button "Registrar pagamento" at bounding box center [361, 313] width 108 height 14
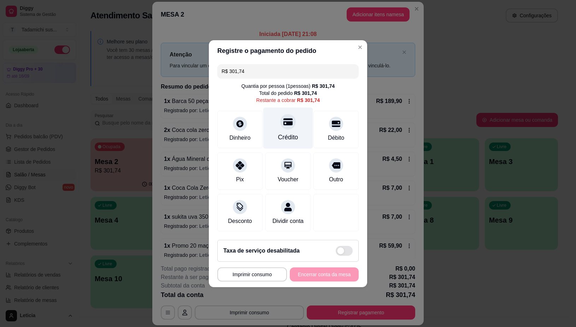
click at [282, 133] on div "Crédito" at bounding box center [288, 137] width 20 height 9
type input "R$ 0,00"
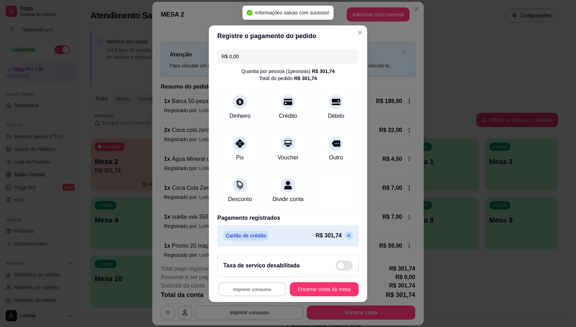
click at [235, 294] on button "Imprimir consumo" at bounding box center [251, 290] width 67 height 14
click at [242, 264] on button "IMPRESSORA" at bounding box center [249, 263] width 54 height 11
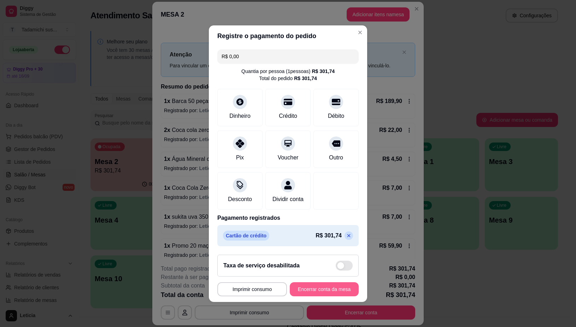
click at [306, 294] on button "Encerrar conta da mesa" at bounding box center [324, 290] width 69 height 14
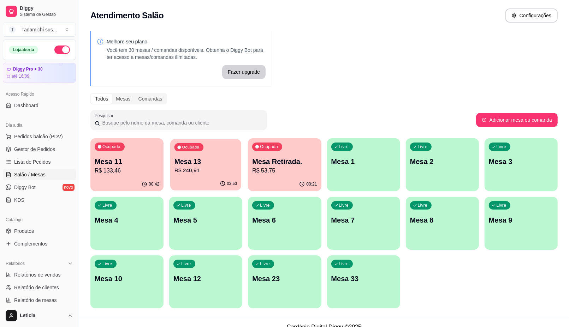
click at [195, 179] on div "02:53" at bounding box center [205, 183] width 71 height 13
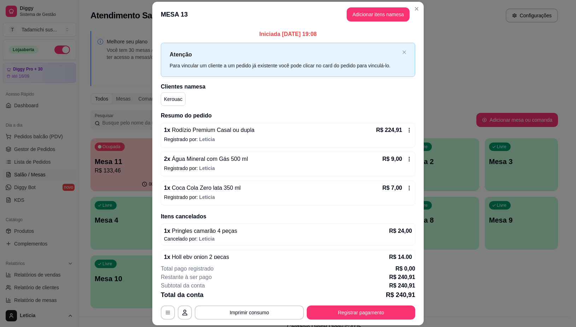
click at [378, 305] on div "**********" at bounding box center [288, 292] width 254 height 55
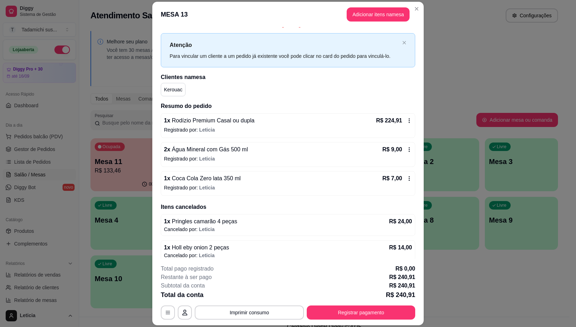
scroll to position [0, 0]
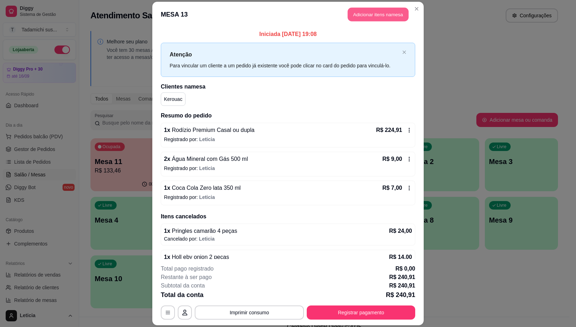
click at [360, 10] on button "Adicionar itens na mesa" at bounding box center [378, 14] width 61 height 14
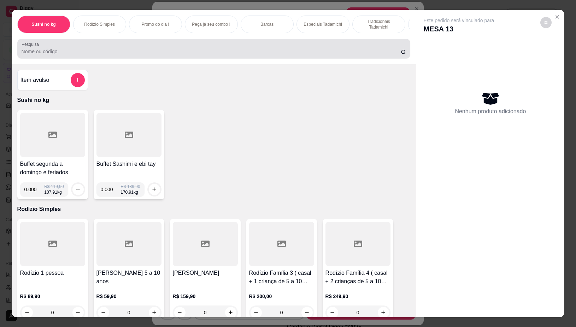
click at [253, 52] on input "Pesquisa" at bounding box center [211, 51] width 379 height 7
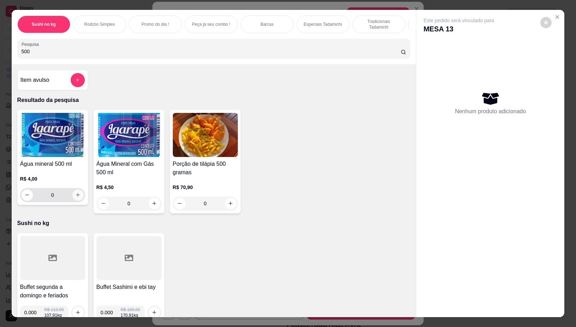
type input "500"
click at [76, 197] on icon "increase-product-quantity" at bounding box center [78, 196] width 4 height 4
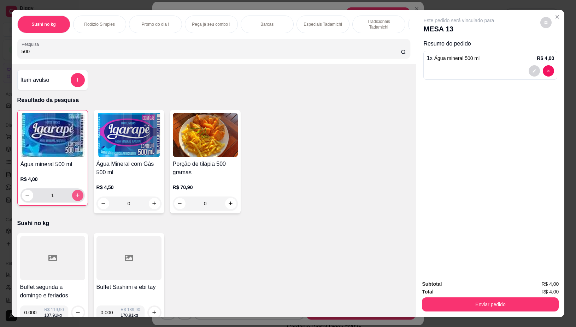
type input "1"
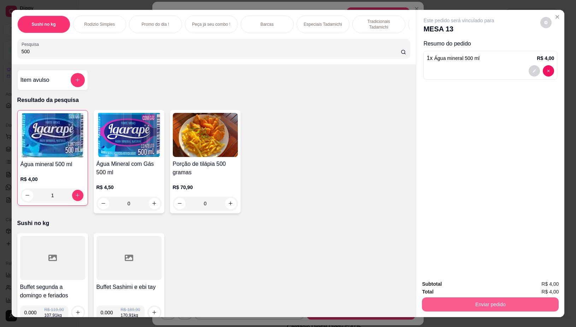
click at [441, 303] on button "Enviar pedido" at bounding box center [490, 305] width 137 height 14
click at [451, 285] on button "Não registrar e enviar pedido" at bounding box center [466, 284] width 71 height 13
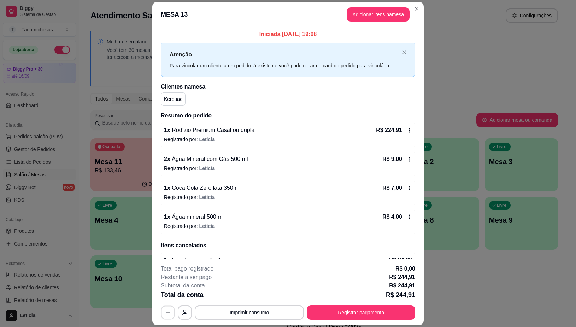
click at [165, 315] on icon "button" at bounding box center [168, 314] width 6 height 6
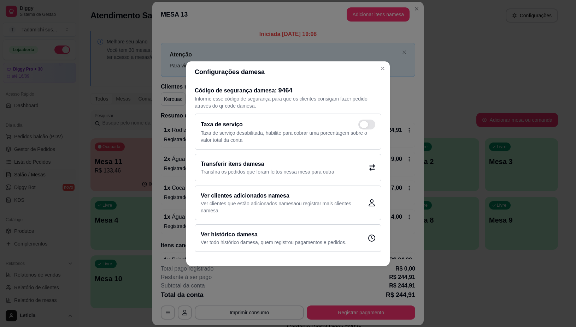
click at [365, 122] on span at bounding box center [364, 124] width 8 height 7
click at [362, 126] on input "checkbox" at bounding box center [360, 128] width 5 height 5
checkbox input "true"
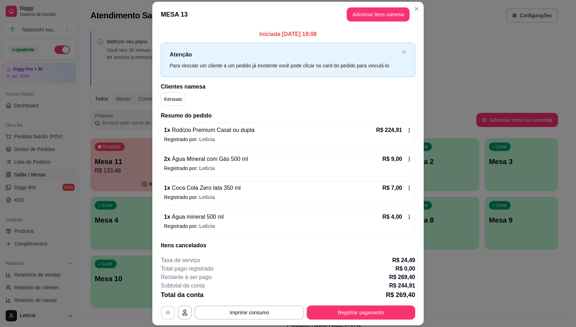
click at [166, 315] on icon "button" at bounding box center [168, 313] width 4 height 3
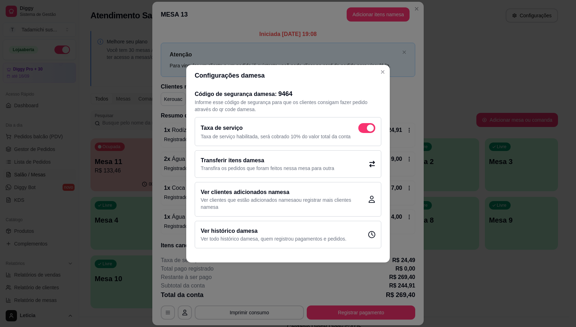
click at [361, 126] on span at bounding box center [366, 128] width 17 height 10
click at [361, 129] on input "checkbox" at bounding box center [360, 131] width 5 height 5
checkbox input "false"
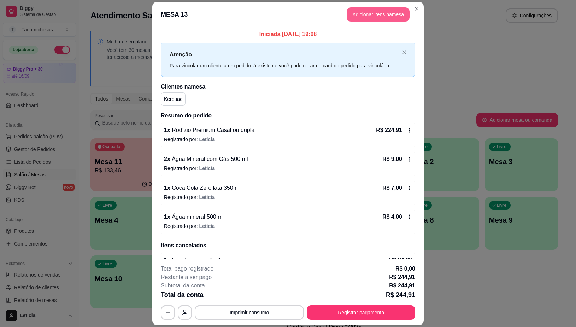
click at [368, 11] on button "Adicionar itens na mesa" at bounding box center [378, 14] width 63 height 14
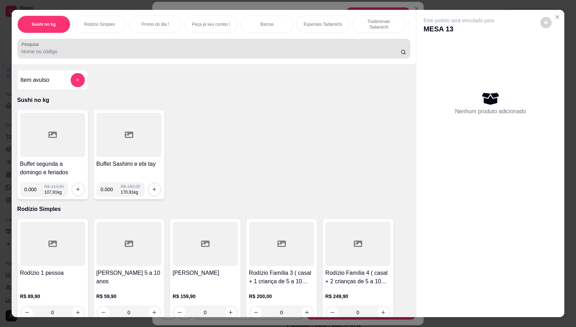
click at [114, 45] on div at bounding box center [214, 49] width 385 height 14
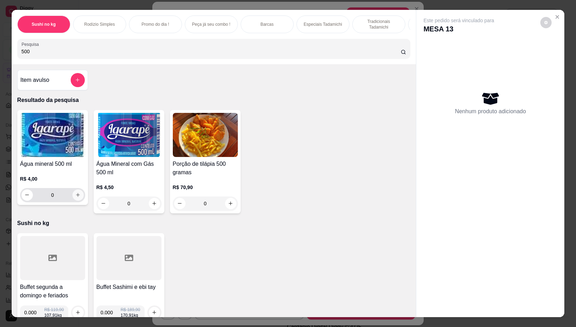
type input "500"
click at [78, 199] on button "increase-product-quantity" at bounding box center [77, 195] width 11 height 11
type input "1"
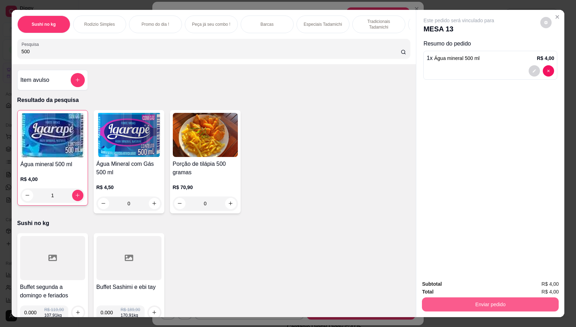
click at [481, 298] on button "Enviar pedido" at bounding box center [490, 305] width 137 height 14
click at [454, 281] on button "Não registrar e enviar pedido" at bounding box center [466, 284] width 73 height 13
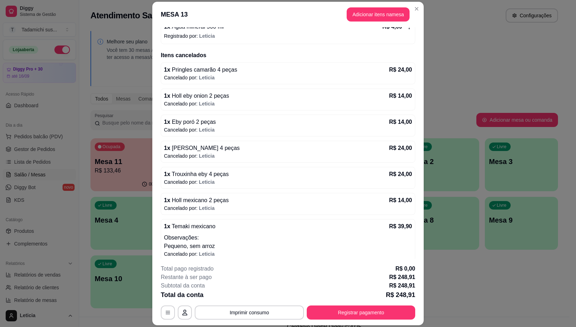
scroll to position [221, 0]
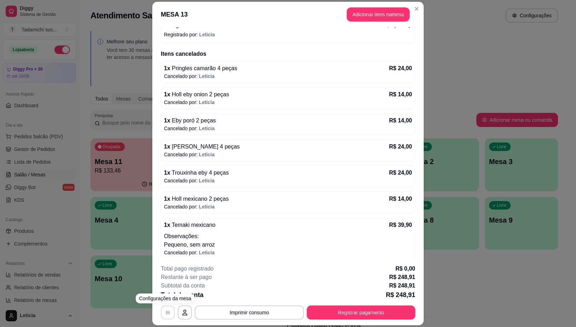
click at [165, 314] on icon "button" at bounding box center [168, 314] width 6 height 6
click at [334, 312] on button "Registrar pagamento" at bounding box center [361, 313] width 108 height 14
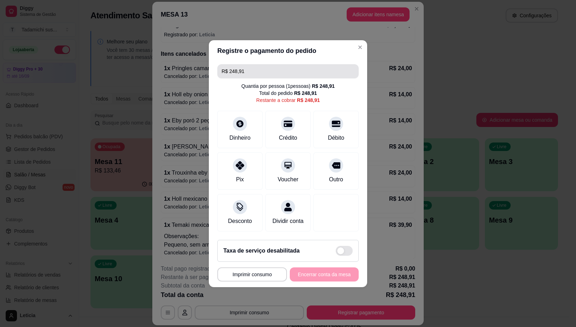
click at [273, 66] on input "R$ 248,91" at bounding box center [288, 71] width 133 height 14
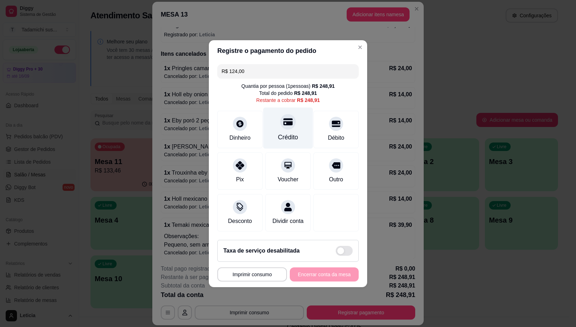
click at [295, 116] on div "Crédito" at bounding box center [288, 127] width 50 height 41
type input "R$ 124,91"
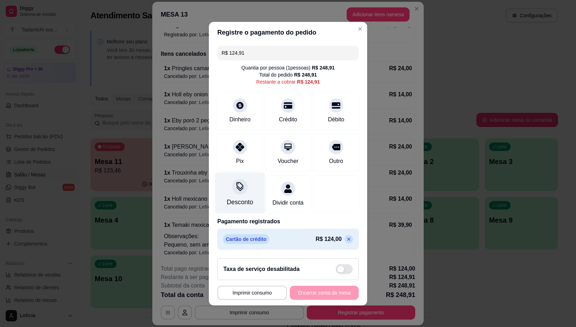
click at [238, 198] on div "Desconto" at bounding box center [240, 202] width 26 height 9
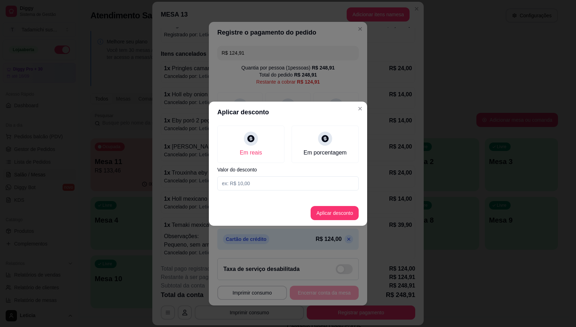
click at [261, 184] on input at bounding box center [287, 184] width 141 height 14
type input "0,91"
click at [331, 212] on button "Aplicar desconto" at bounding box center [335, 213] width 48 height 14
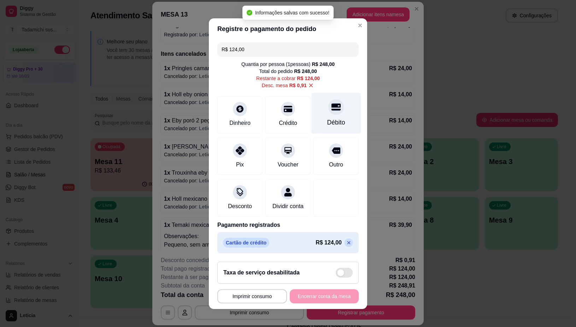
click at [329, 112] on div "Débito" at bounding box center [336, 113] width 50 height 41
type input "R$ 0,00"
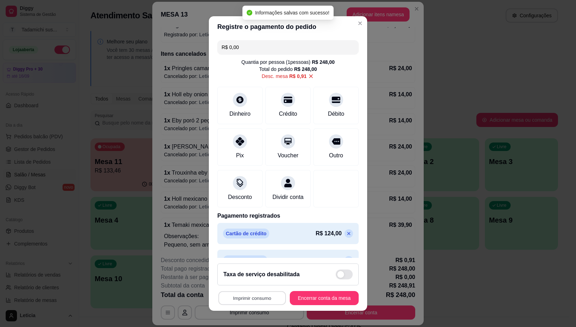
click at [260, 296] on button "Imprimir consumo" at bounding box center [251, 298] width 67 height 14
click at [259, 271] on button "IMPRESSORA" at bounding box center [249, 267] width 54 height 11
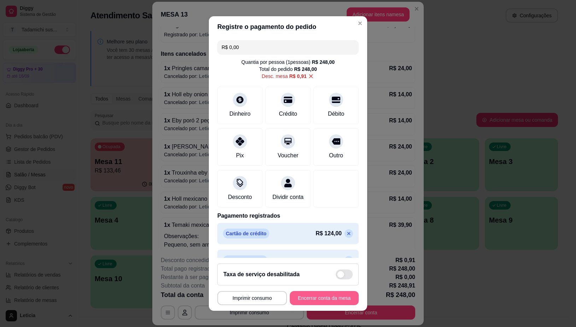
click at [324, 296] on button "Encerrar conta da mesa" at bounding box center [324, 298] width 69 height 14
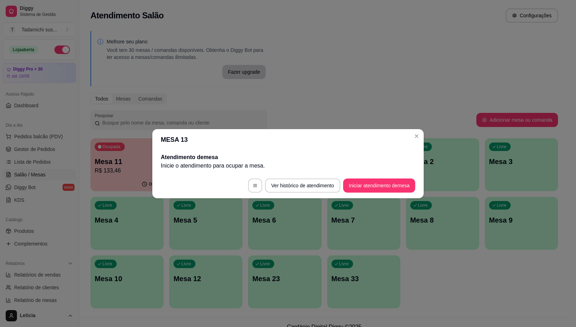
scroll to position [0, 0]
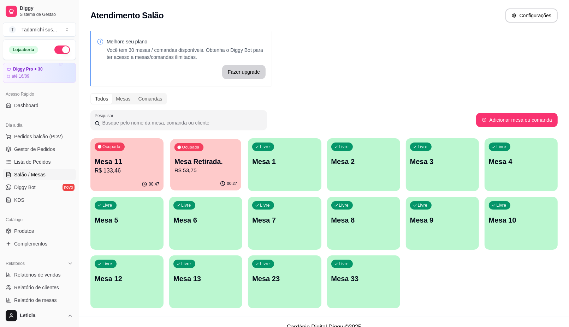
click at [205, 179] on div "00:27" at bounding box center [205, 183] width 71 height 13
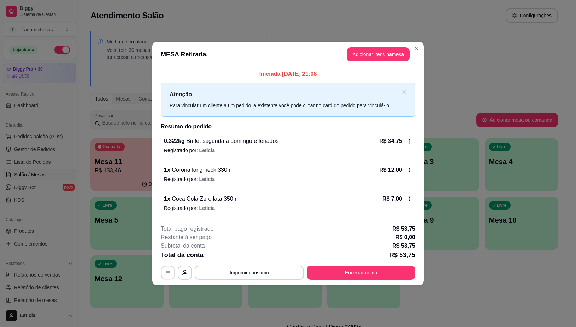
click at [172, 269] on button "button" at bounding box center [168, 273] width 14 height 14
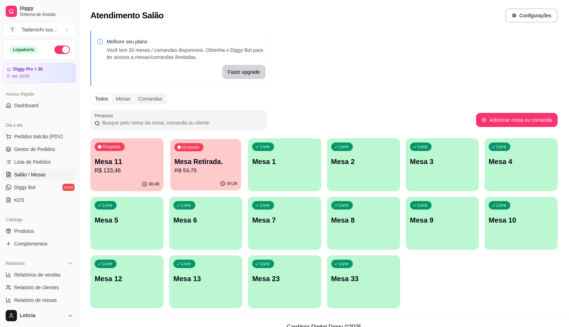
click at [198, 181] on div "00:28" at bounding box center [205, 183] width 71 height 13
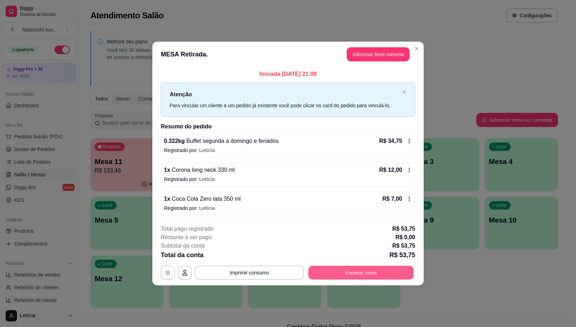
click at [338, 272] on button "Encerrar conta" at bounding box center [360, 273] width 105 height 14
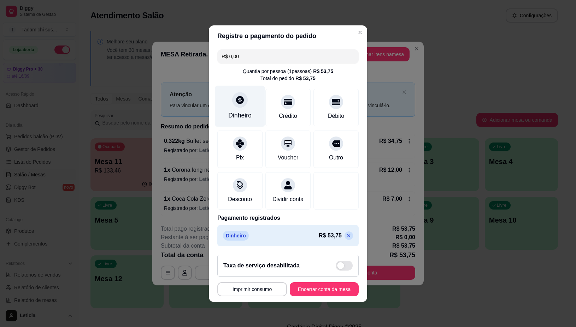
click at [226, 99] on div "Dinheiro" at bounding box center [240, 105] width 50 height 41
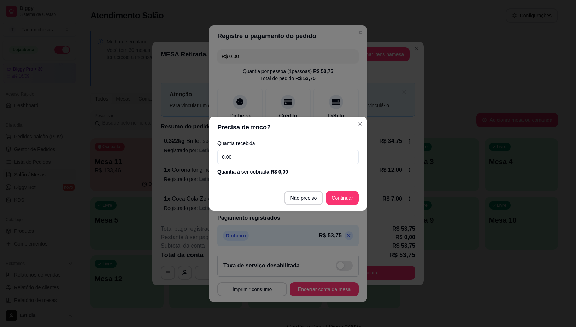
click at [255, 156] on input "0,00" at bounding box center [287, 157] width 141 height 14
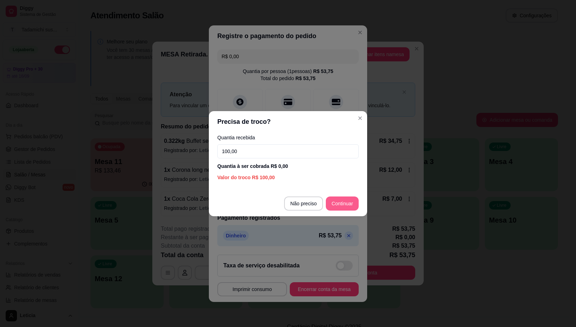
type input "100,00"
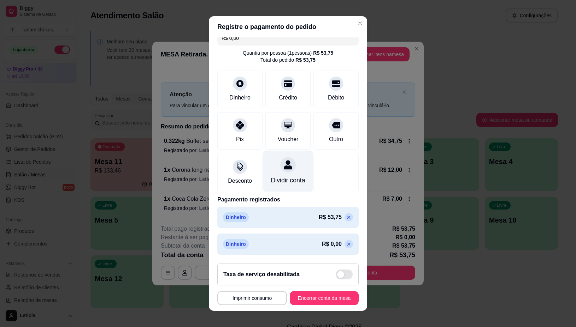
scroll to position [6, 0]
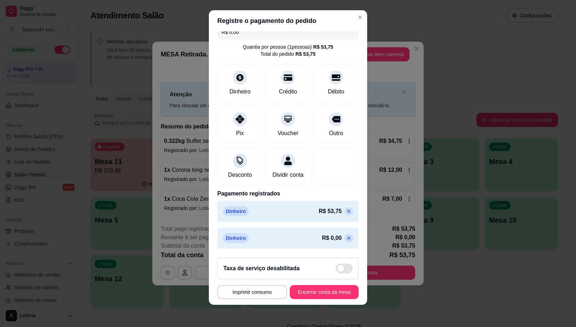
click at [346, 241] on icon at bounding box center [349, 239] width 6 height 6
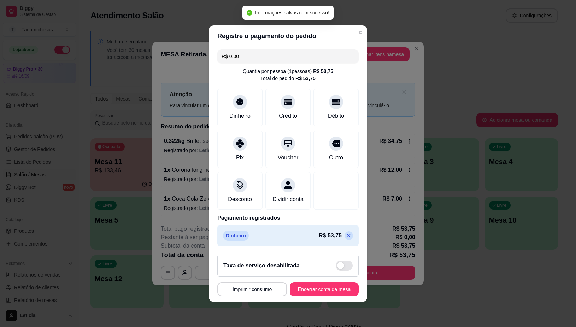
scroll to position [2, 0]
click at [344, 240] on p at bounding box center [348, 236] width 8 height 8
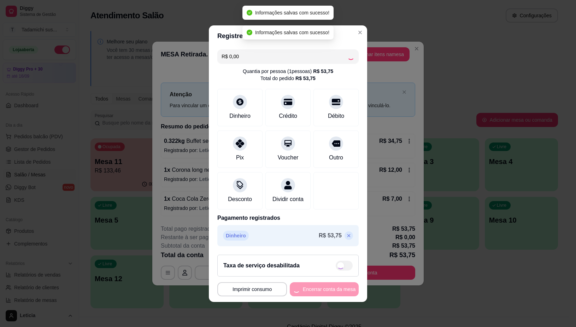
type input "R$ 53,75"
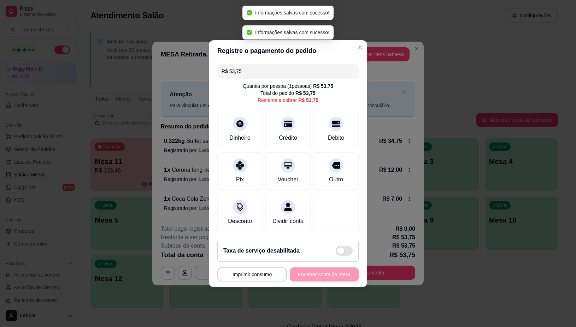
scroll to position [0, 0]
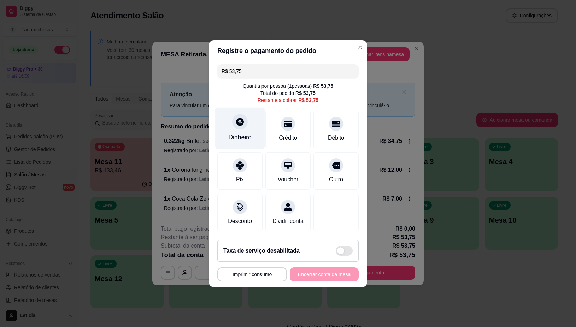
click at [246, 138] on div "Dinheiro" at bounding box center [240, 127] width 50 height 41
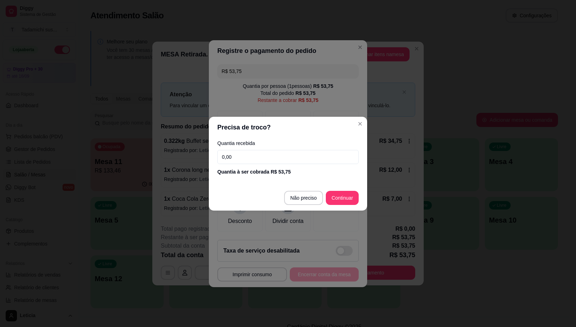
click at [251, 155] on input "0,00" at bounding box center [287, 157] width 141 height 14
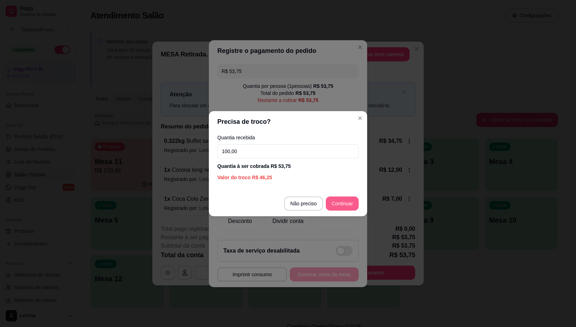
type input "100,00"
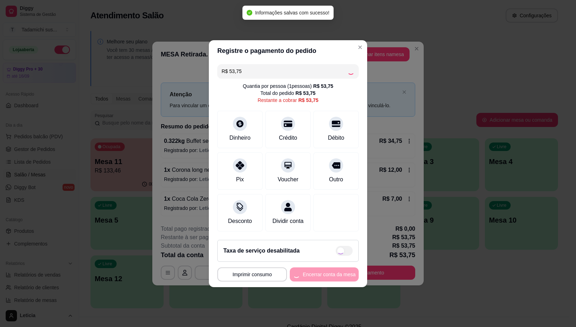
type input "R$ 0,00"
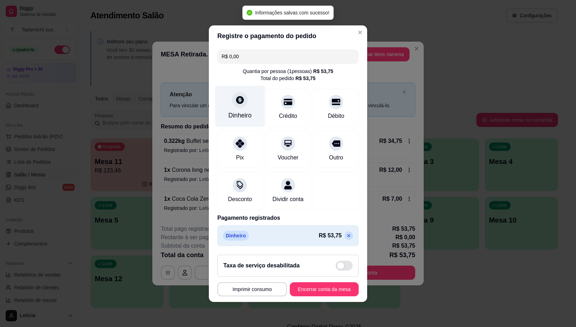
click at [228, 100] on div "Dinheiro" at bounding box center [240, 105] width 50 height 41
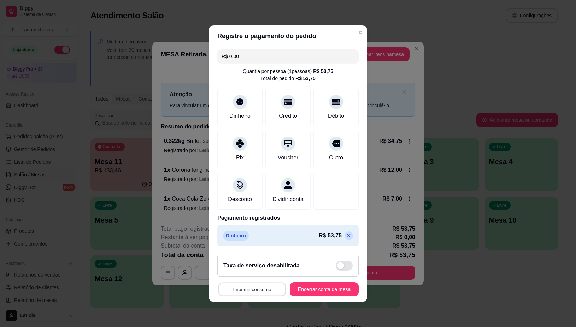
click at [235, 293] on button "Imprimir consumo" at bounding box center [251, 290] width 67 height 14
click at [246, 264] on button "IMPRESSORA" at bounding box center [249, 263] width 53 height 11
click at [321, 297] on button "Encerrar conta da mesa" at bounding box center [324, 290] width 69 height 14
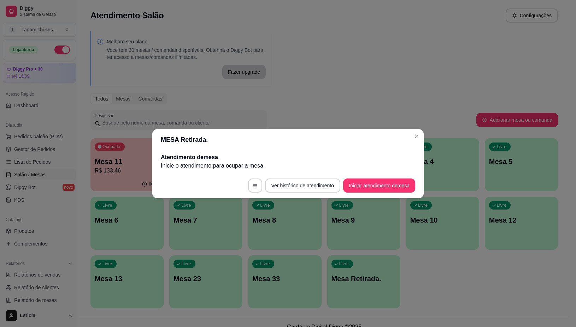
click at [422, 134] on header "MESA Retirada." at bounding box center [287, 139] width 271 height 21
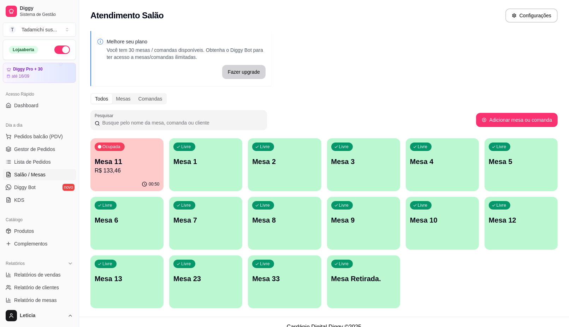
click at [386, 287] on div "Livre Mesa Retirada." at bounding box center [363, 278] width 73 height 45
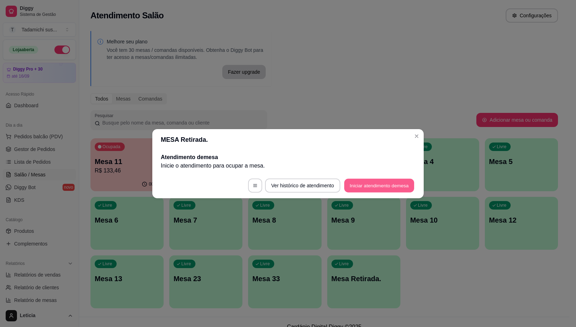
click at [377, 189] on button "Iniciar atendimento de mesa" at bounding box center [379, 186] width 70 height 14
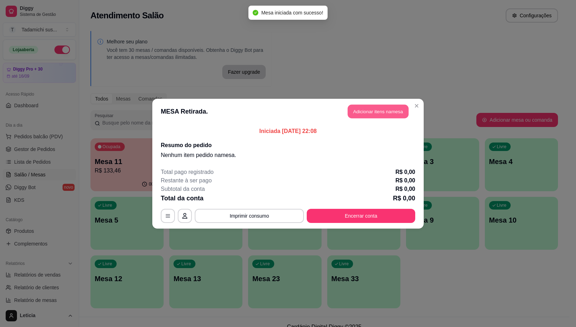
click at [389, 113] on button "Adicionar itens na mesa" at bounding box center [378, 112] width 61 height 14
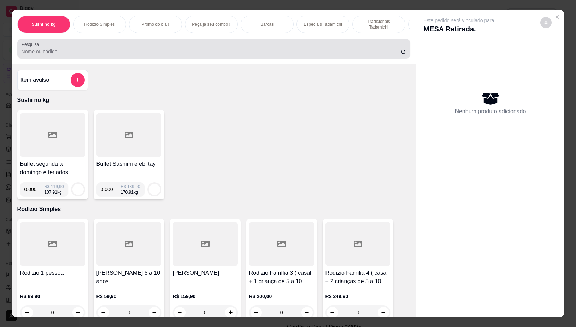
click at [253, 46] on div at bounding box center [214, 49] width 385 height 14
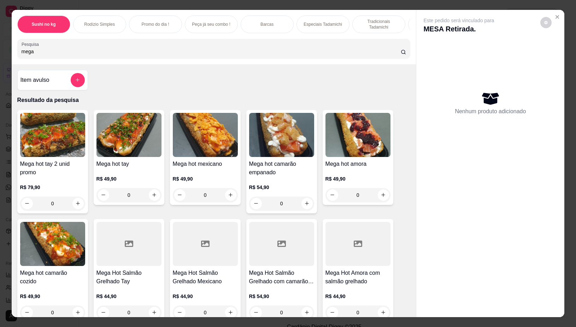
type input "mega"
click at [153, 198] on div "0" at bounding box center [128, 195] width 65 height 14
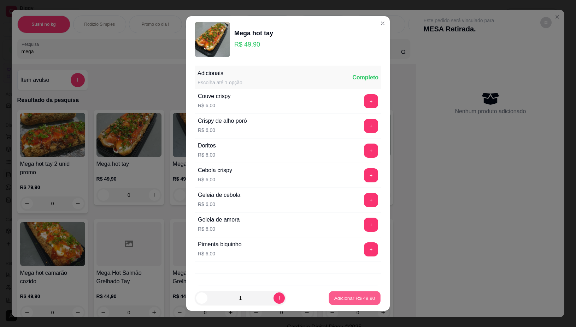
click at [356, 301] on p "Adicionar R$ 49,90" at bounding box center [354, 298] width 41 height 7
type input "1"
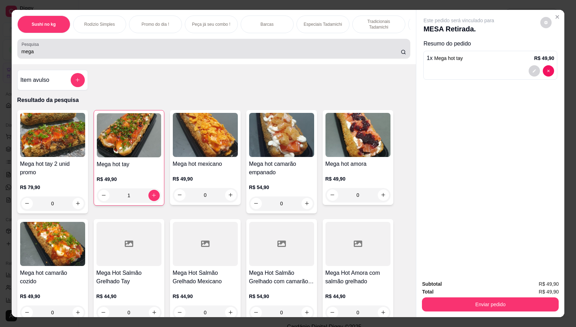
click at [163, 52] on input "mega" at bounding box center [211, 51] width 379 height 7
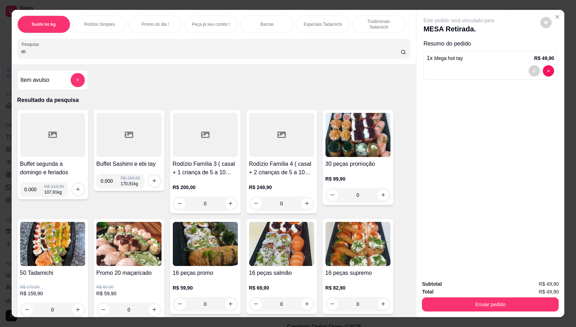
type input "m"
click at [499, 296] on div "Enviar pedido" at bounding box center [490, 304] width 137 height 16
click at [483, 303] on button "Enviar pedido" at bounding box center [490, 305] width 137 height 14
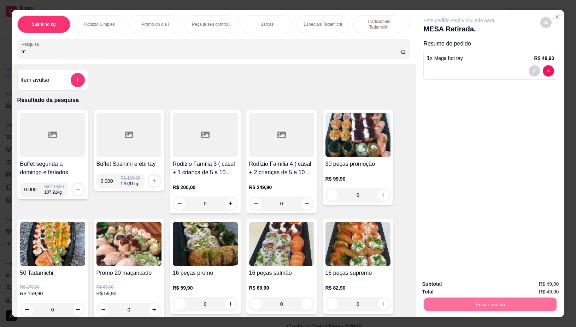
click at [466, 282] on button "Não registrar e enviar pedido" at bounding box center [466, 284] width 71 height 13
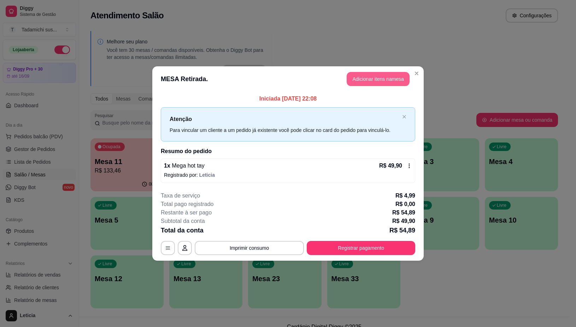
click at [380, 81] on button "Adicionar itens na mesa" at bounding box center [378, 79] width 63 height 14
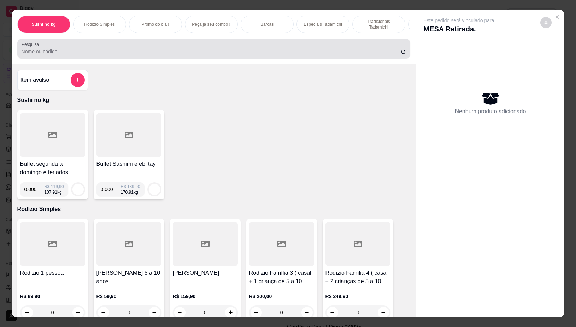
click at [119, 52] on input "Pesquisa" at bounding box center [211, 51] width 379 height 7
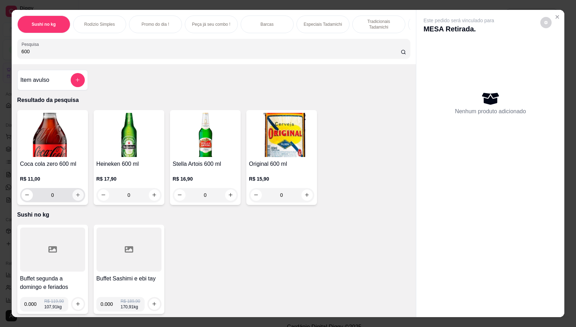
type input "600"
click at [78, 200] on button "increase-product-quantity" at bounding box center [77, 195] width 11 height 11
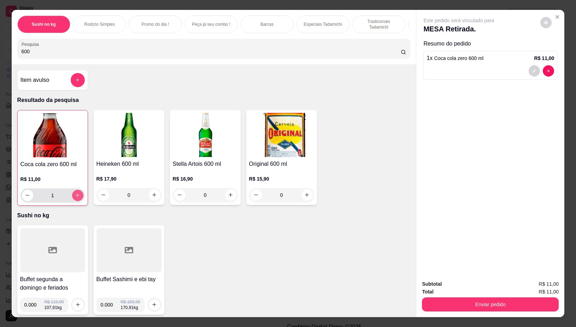
type input "1"
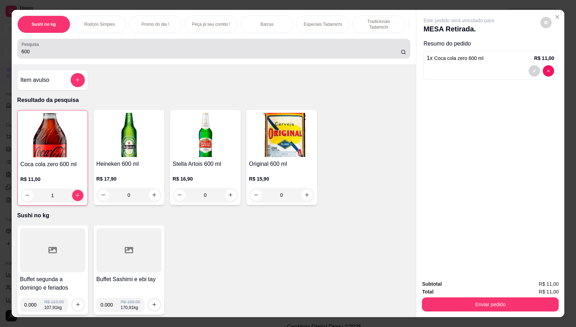
click at [64, 55] on input "600" at bounding box center [211, 51] width 379 height 7
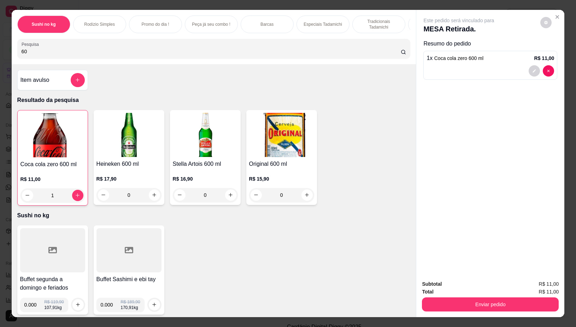
type input "6"
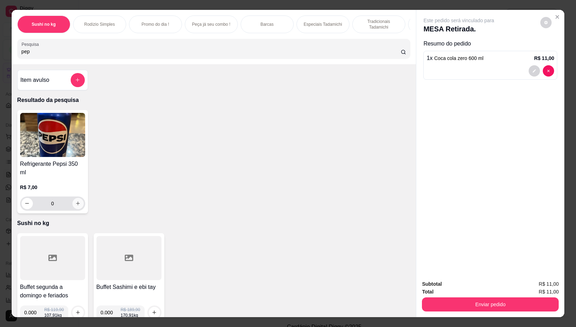
type input "pep"
click at [75, 201] on icon "increase-product-quantity" at bounding box center [77, 203] width 5 height 5
type input "1"
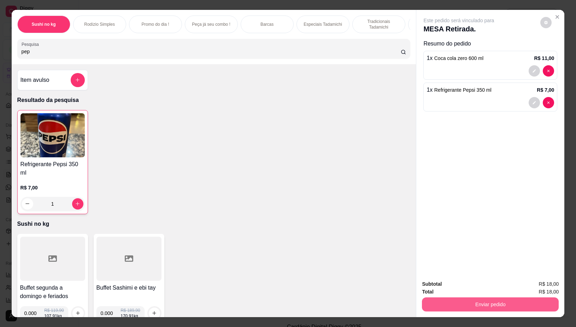
click at [490, 306] on button "Enviar pedido" at bounding box center [490, 305] width 137 height 14
click at [472, 282] on button "Não registrar e enviar pedido" at bounding box center [466, 284] width 73 height 13
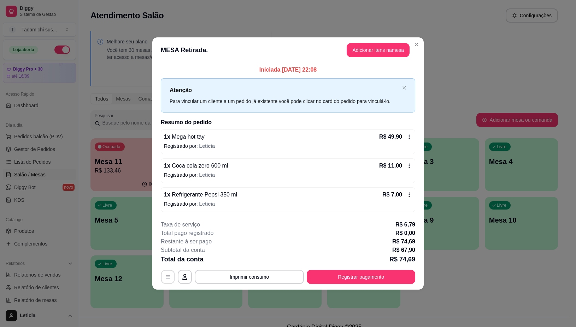
click at [164, 278] on button "button" at bounding box center [168, 278] width 14 height 14
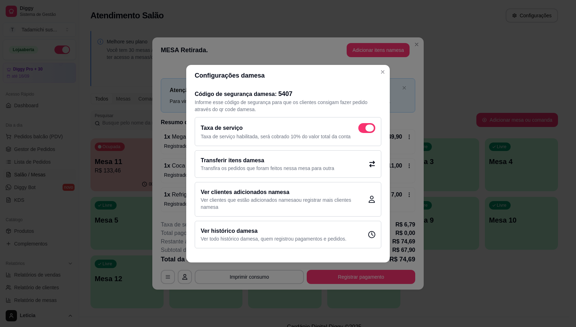
click at [364, 125] on span at bounding box center [366, 128] width 17 height 10
click at [362, 129] on input "checkbox" at bounding box center [360, 131] width 5 height 5
checkbox input "false"
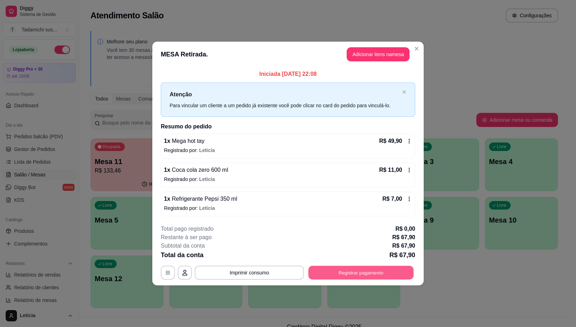
click at [358, 278] on button "Registrar pagamento" at bounding box center [360, 273] width 105 height 14
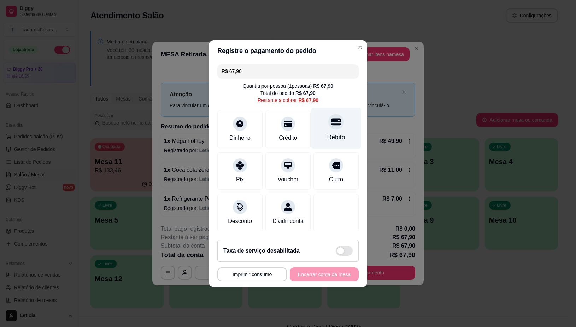
click at [329, 125] on div at bounding box center [336, 122] width 16 height 16
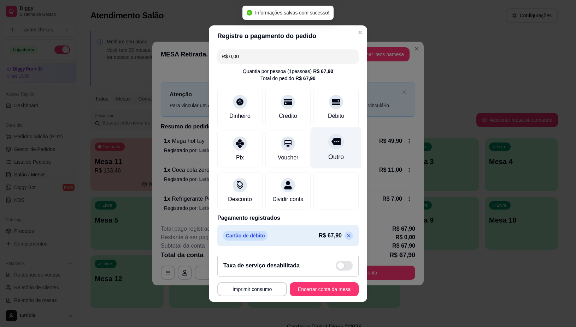
type input "R$ 0,00"
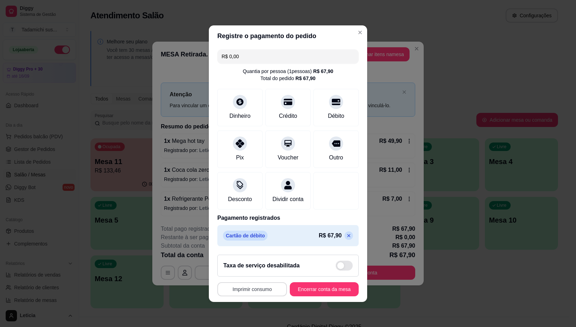
click at [251, 296] on button "Imprimir consumo" at bounding box center [252, 290] width 70 height 14
click at [255, 261] on button "IMPRESSORA" at bounding box center [249, 263] width 54 height 11
click at [324, 294] on button "Encerrar conta da mesa" at bounding box center [324, 290] width 67 height 14
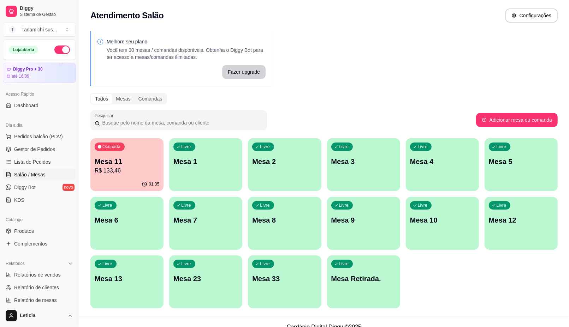
click at [136, 173] on p "R$ 133,46" at bounding box center [127, 171] width 65 height 8
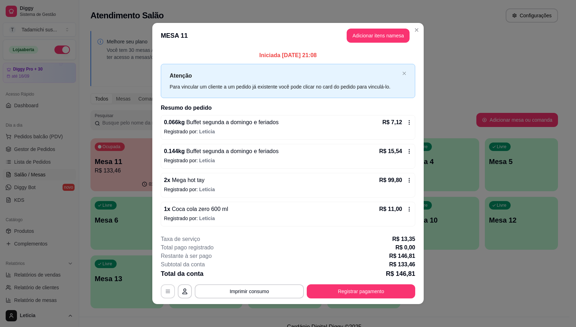
click at [170, 290] on icon "button" at bounding box center [168, 292] width 6 height 6
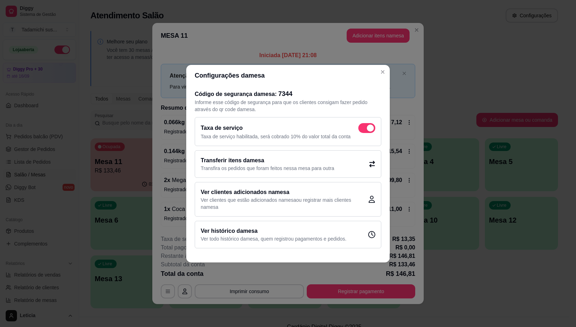
click at [361, 126] on span at bounding box center [366, 128] width 17 height 10
click at [361, 129] on input "checkbox" at bounding box center [360, 131] width 5 height 5
checkbox input "false"
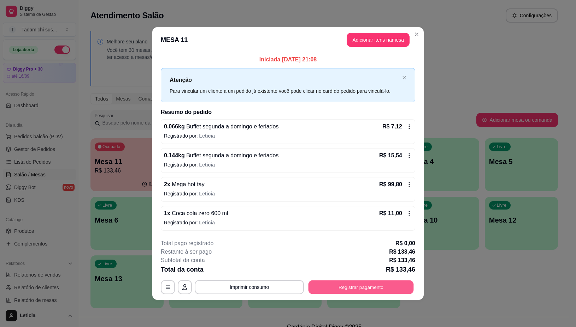
click at [350, 290] on button "Registrar pagamento" at bounding box center [360, 288] width 105 height 14
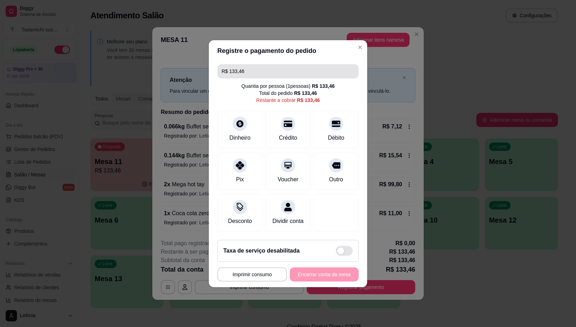
click at [248, 64] on input "R$ 133,46" at bounding box center [288, 71] width 133 height 14
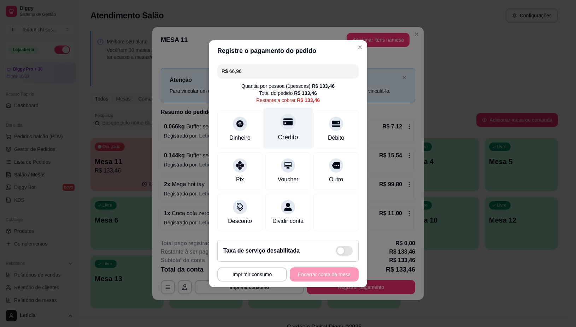
click at [280, 125] on div "Crédito" at bounding box center [288, 127] width 50 height 41
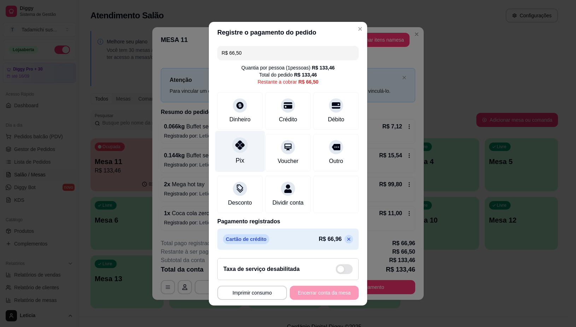
click at [238, 147] on div at bounding box center [240, 145] width 16 height 16
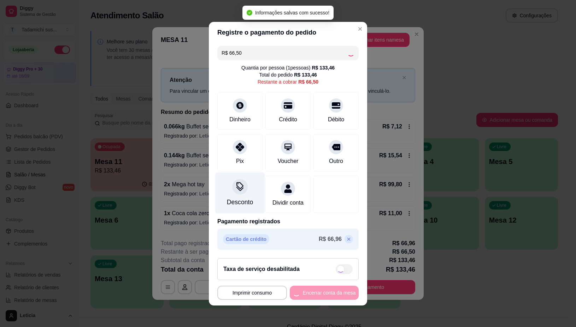
type input "R$ 0,00"
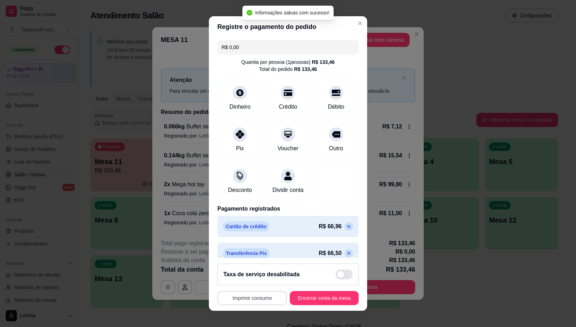
click at [241, 299] on button "Imprimir consumo" at bounding box center [252, 298] width 70 height 14
click at [242, 268] on button "IMPRESSORA" at bounding box center [249, 267] width 54 height 11
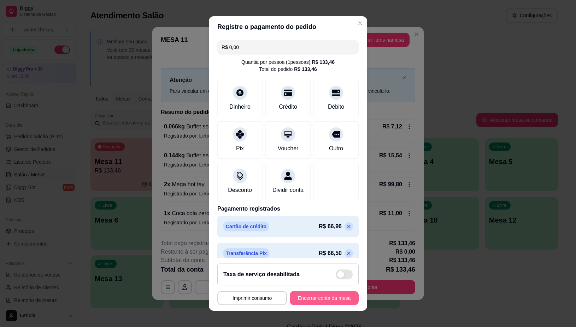
click at [300, 297] on button "Encerrar conta da mesa" at bounding box center [324, 298] width 69 height 14
